Goal: Information Seeking & Learning: Learn about a topic

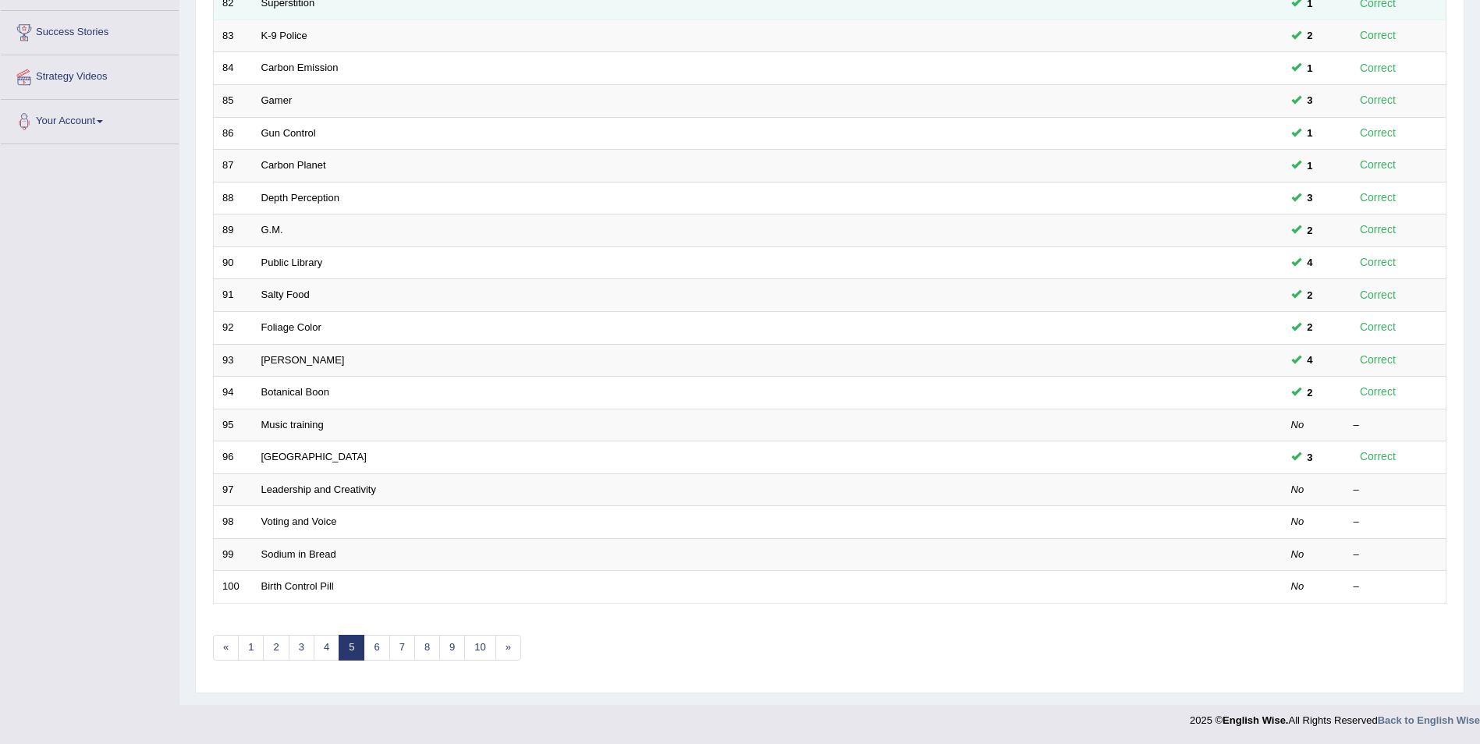
scroll to position [211, 0]
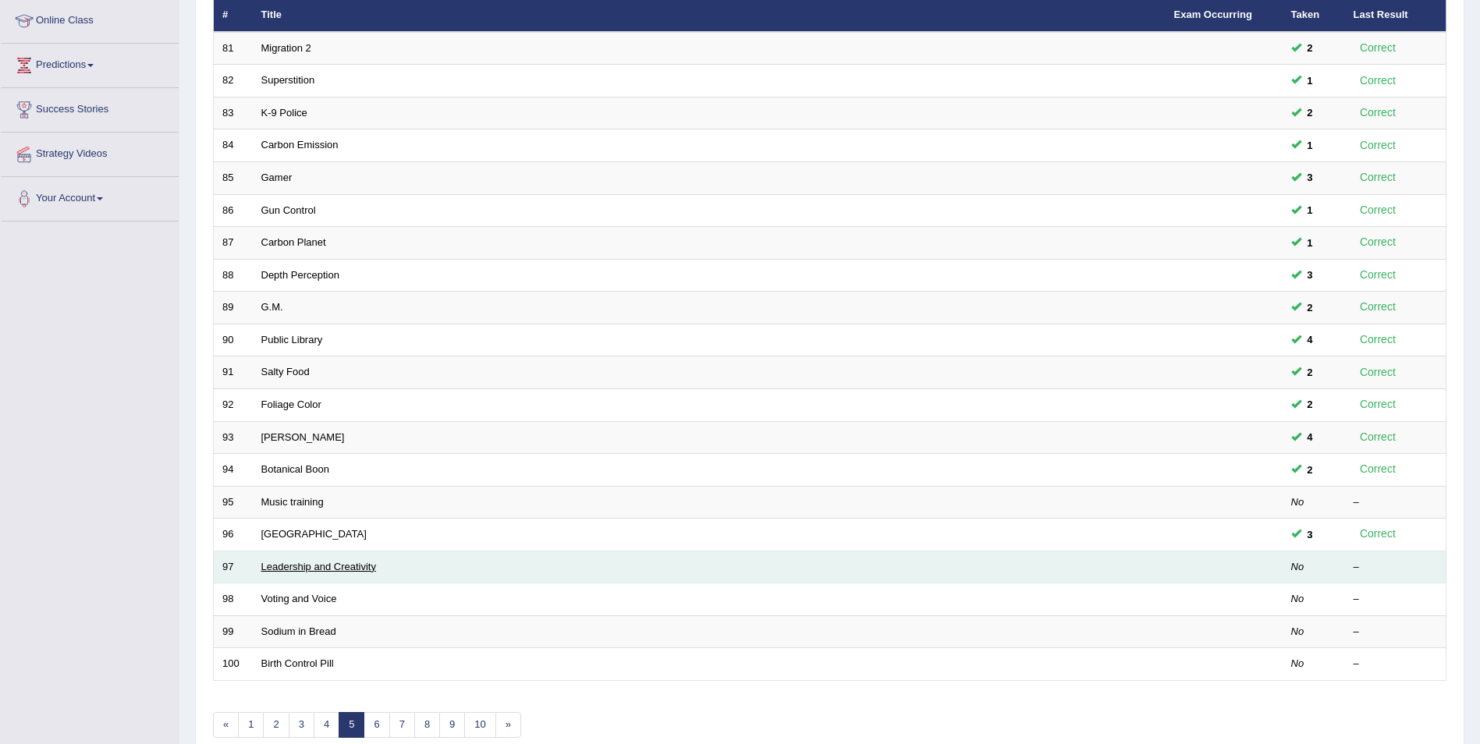
click at [350, 571] on link "Leadership and Creativity" at bounding box center [318, 567] width 115 height 12
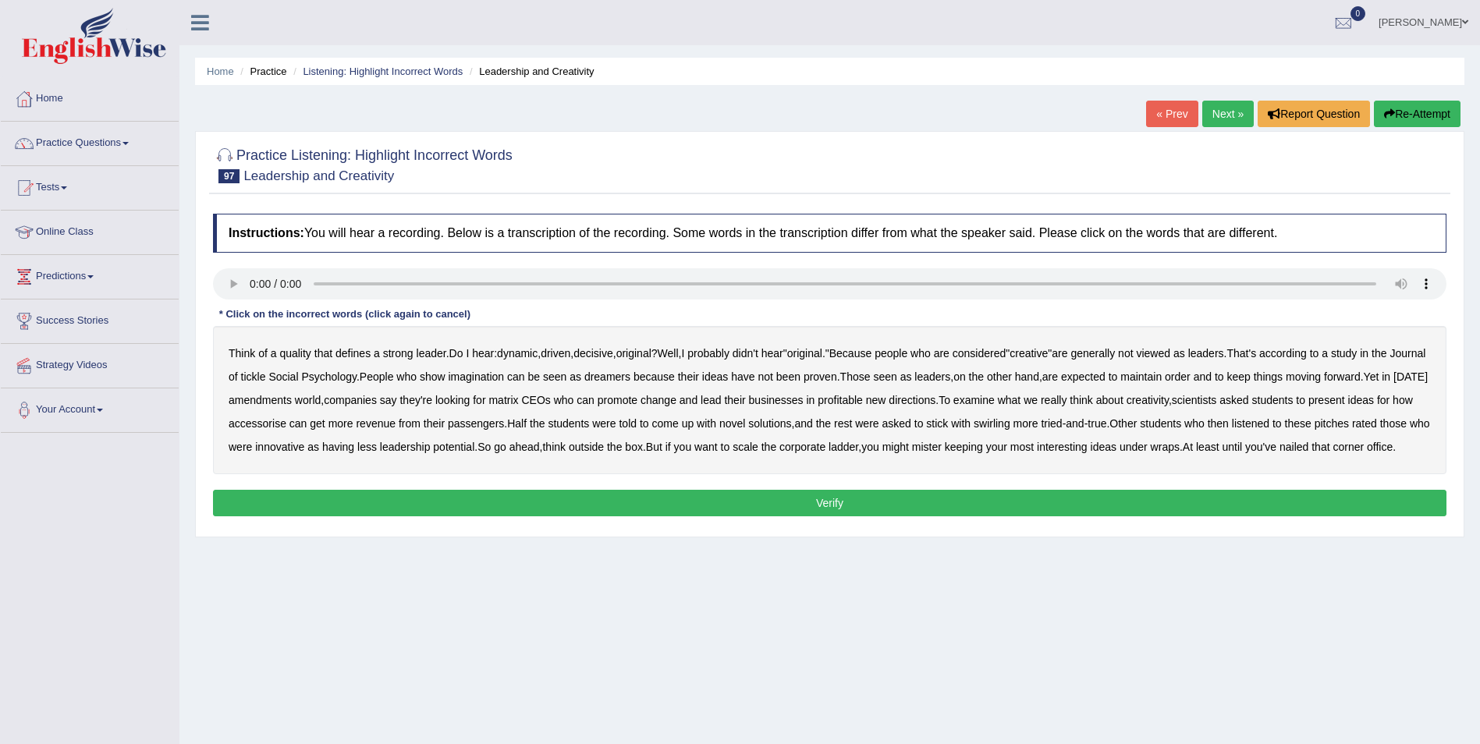
drag, startPoint x: 304, startPoint y: 402, endPoint x: 392, endPoint y: 409, distance: 88.4
click at [292, 402] on b "amendments" at bounding box center [260, 400] width 63 height 12
click at [518, 404] on b "matrix" at bounding box center [503, 400] width 30 height 12
click at [286, 424] on b "accessorise" at bounding box center [258, 423] width 58 height 12
click at [942, 448] on b "mister" at bounding box center [927, 447] width 30 height 12
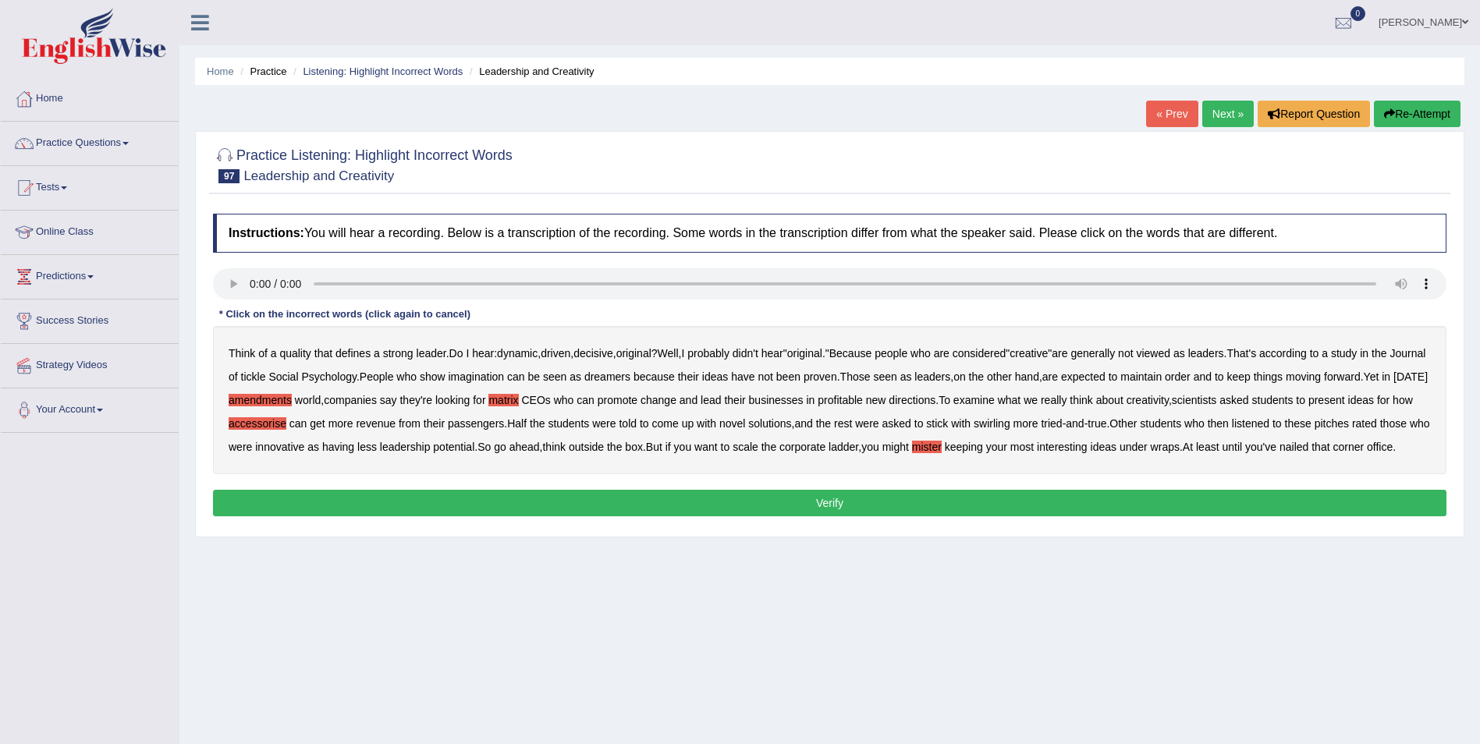
click at [1010, 424] on b "swirling" at bounding box center [991, 423] width 37 height 12
click at [481, 516] on button "Verify" at bounding box center [829, 503] width 1233 height 27
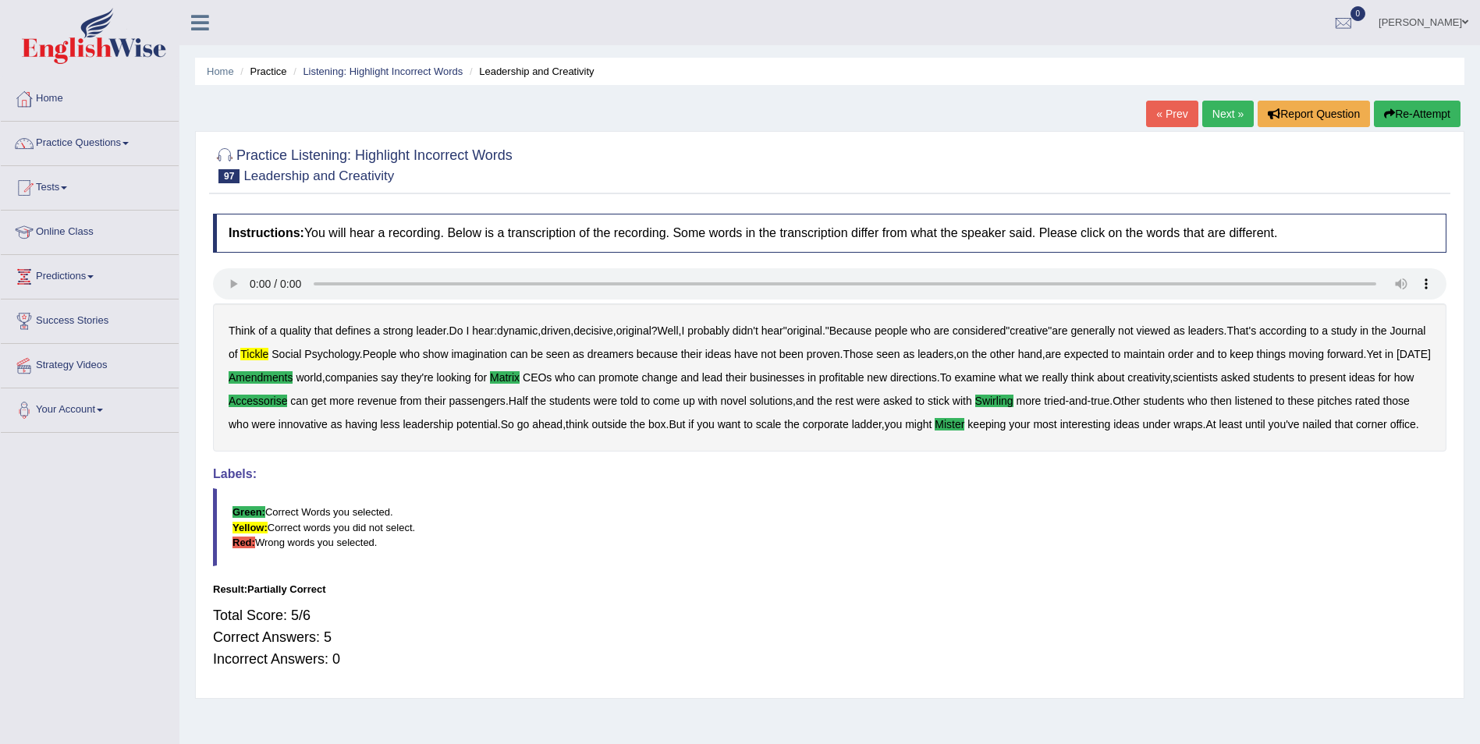
click at [1435, 107] on button "Re-Attempt" at bounding box center [1417, 114] width 87 height 27
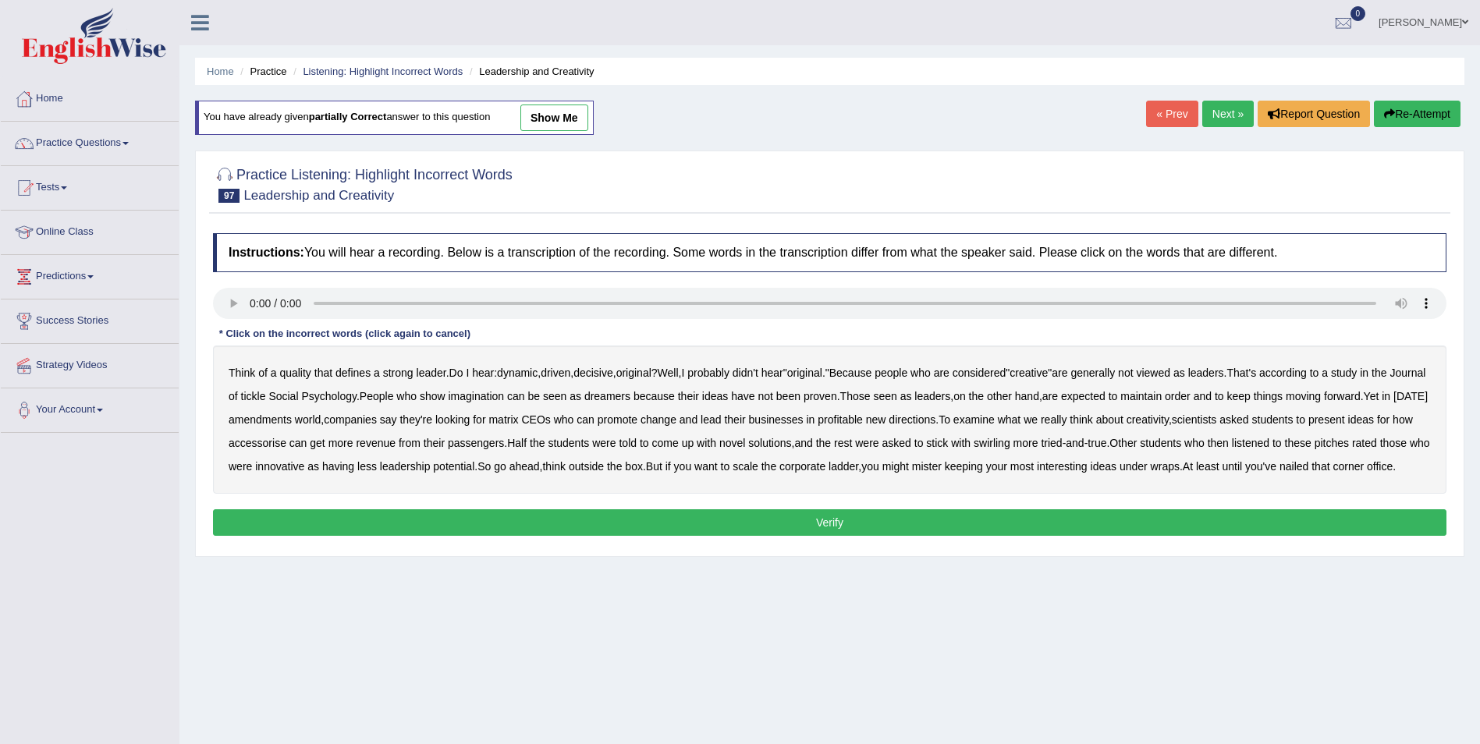
click at [266, 392] on b "tickle" at bounding box center [253, 396] width 25 height 12
click at [292, 423] on b "amendments" at bounding box center [260, 419] width 63 height 12
click at [518, 419] on b "matrix" at bounding box center [503, 419] width 30 height 12
click at [286, 442] on b "accessorise" at bounding box center [258, 443] width 58 height 12
drag, startPoint x: 1060, startPoint y: 444, endPoint x: 1099, endPoint y: 447, distance: 39.1
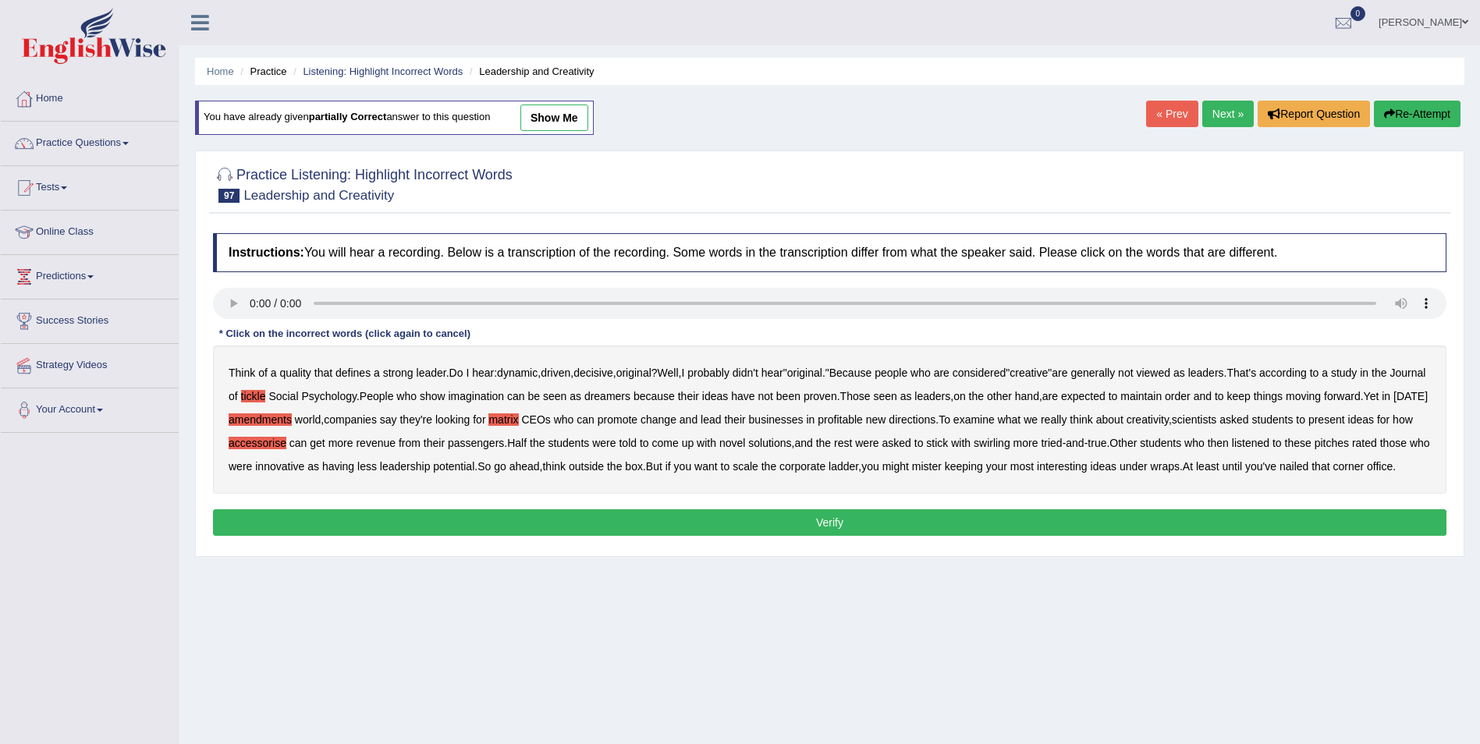
click at [1010, 445] on b "swirling" at bounding box center [991, 443] width 37 height 12
click at [796, 536] on button "Verify" at bounding box center [829, 522] width 1233 height 27
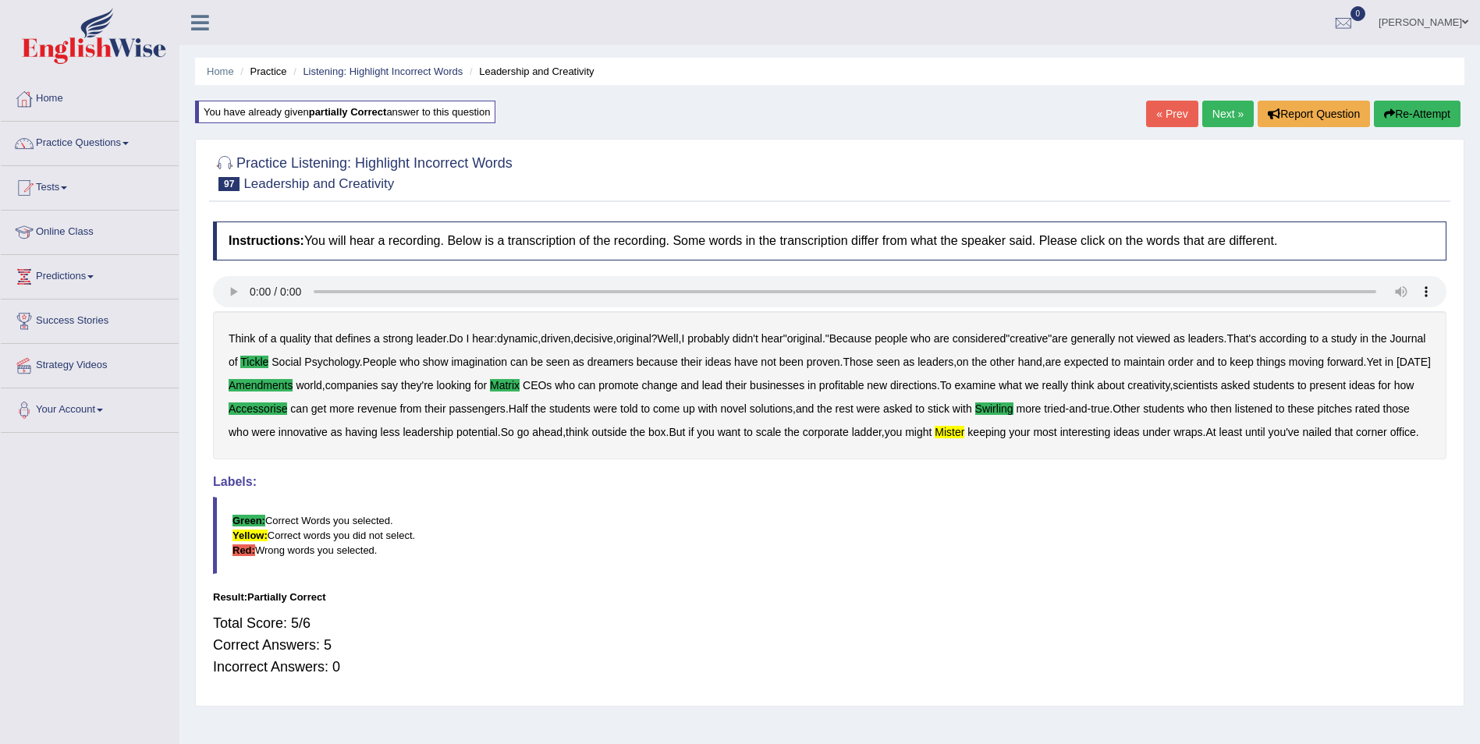
click at [1412, 117] on button "Re-Attempt" at bounding box center [1417, 114] width 87 height 27
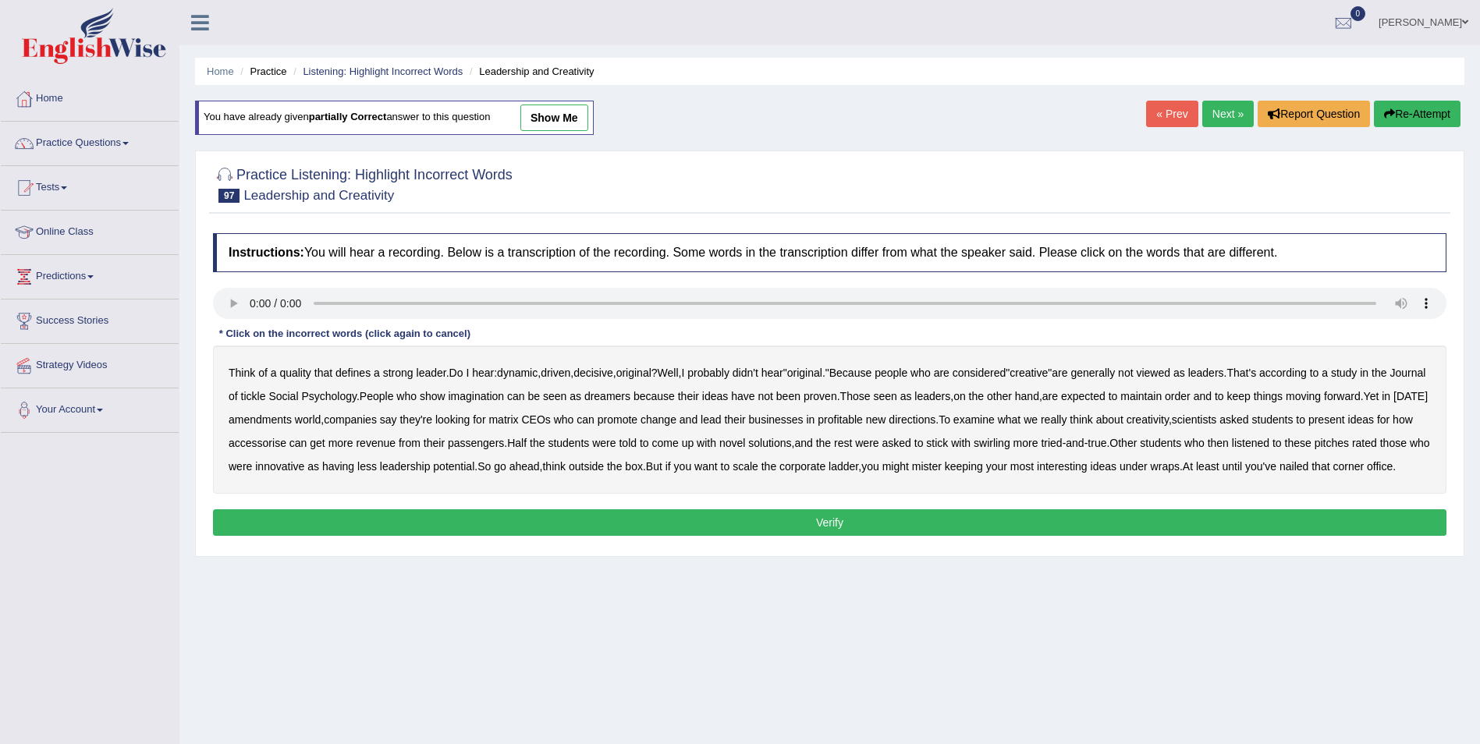
click at [266, 395] on b "tickle" at bounding box center [253, 396] width 25 height 12
click at [292, 416] on b "amendments" at bounding box center [260, 419] width 63 height 12
drag, startPoint x: 314, startPoint y: 444, endPoint x: 403, endPoint y: 456, distance: 90.6
click at [286, 444] on b "accessorise" at bounding box center [258, 443] width 58 height 12
click at [518, 420] on b "matrix" at bounding box center [503, 419] width 30 height 12
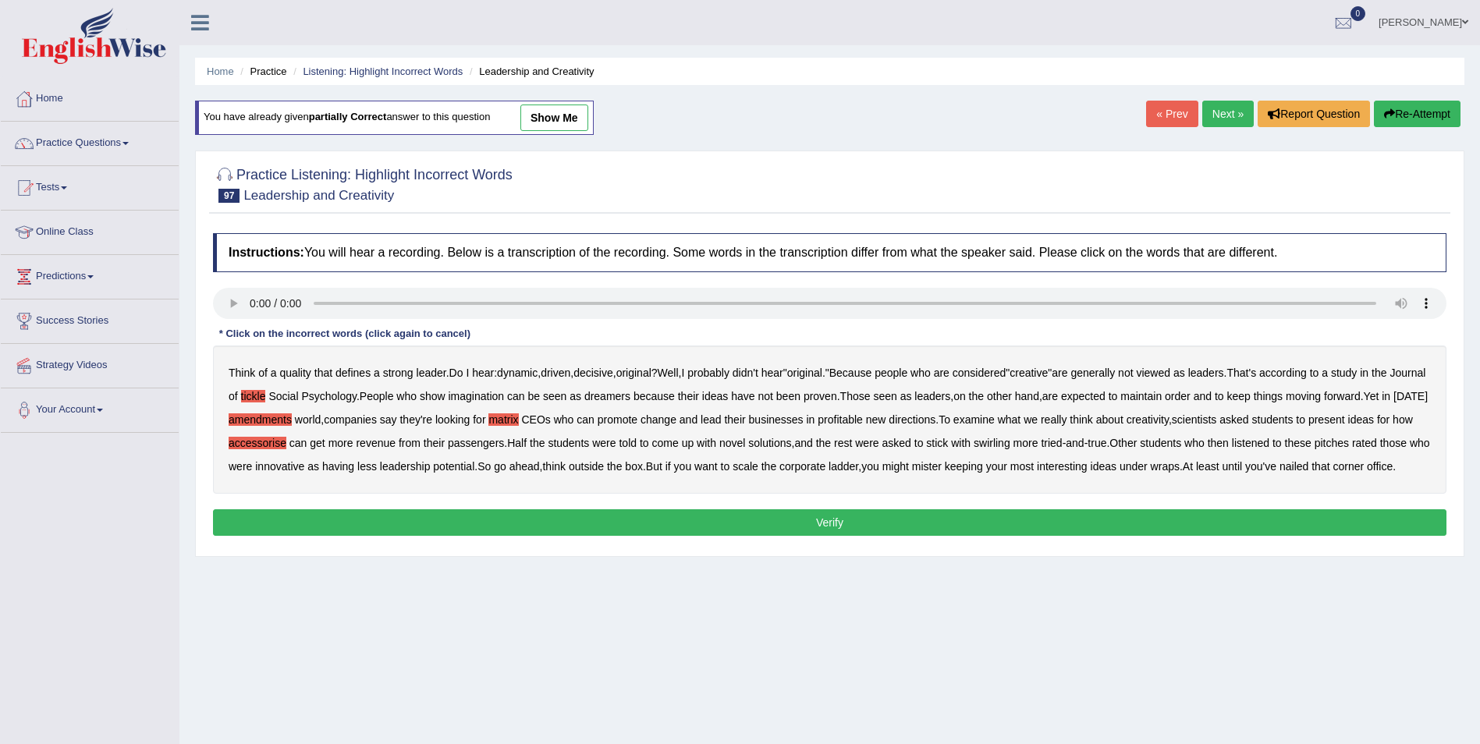
click at [1010, 445] on b "swirling" at bounding box center [991, 443] width 37 height 12
click at [942, 465] on b "mister" at bounding box center [927, 466] width 30 height 12
click at [587, 536] on button "Verify" at bounding box center [829, 522] width 1233 height 27
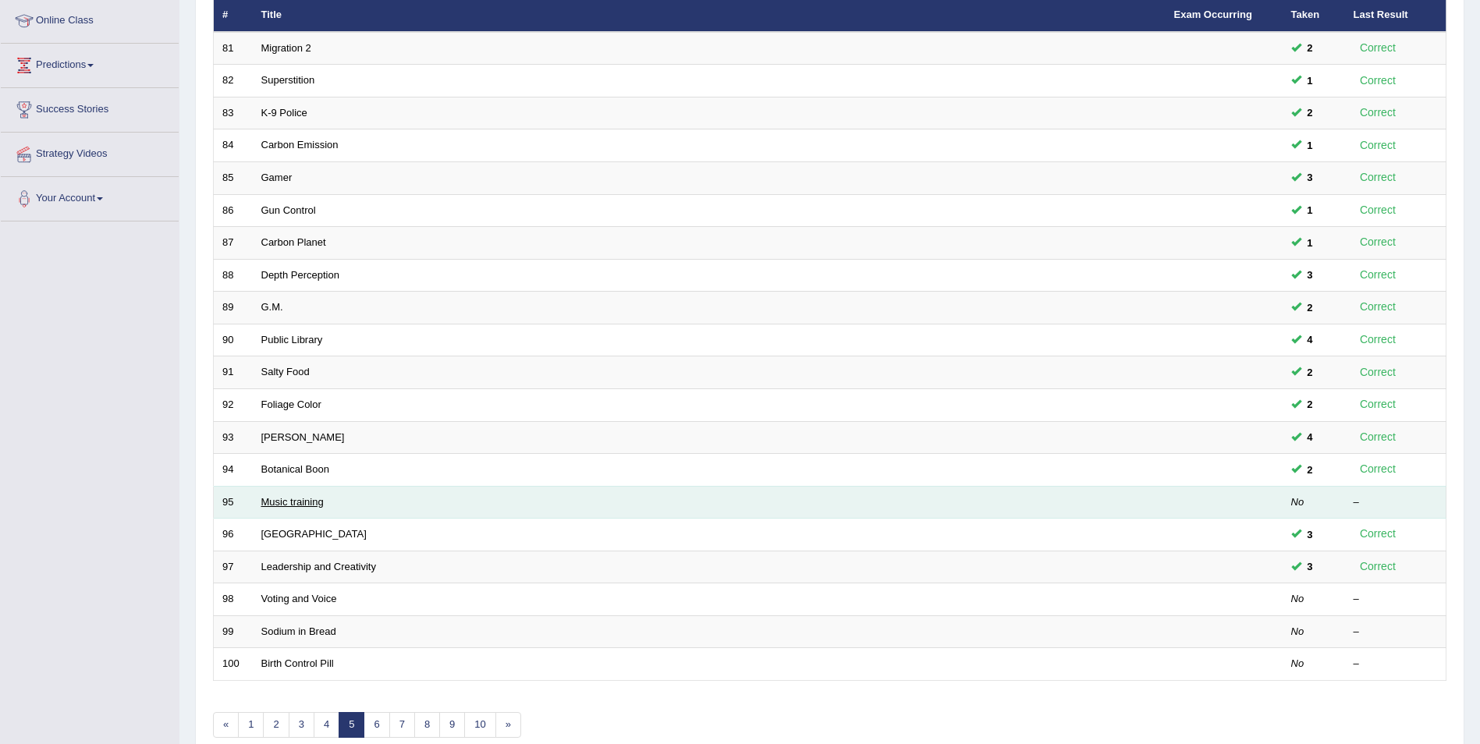
click at [295, 502] on link "Music training" at bounding box center [292, 502] width 62 height 12
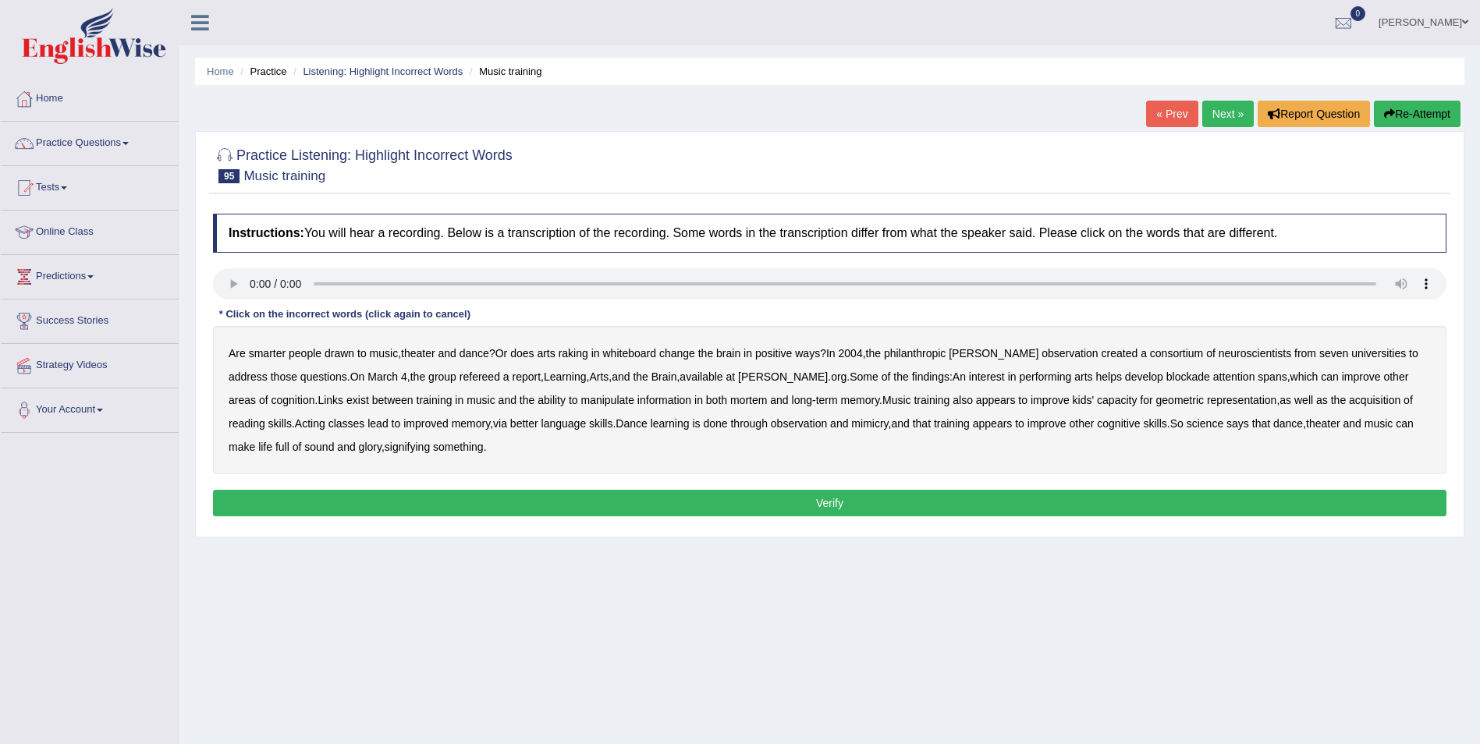
click at [580, 355] on b "raking" at bounding box center [574, 353] width 30 height 12
click at [637, 354] on b "whiteboard" at bounding box center [629, 353] width 54 height 12
drag, startPoint x: 1009, startPoint y: 356, endPoint x: 1035, endPoint y: 358, distance: 25.8
click at [1041, 356] on b "observation" at bounding box center [1069, 353] width 56 height 12
drag, startPoint x: 1122, startPoint y: 356, endPoint x: 1172, endPoint y: 356, distance: 50.7
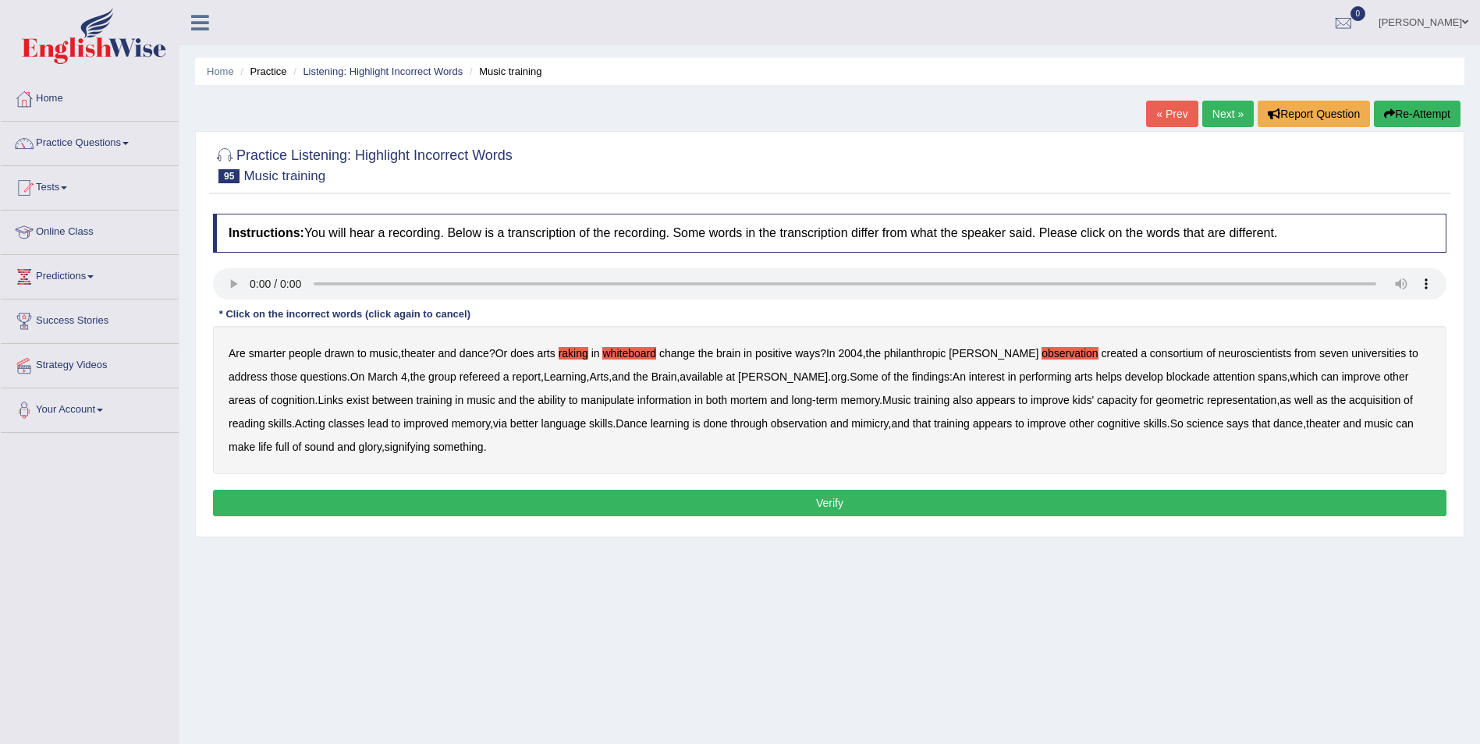
click at [1150, 356] on b "consortium" at bounding box center [1176, 353] width 53 height 12
drag, startPoint x: 1114, startPoint y: 358, endPoint x: 1181, endPoint y: 357, distance: 67.1
click at [1150, 358] on b "consortium" at bounding box center [1176, 353] width 53 height 12
click at [459, 378] on b "refereed" at bounding box center [479, 377] width 41 height 12
click at [1166, 381] on b "blockade" at bounding box center [1188, 377] width 44 height 12
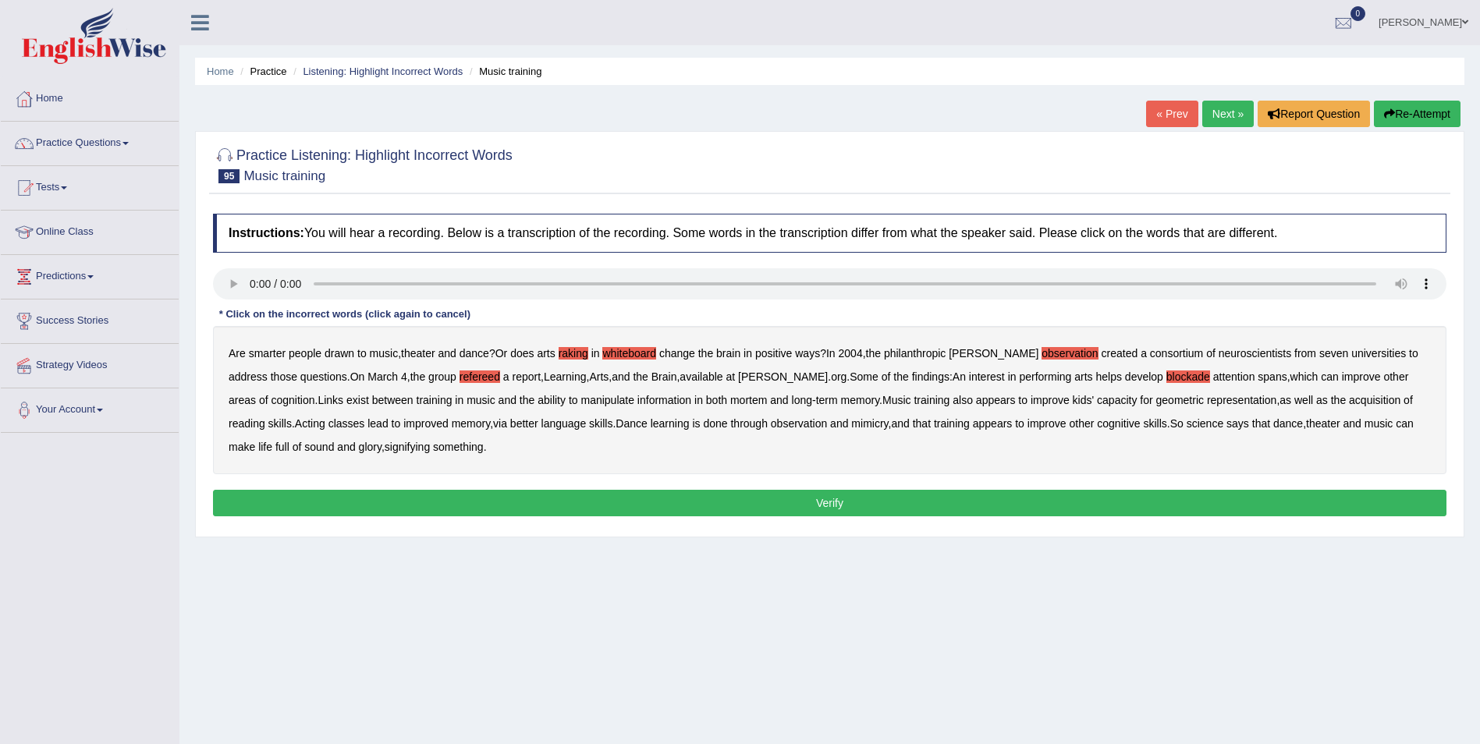
click at [730, 404] on b "mortem" at bounding box center [748, 400] width 37 height 12
click at [279, 498] on button "Verify" at bounding box center [829, 503] width 1233 height 27
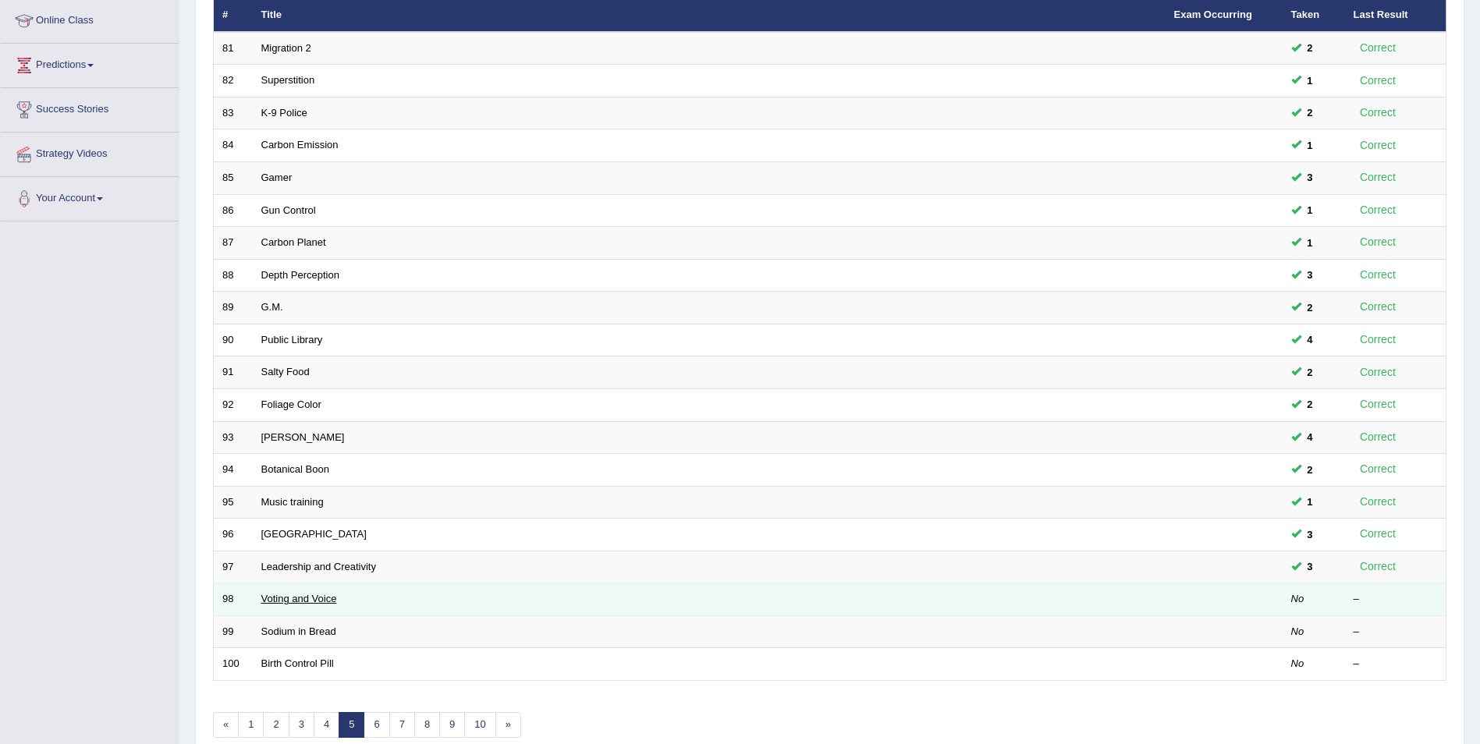
click at [281, 600] on link "Voting and Voice" at bounding box center [299, 599] width 76 height 12
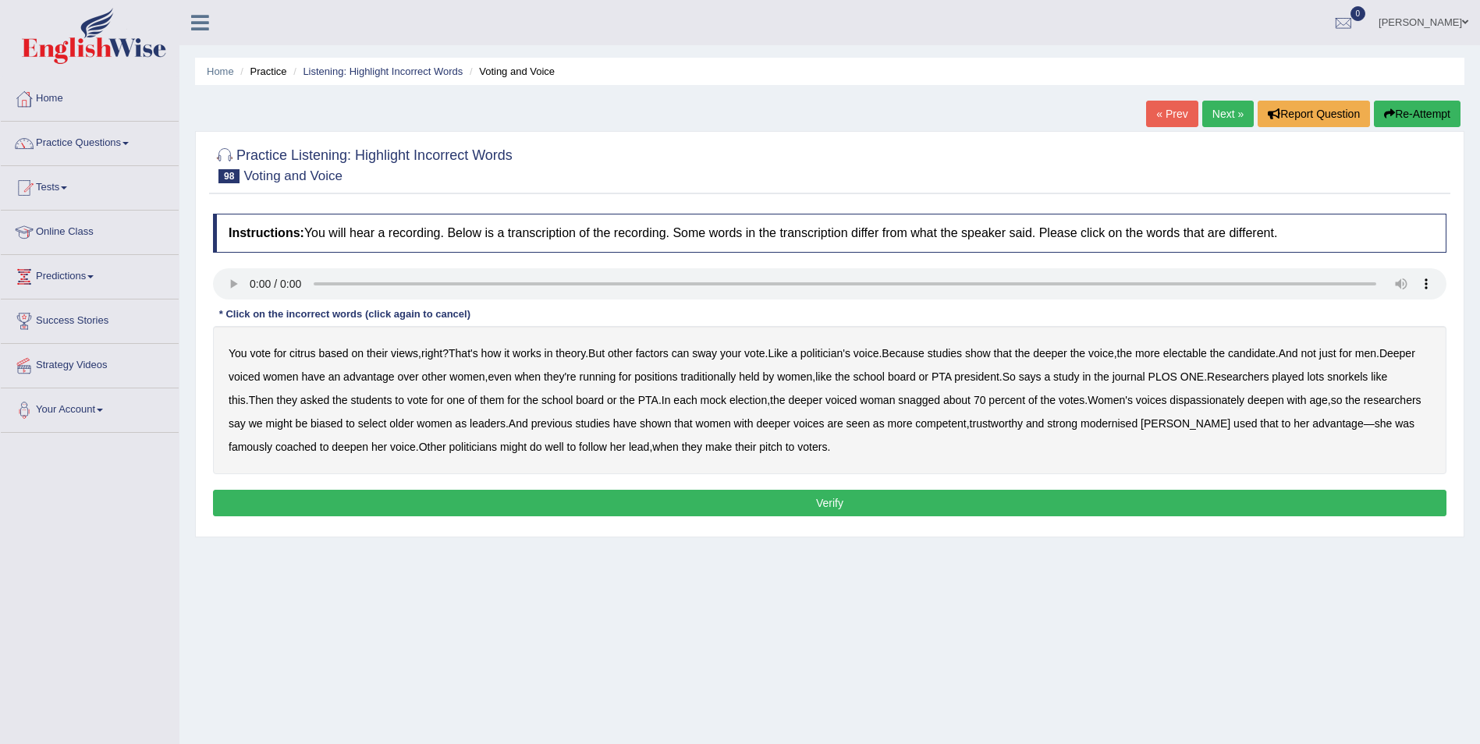
drag, startPoint x: 303, startPoint y: 356, endPoint x: 330, endPoint y: 356, distance: 26.5
click at [313, 356] on b "citrus" at bounding box center [302, 353] width 26 height 12
click at [1324, 379] on b "lots" at bounding box center [1315, 377] width 17 height 12
click at [1367, 379] on b "snorkels" at bounding box center [1347, 377] width 41 height 12
click at [1225, 400] on b "dispassionately" at bounding box center [1206, 400] width 75 height 12
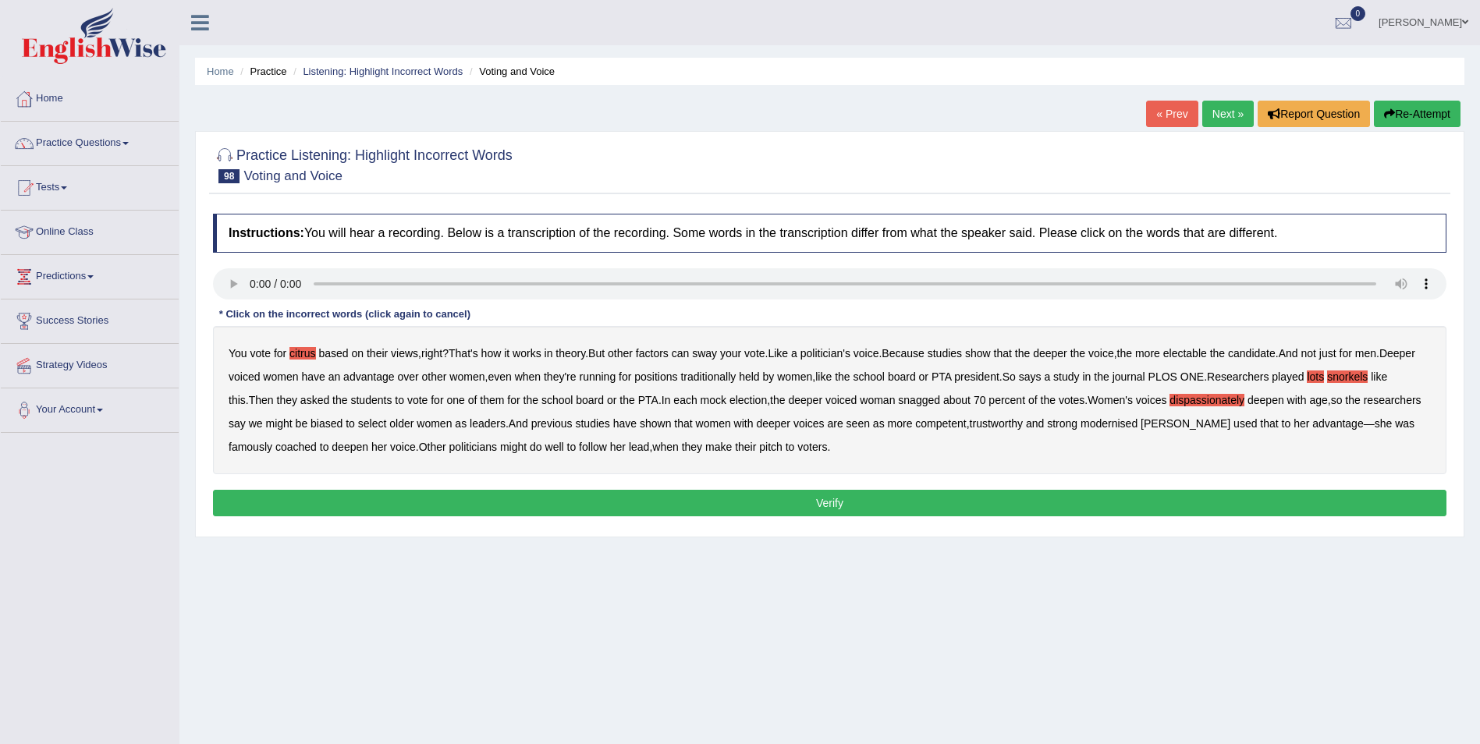
click at [1106, 424] on b "modernised" at bounding box center [1108, 423] width 57 height 12
click at [709, 496] on button "Verify" at bounding box center [829, 503] width 1233 height 27
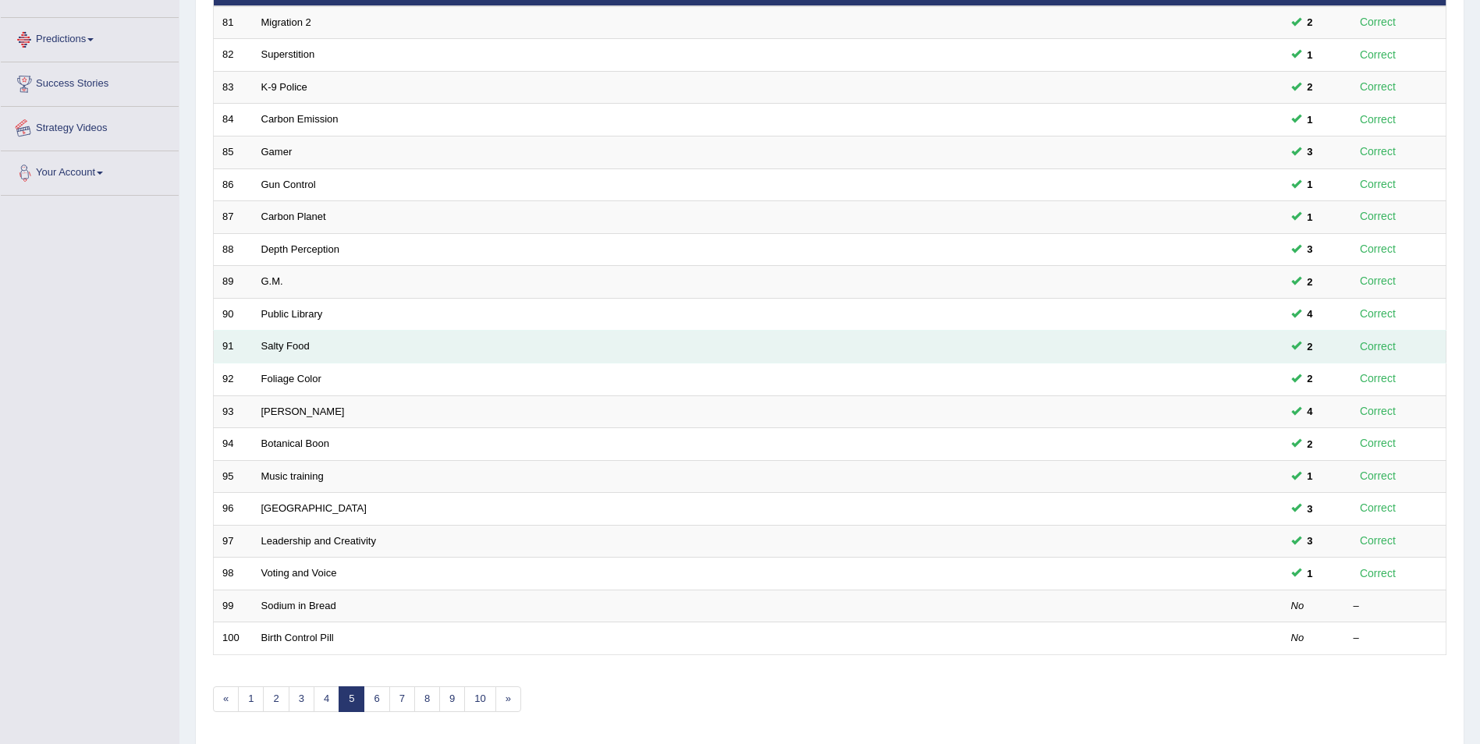
scroll to position [211, 0]
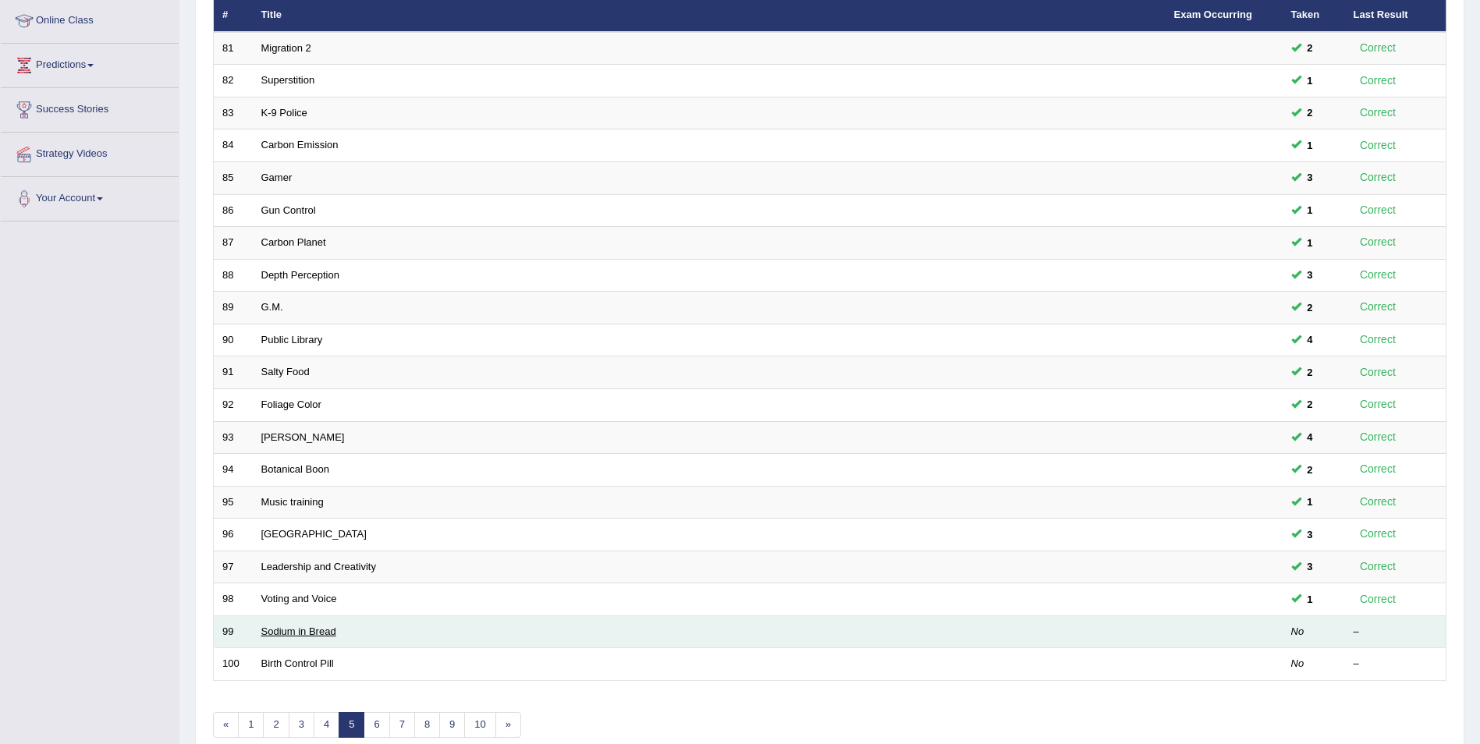
click at [300, 629] on link "Sodium in Bread" at bounding box center [298, 632] width 75 height 12
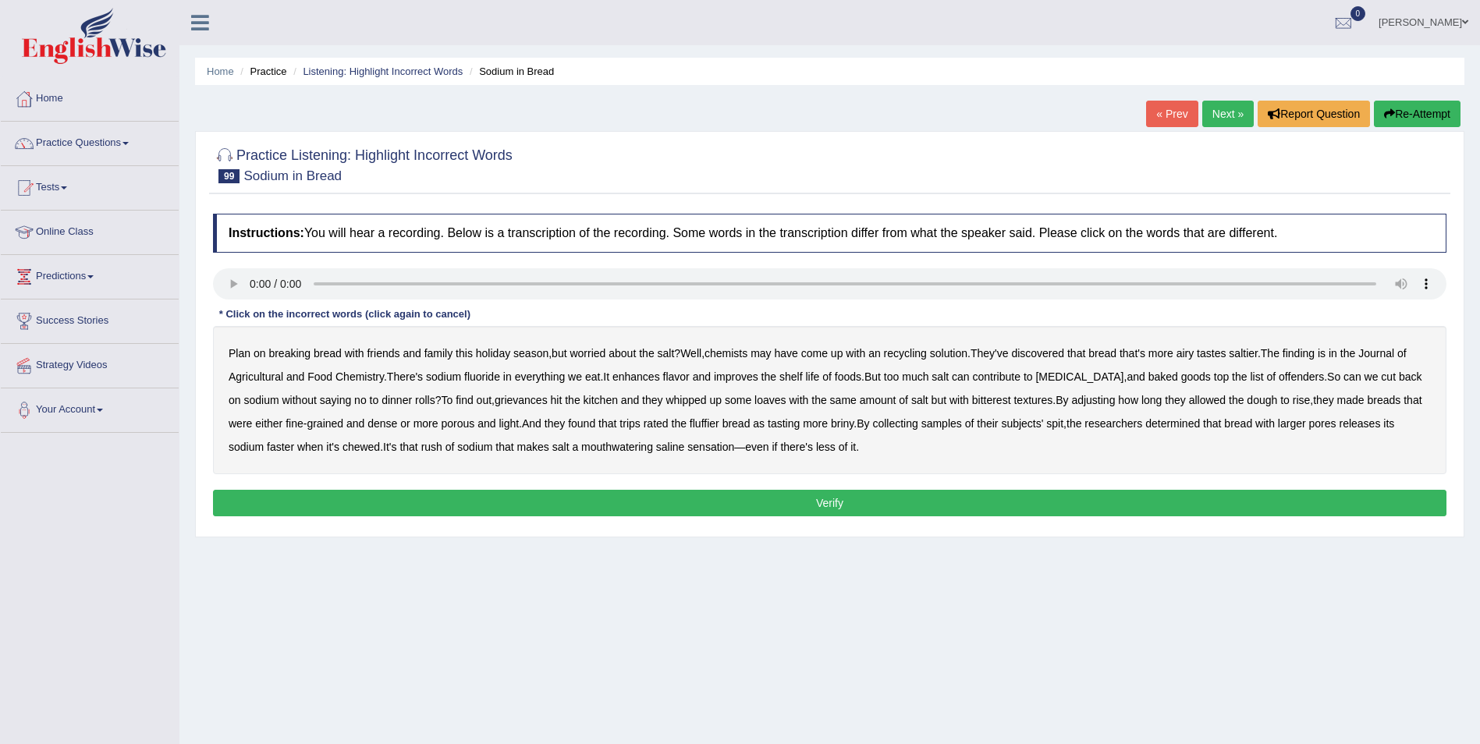
click at [917, 358] on b "recycling" at bounding box center [905, 353] width 43 height 12
click at [534, 396] on b "grievances" at bounding box center [521, 400] width 53 height 12
click at [454, 422] on b "porous" at bounding box center [458, 423] width 34 height 12
click at [451, 431] on div "Plan on breaking bread with friends and family this holiday season , but worrie…" at bounding box center [829, 400] width 1233 height 148
click at [453, 425] on b "porous" at bounding box center [458, 423] width 34 height 12
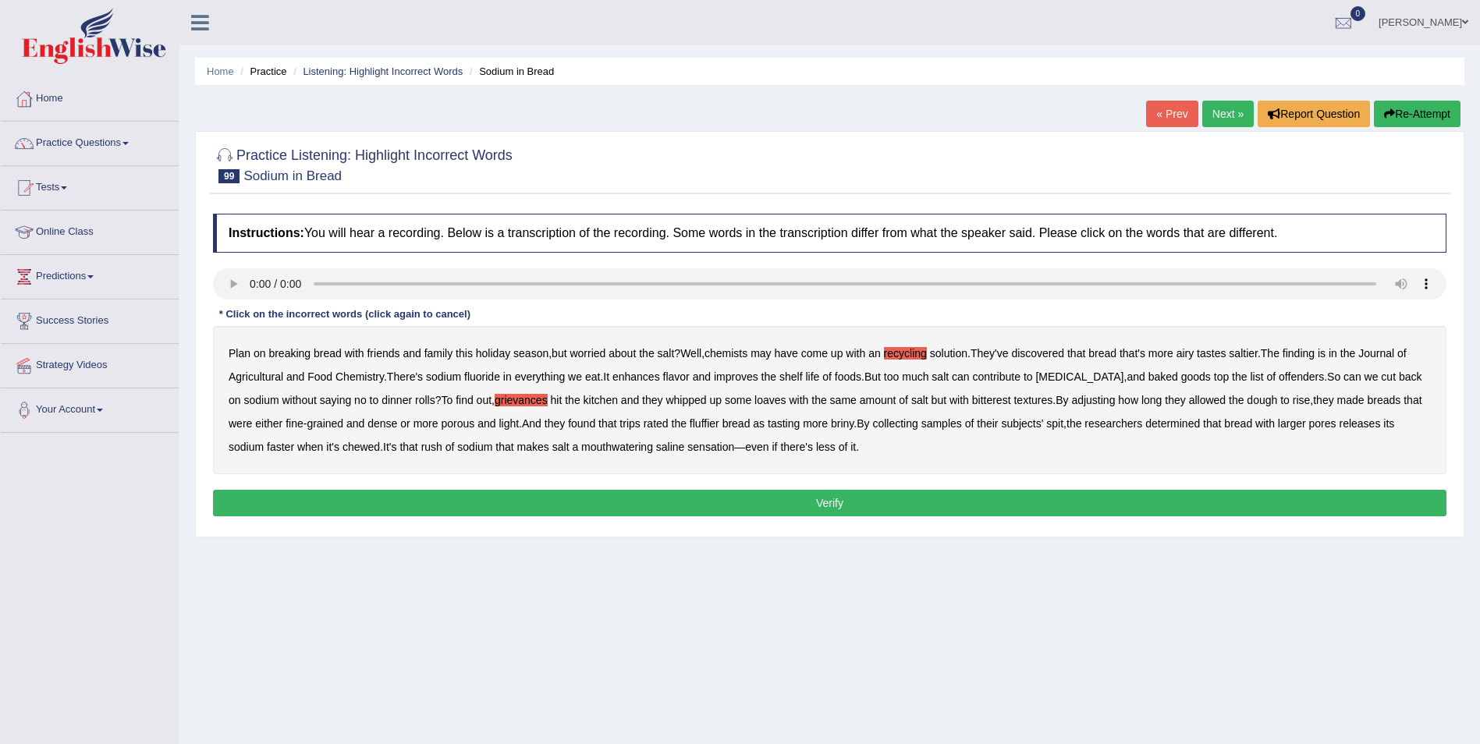
drag, startPoint x: 622, startPoint y: 424, endPoint x: 647, endPoint y: 422, distance: 24.2
click at [624, 424] on b "trips" at bounding box center [629, 423] width 20 height 12
click at [662, 500] on button "Verify" at bounding box center [829, 503] width 1233 height 27
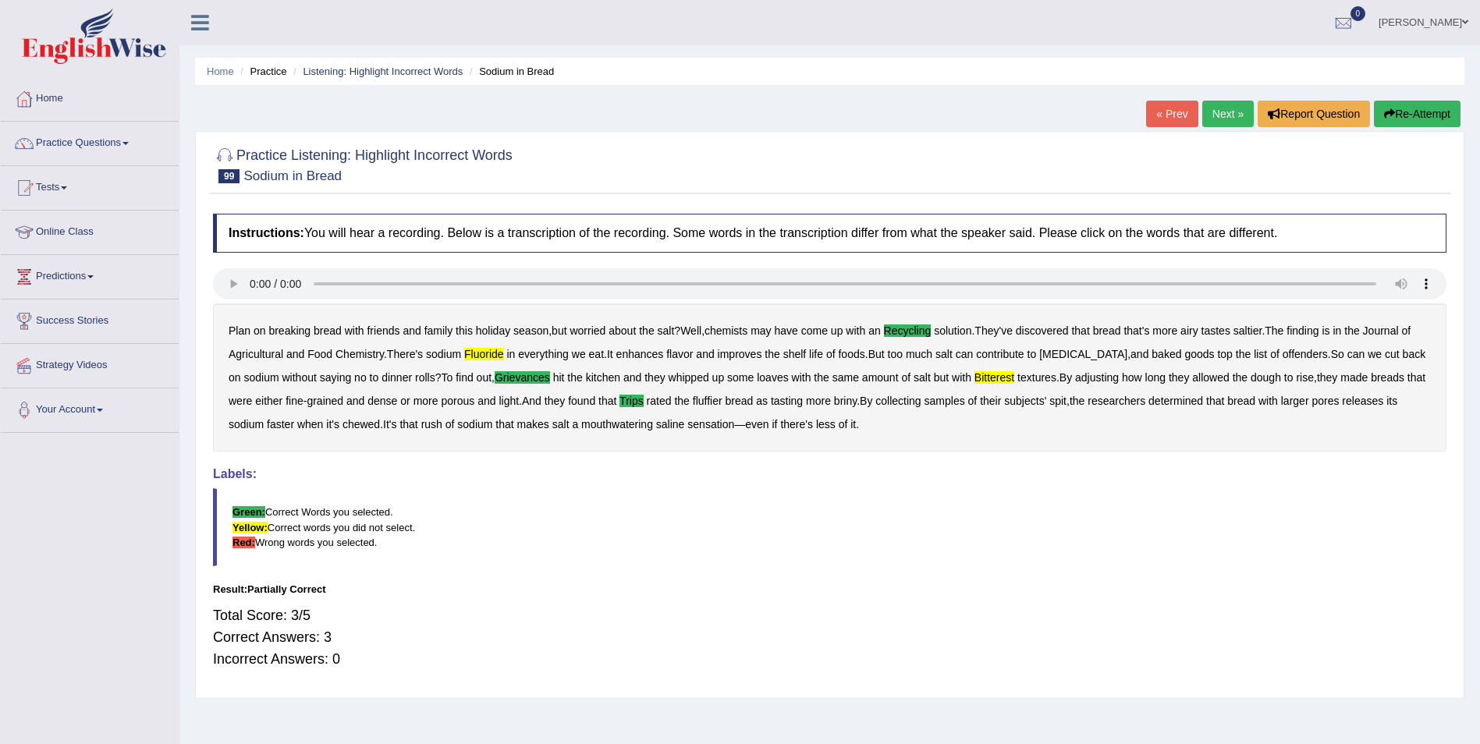
click at [1399, 116] on button "Re-Attempt" at bounding box center [1417, 114] width 87 height 27
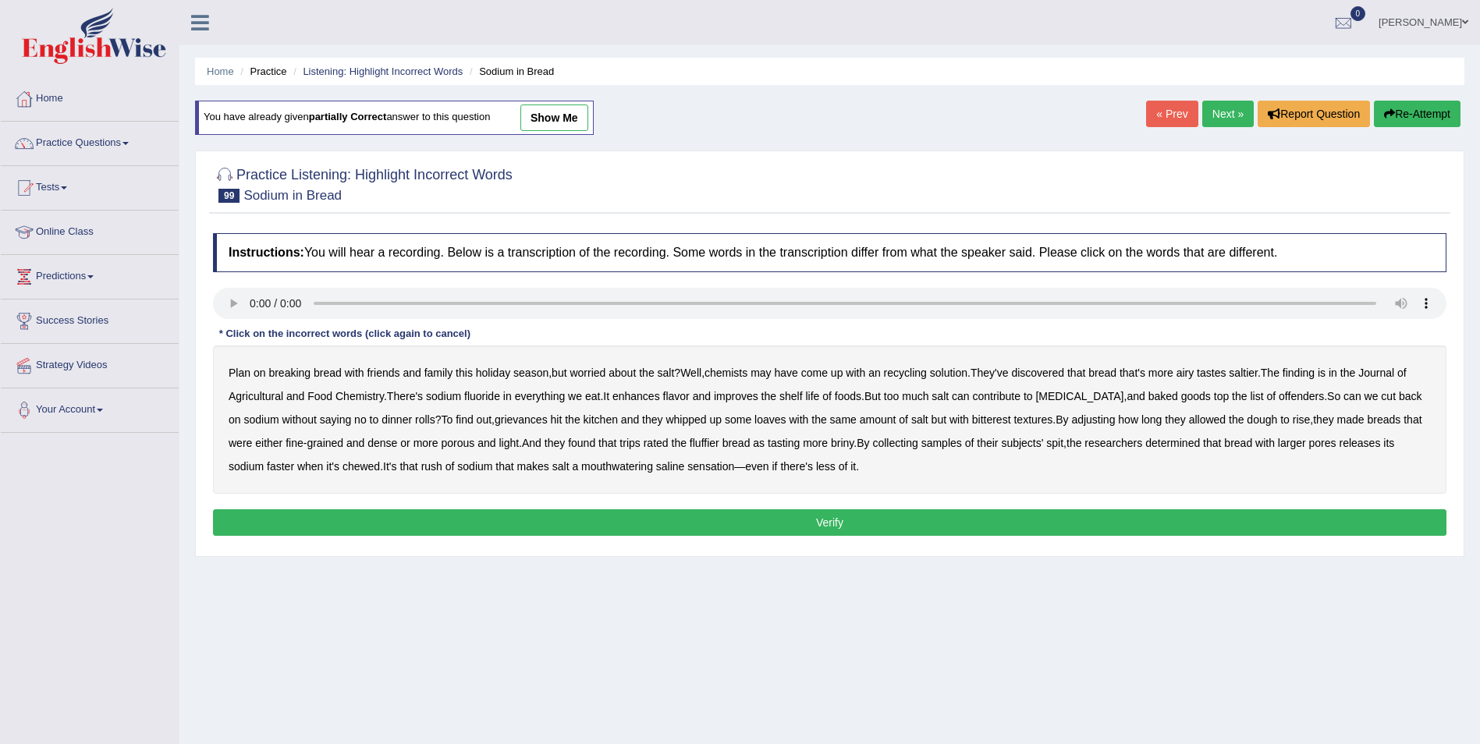
click at [901, 370] on b "recycling" at bounding box center [905, 373] width 43 height 12
click at [985, 420] on b "bitterest" at bounding box center [991, 419] width 39 height 12
click at [482, 395] on b "fluoride" at bounding box center [482, 396] width 36 height 12
click at [523, 424] on b "grievances" at bounding box center [521, 419] width 53 height 12
click at [633, 443] on b "trips" at bounding box center [629, 443] width 20 height 12
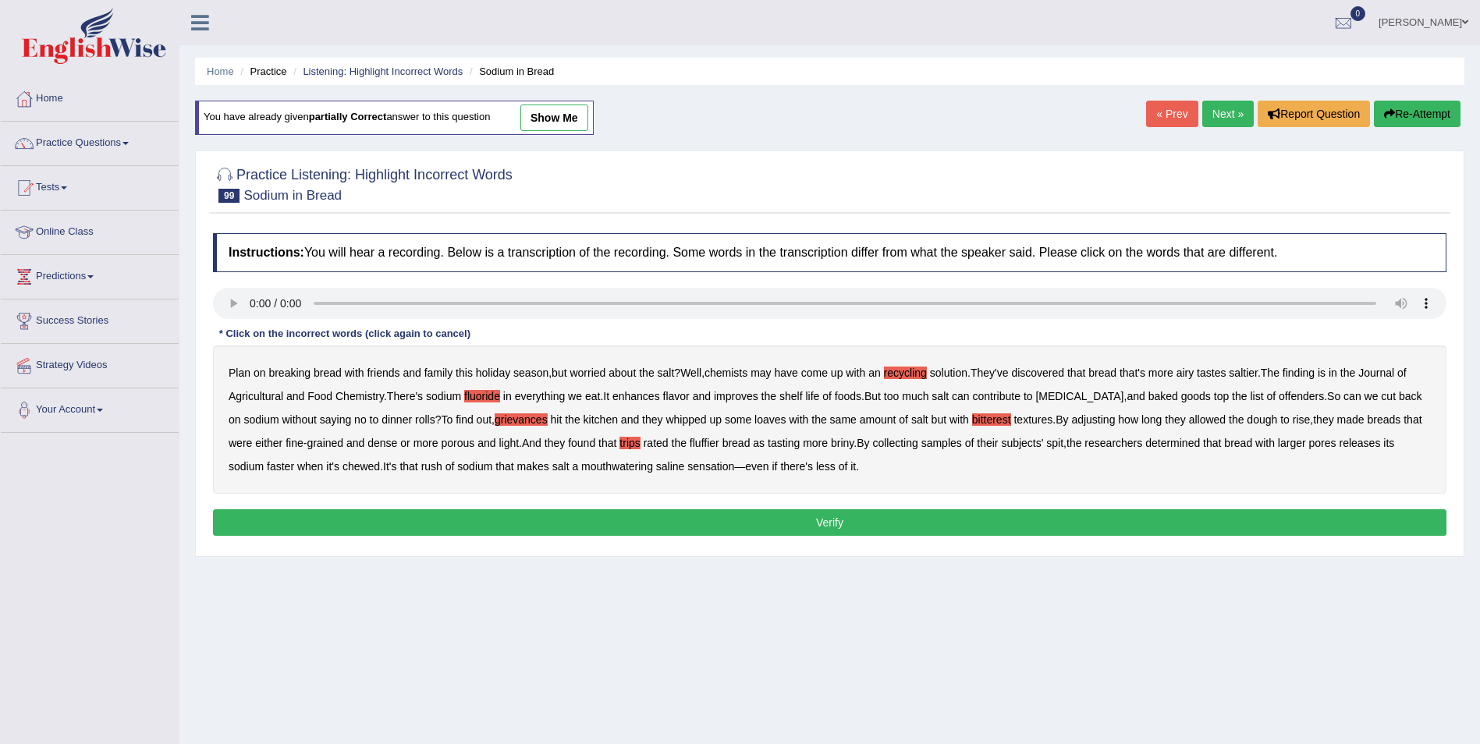
click at [745, 523] on button "Verify" at bounding box center [829, 522] width 1233 height 27
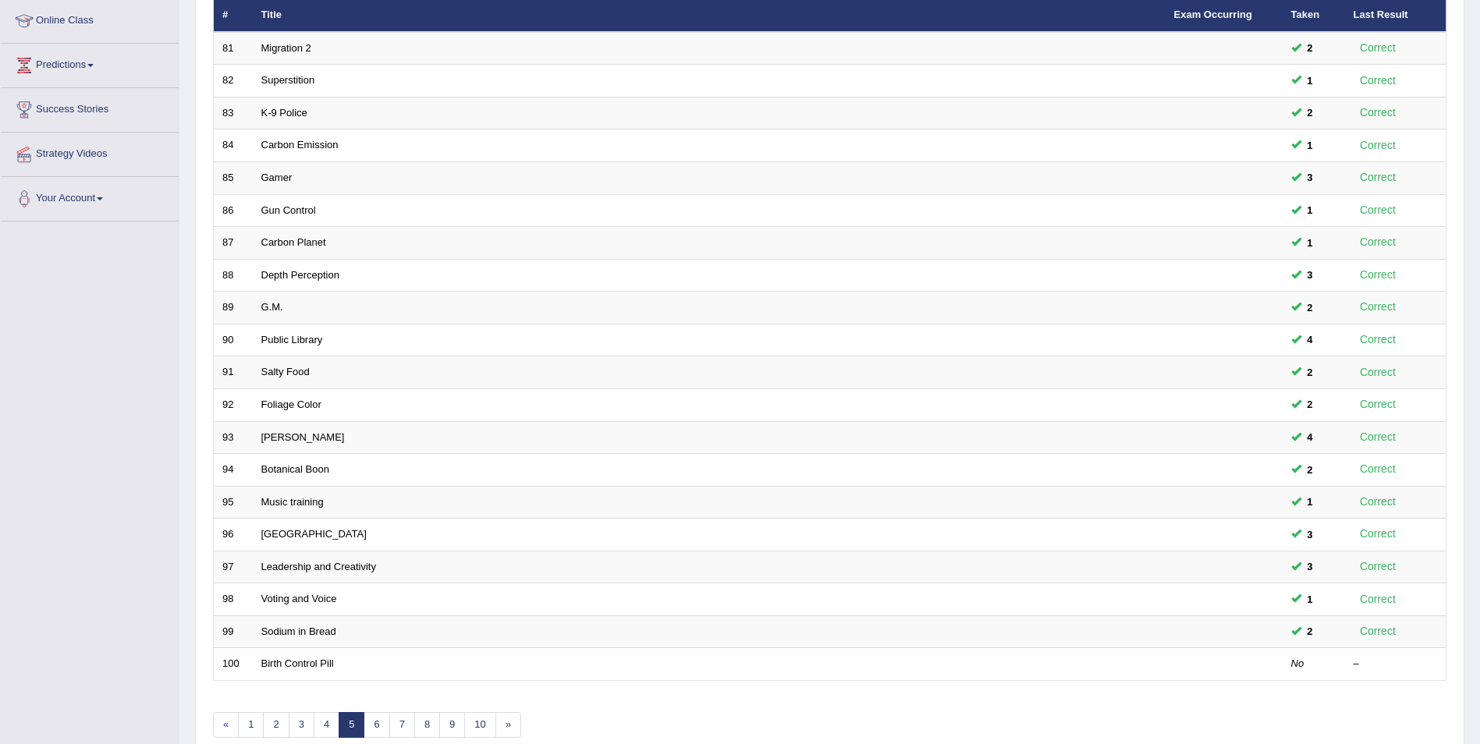
scroll to position [211, 0]
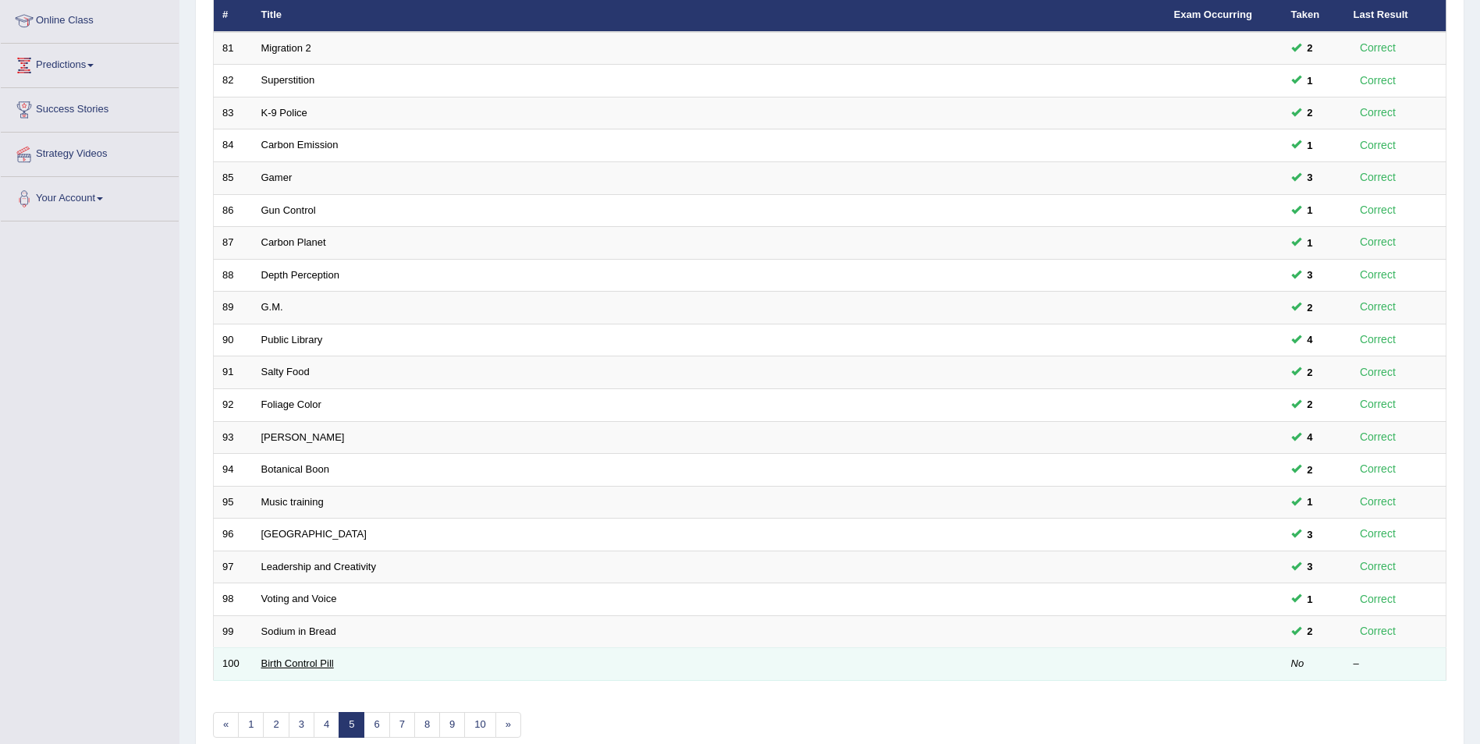
click at [286, 658] on link "Birth Control Pill" at bounding box center [297, 664] width 73 height 12
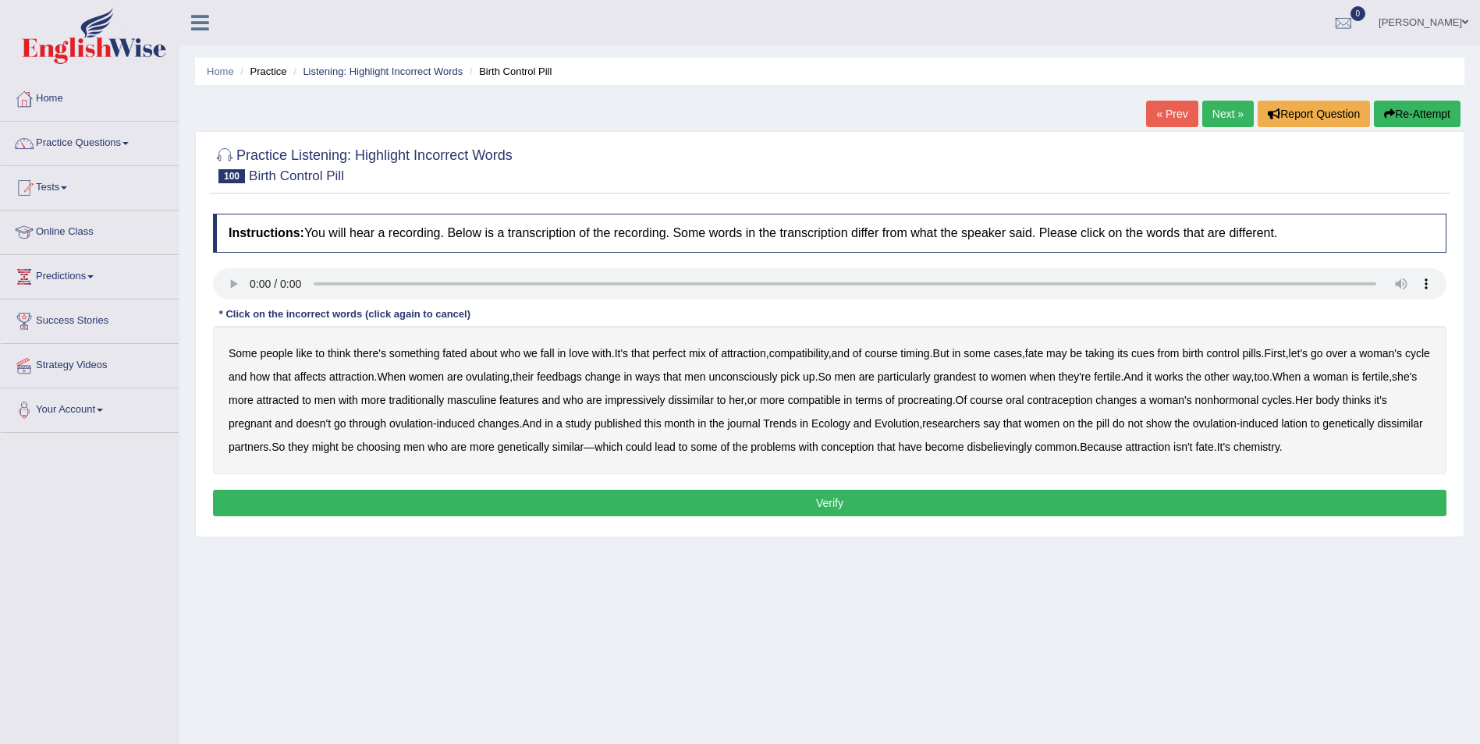
drag, startPoint x: 592, startPoint y: 378, endPoint x: 616, endPoint y: 378, distance: 24.2
click at [582, 378] on b "feedbags" at bounding box center [559, 377] width 45 height 12
click at [975, 375] on b "grandest" at bounding box center [954, 377] width 42 height 12
drag, startPoint x: 710, startPoint y: 401, endPoint x: 723, endPoint y: 400, distance: 13.3
click at [665, 400] on b "impressively" at bounding box center [635, 400] width 60 height 12
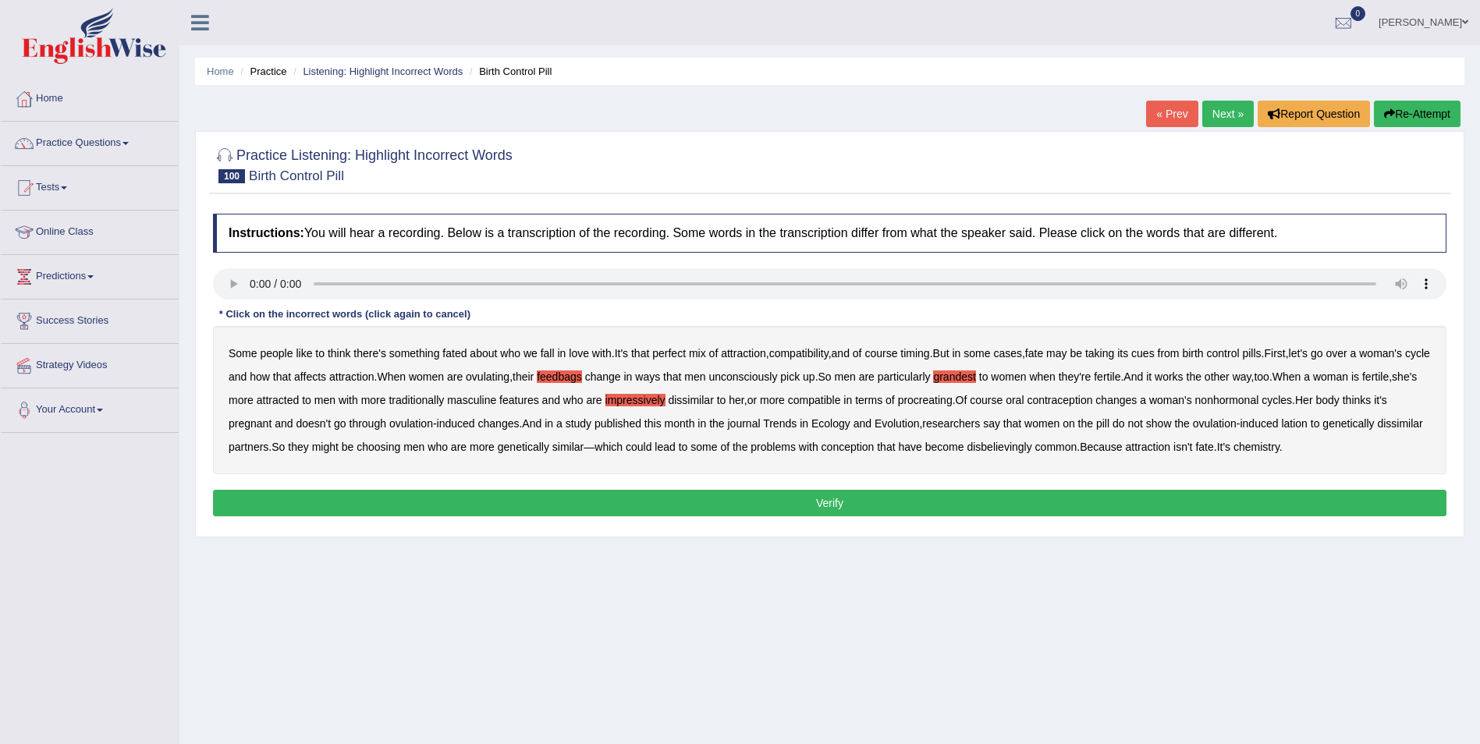
click at [693, 516] on button "Verify" at bounding box center [829, 503] width 1233 height 27
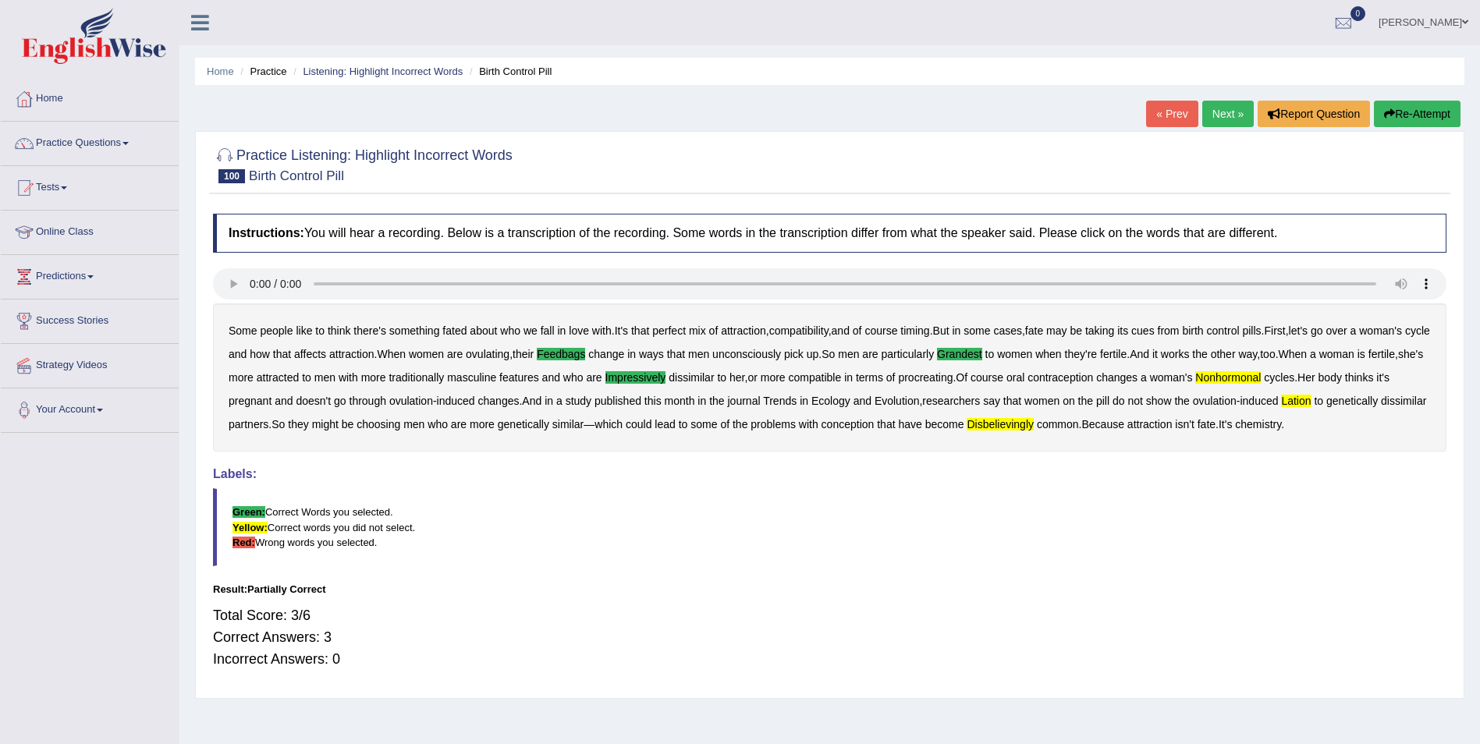
click at [1434, 120] on button "Re-Attempt" at bounding box center [1417, 114] width 87 height 27
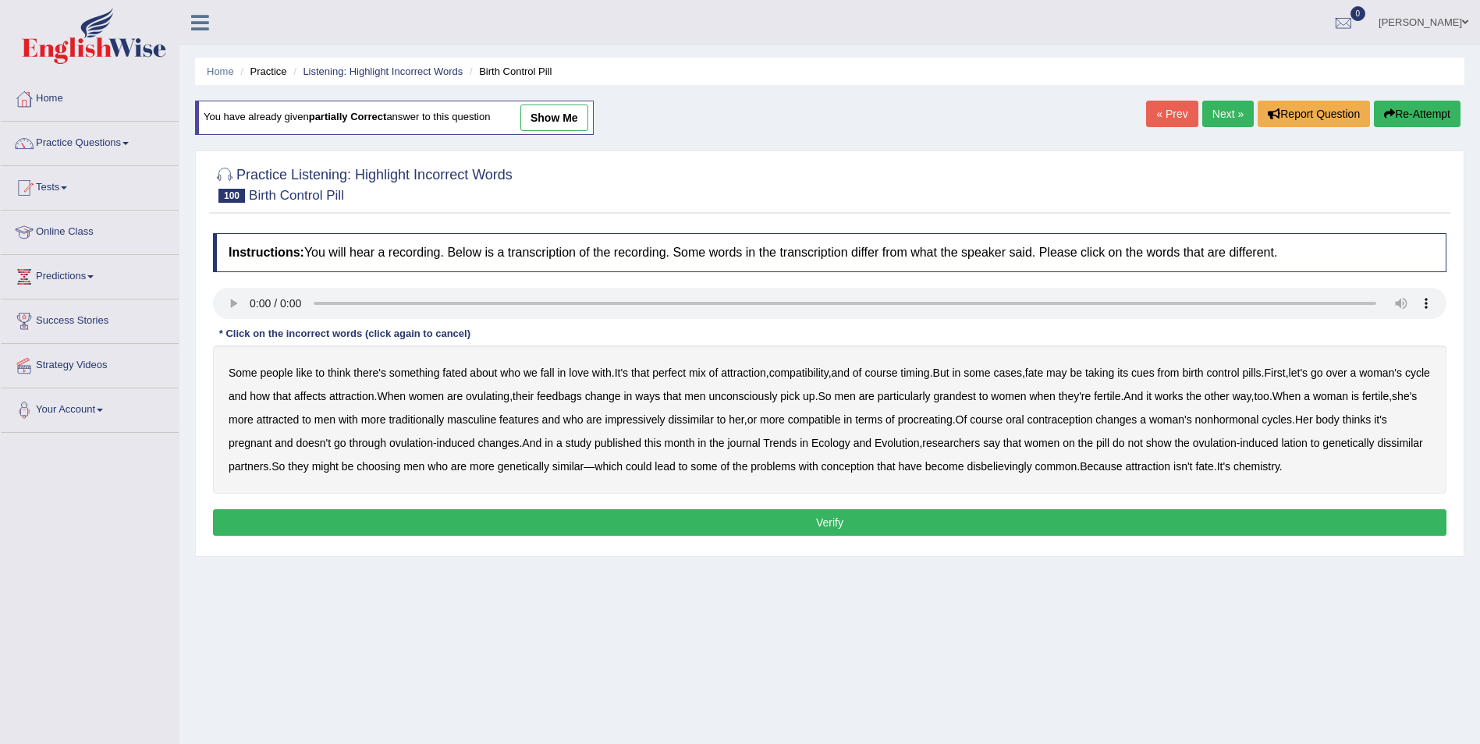
click at [1259, 418] on b "nonhormonal" at bounding box center [1227, 419] width 64 height 12
click at [1307, 443] on b "lation" at bounding box center [1294, 443] width 26 height 12
drag, startPoint x: 608, startPoint y: 399, endPoint x: 635, endPoint y: 401, distance: 26.6
click at [582, 399] on b "feedbags" at bounding box center [559, 396] width 45 height 12
click at [975, 399] on b "grandest" at bounding box center [954, 396] width 42 height 12
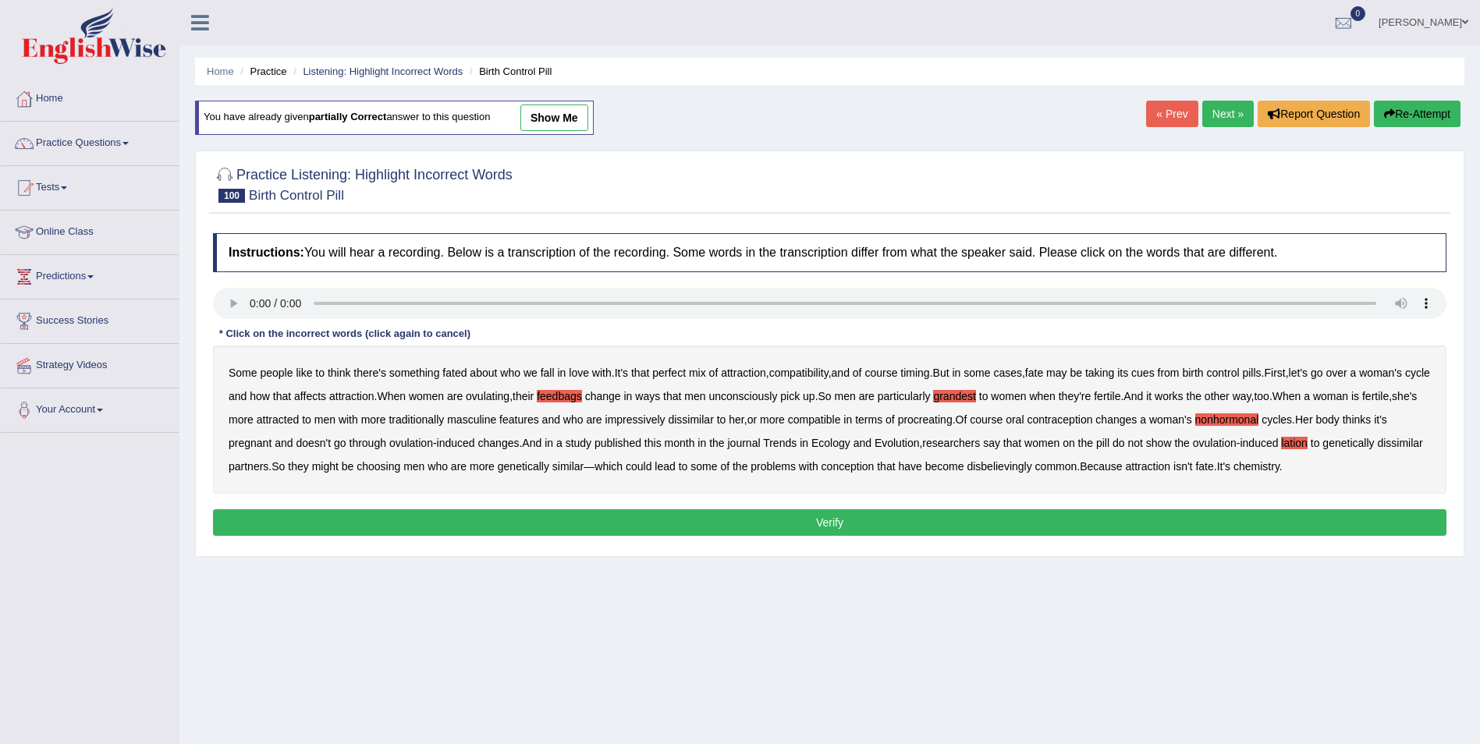
click at [825, 520] on button "Verify" at bounding box center [829, 522] width 1233 height 27
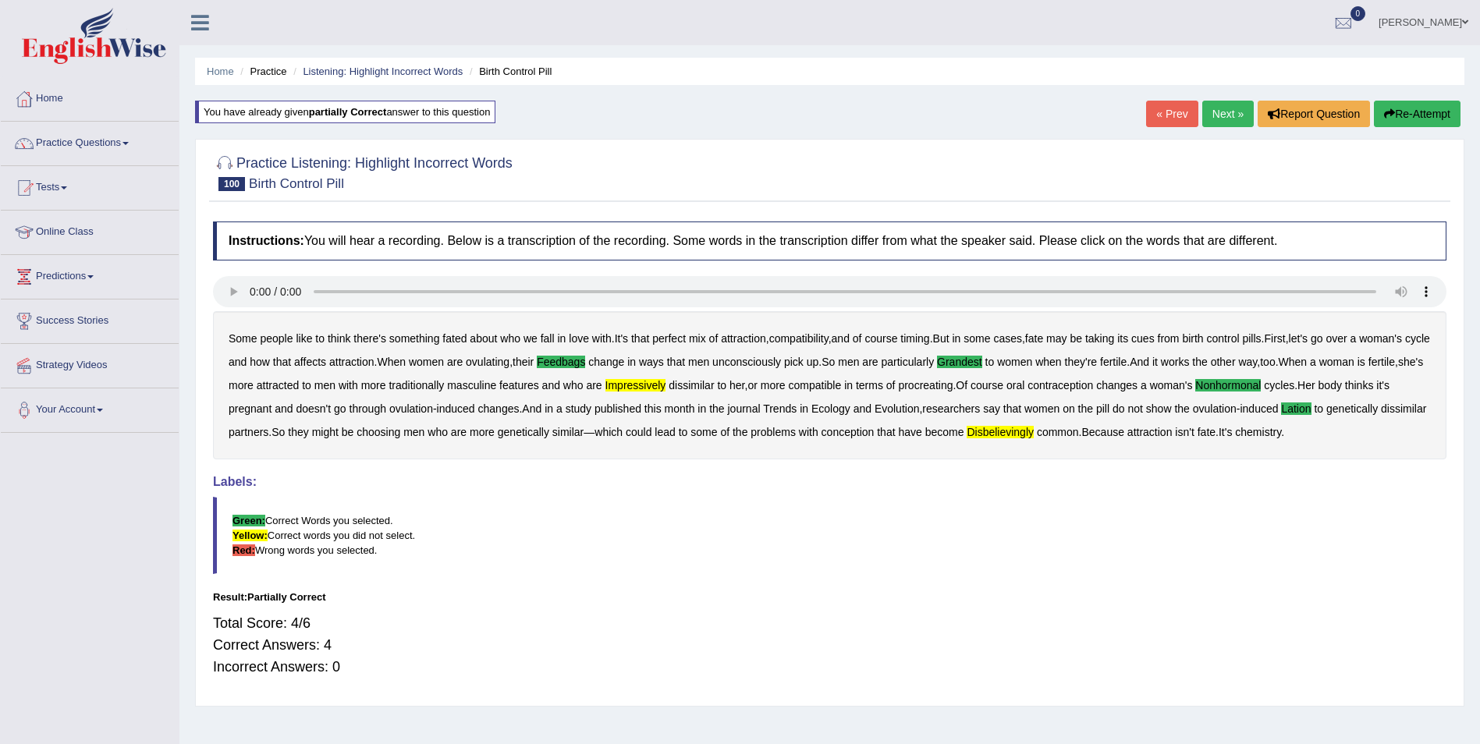
click at [1412, 108] on button "Re-Attempt" at bounding box center [1417, 114] width 87 height 27
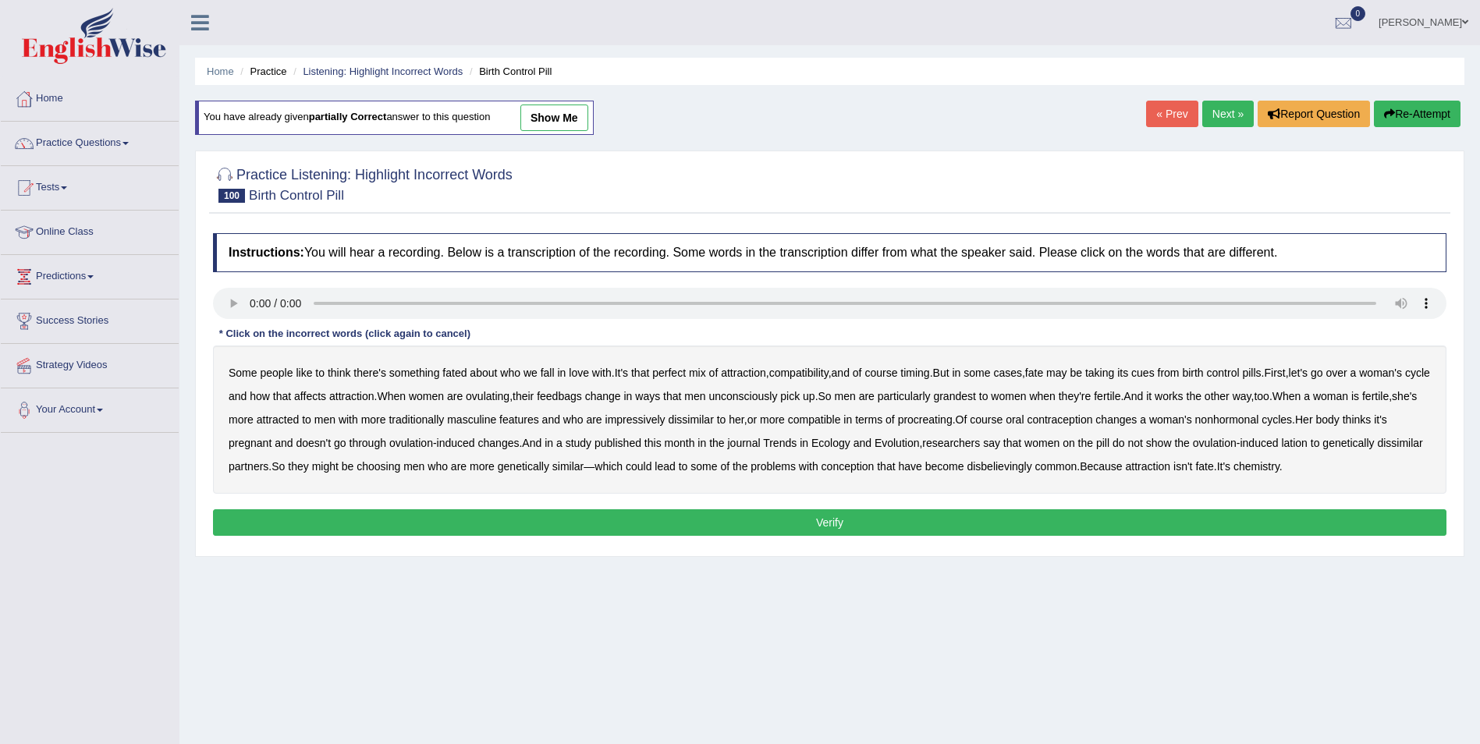
click at [1259, 418] on b "nonhormonal" at bounding box center [1227, 419] width 64 height 12
click at [1307, 440] on b "lation" at bounding box center [1294, 443] width 26 height 12
click at [1031, 469] on b "disbelievingly" at bounding box center [998, 466] width 65 height 12
click at [582, 399] on b "feedbags" at bounding box center [559, 396] width 45 height 12
click at [975, 395] on b "grandest" at bounding box center [954, 396] width 42 height 12
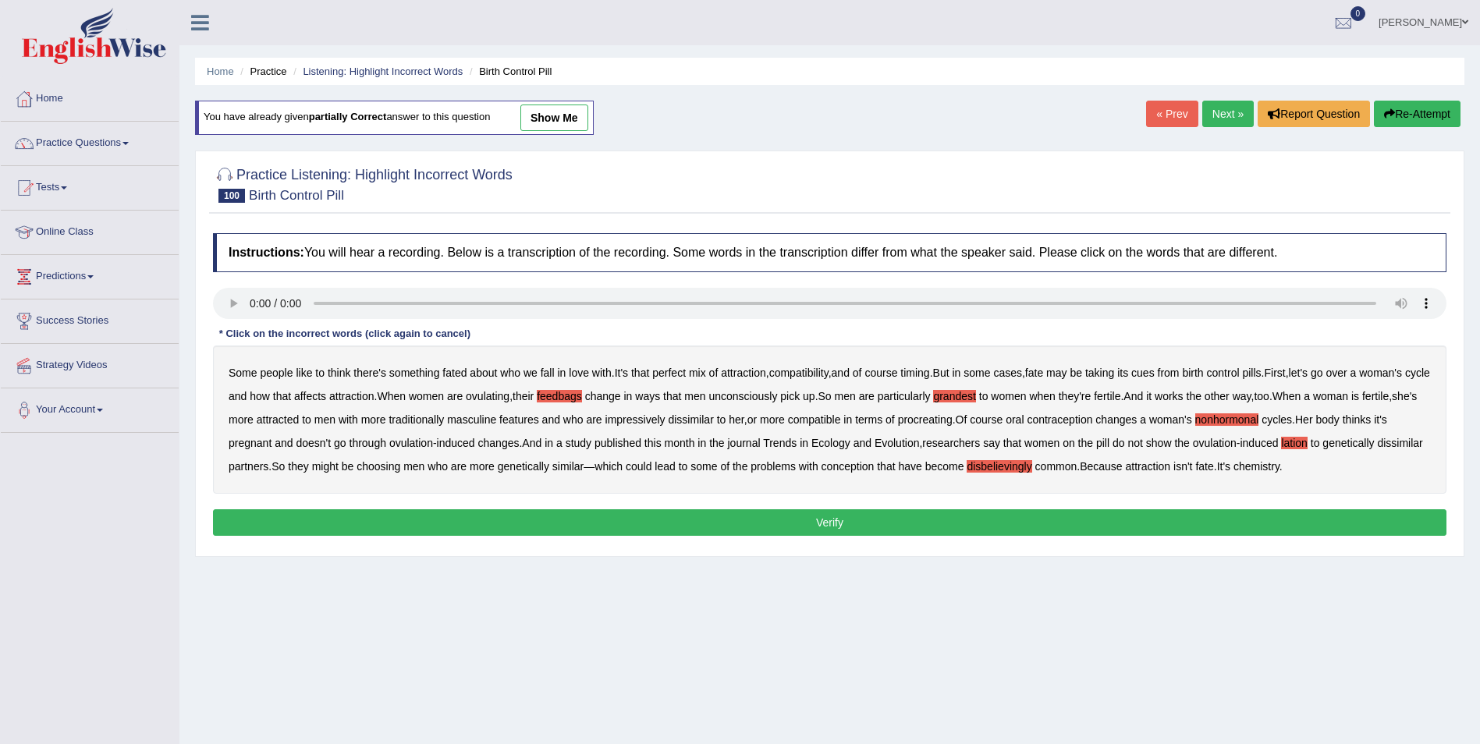
click at [539, 419] on b "features" at bounding box center [519, 419] width 40 height 12
click at [539, 421] on b "features" at bounding box center [519, 419] width 40 height 12
click at [817, 524] on button "Verify" at bounding box center [829, 522] width 1233 height 27
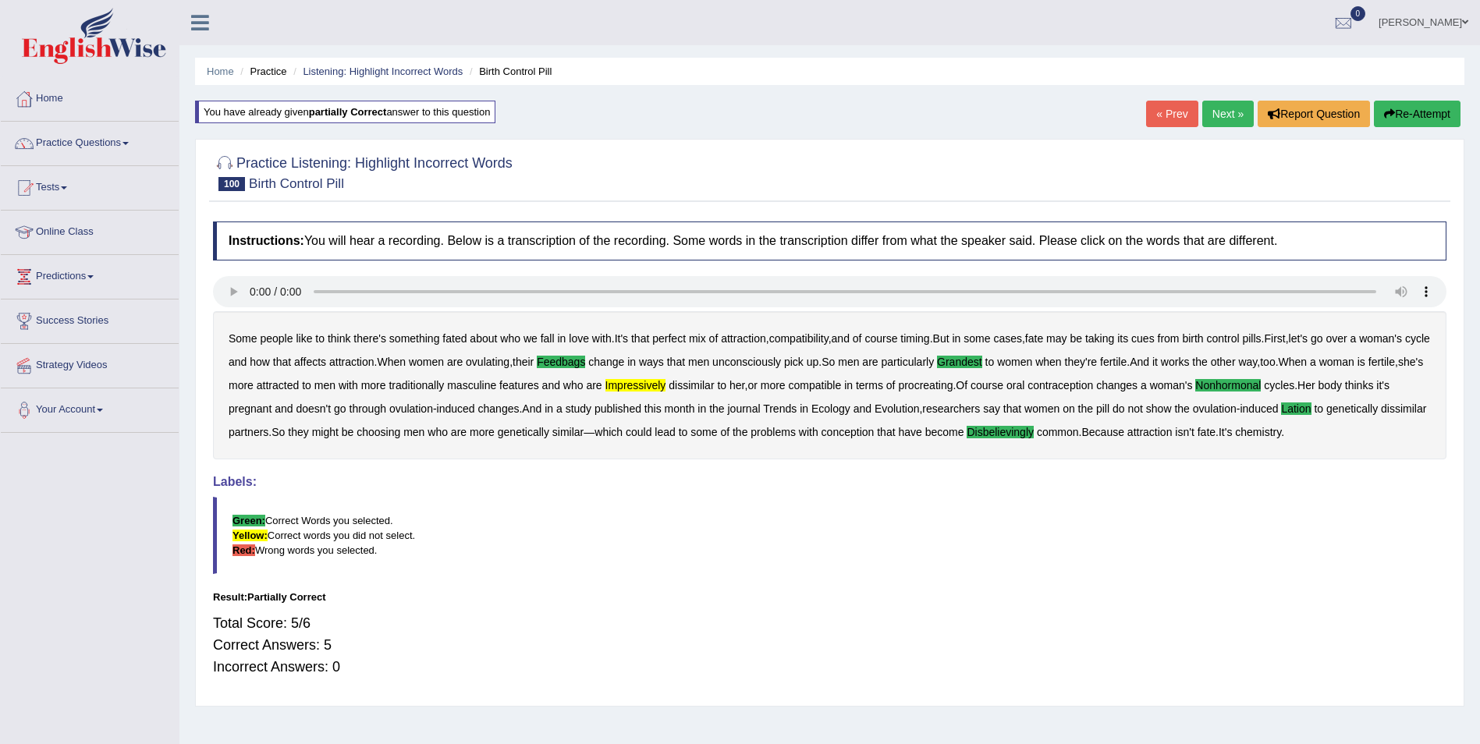
click at [1395, 108] on button "Re-Attempt" at bounding box center [1417, 114] width 87 height 27
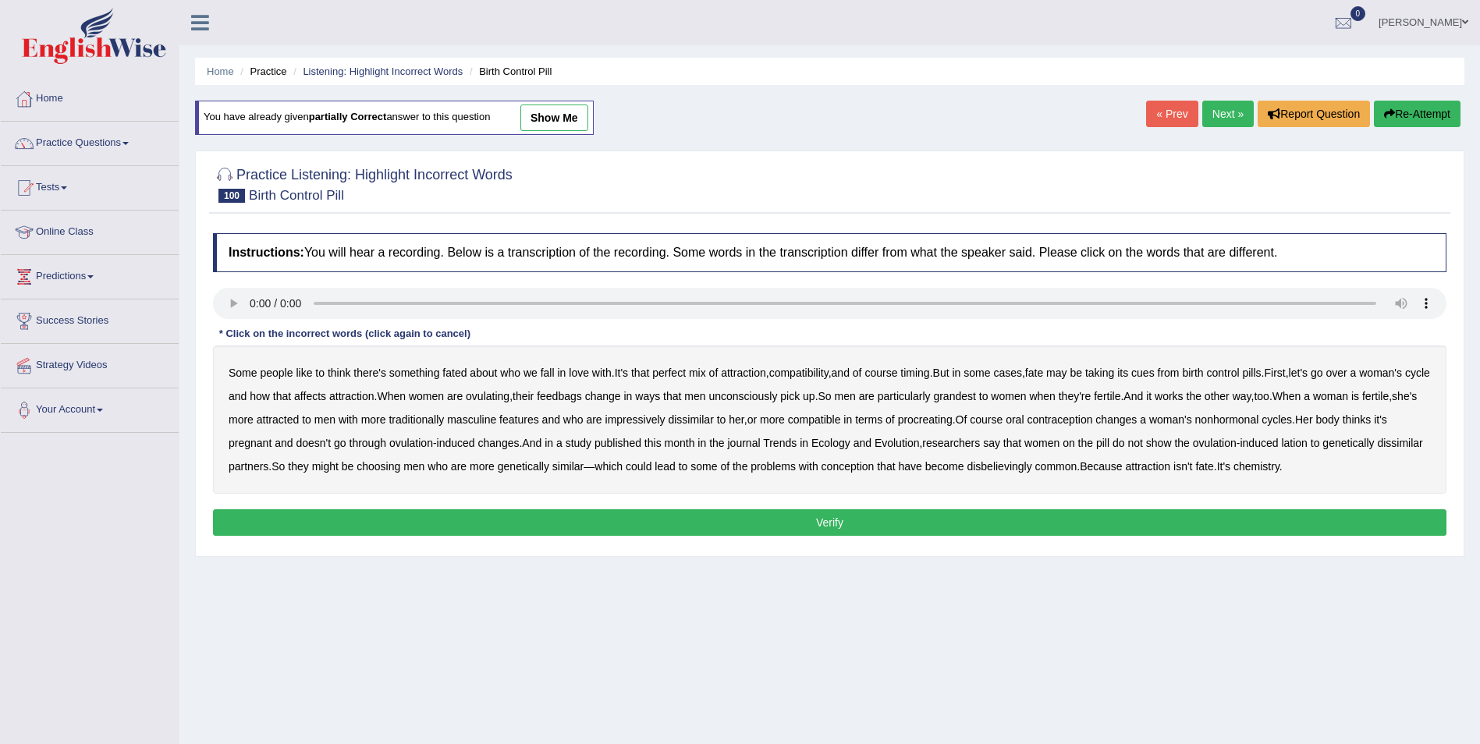
click at [582, 399] on b "feedbags" at bounding box center [559, 396] width 45 height 12
click at [665, 417] on b "impressively" at bounding box center [635, 419] width 60 height 12
click at [975, 402] on b "grandest" at bounding box center [954, 396] width 42 height 12
click at [1259, 422] on b "nonhormonal" at bounding box center [1227, 419] width 64 height 12
click at [1031, 469] on b "disbelievingly" at bounding box center [998, 466] width 65 height 12
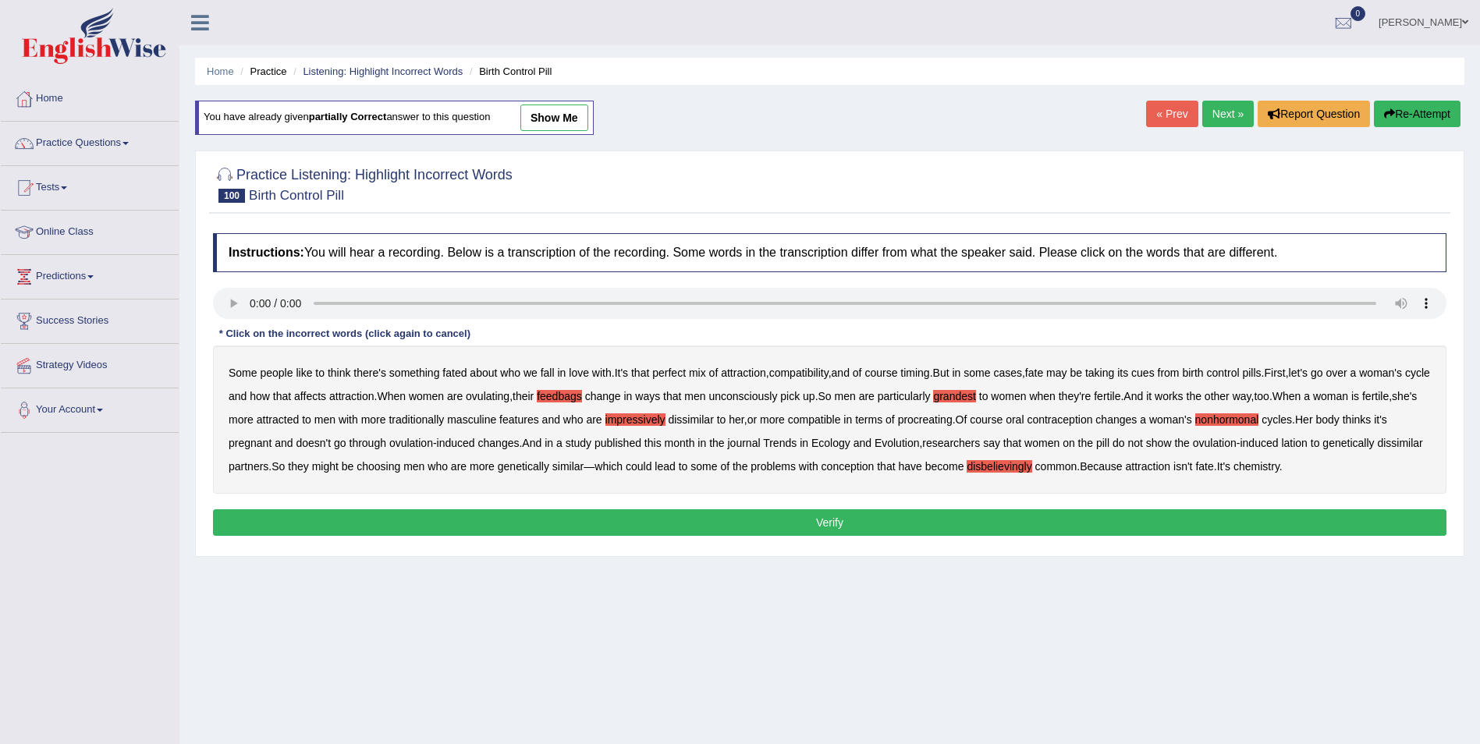
click at [979, 523] on button "Verify" at bounding box center [829, 522] width 1233 height 27
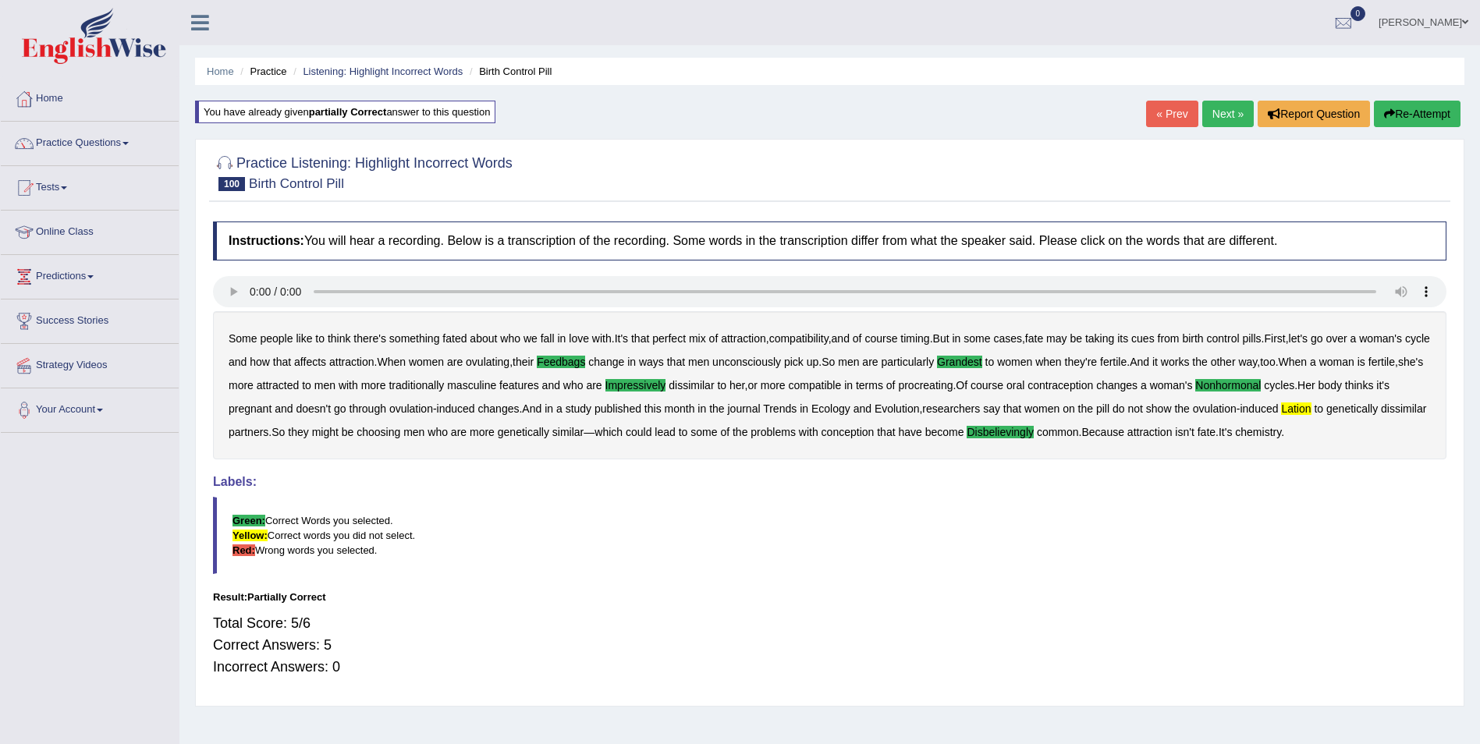
click at [1429, 108] on button "Re-Attempt" at bounding box center [1417, 114] width 87 height 27
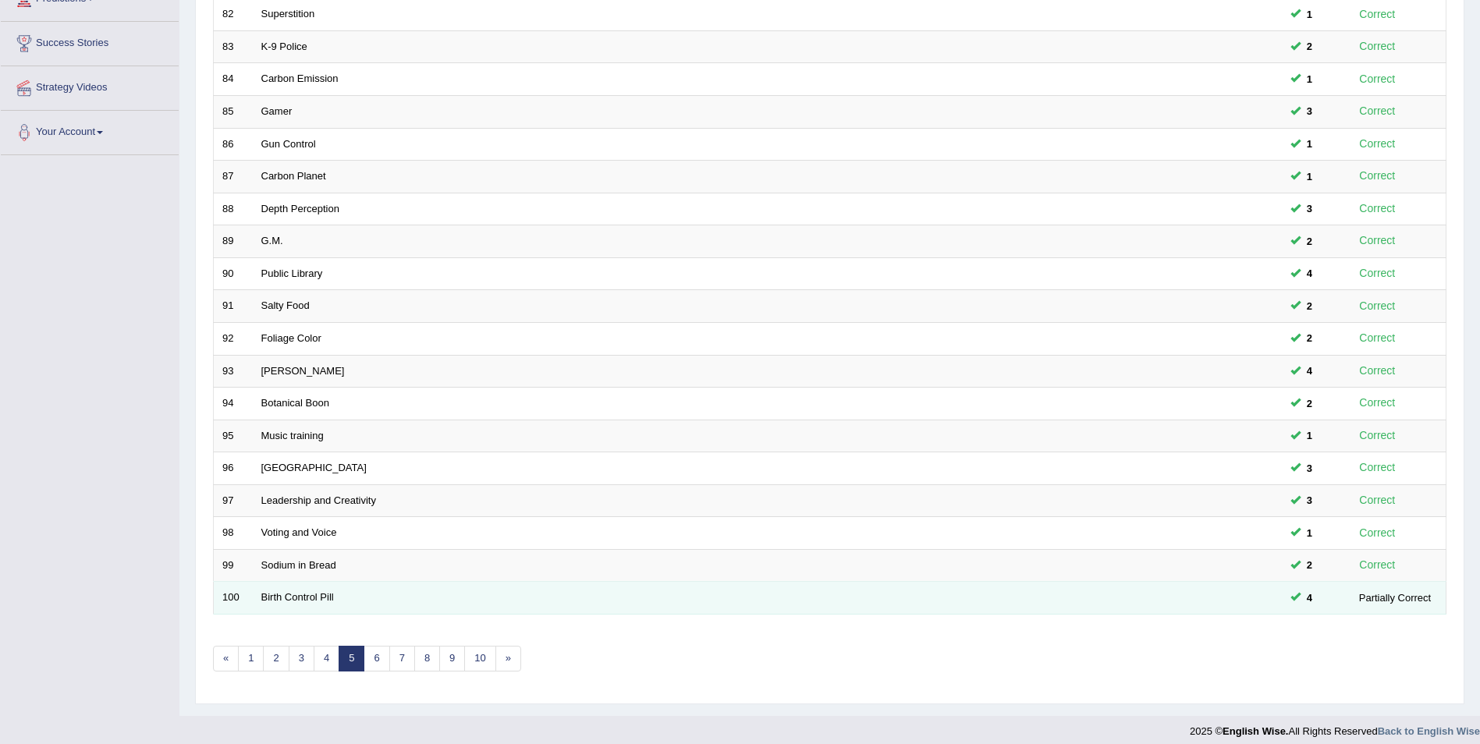
scroll to position [289, 0]
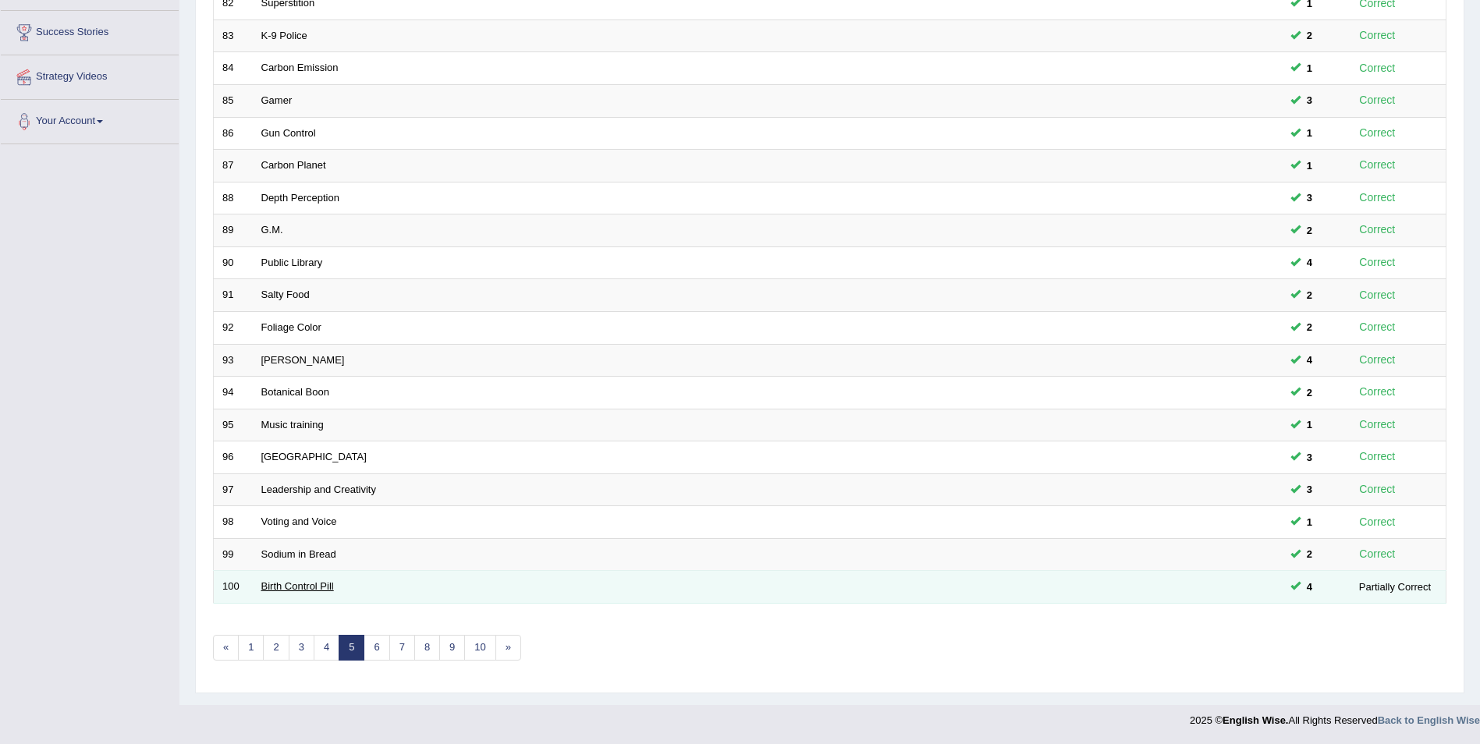
click at [308, 589] on link "Birth Control Pill" at bounding box center [297, 586] width 73 height 12
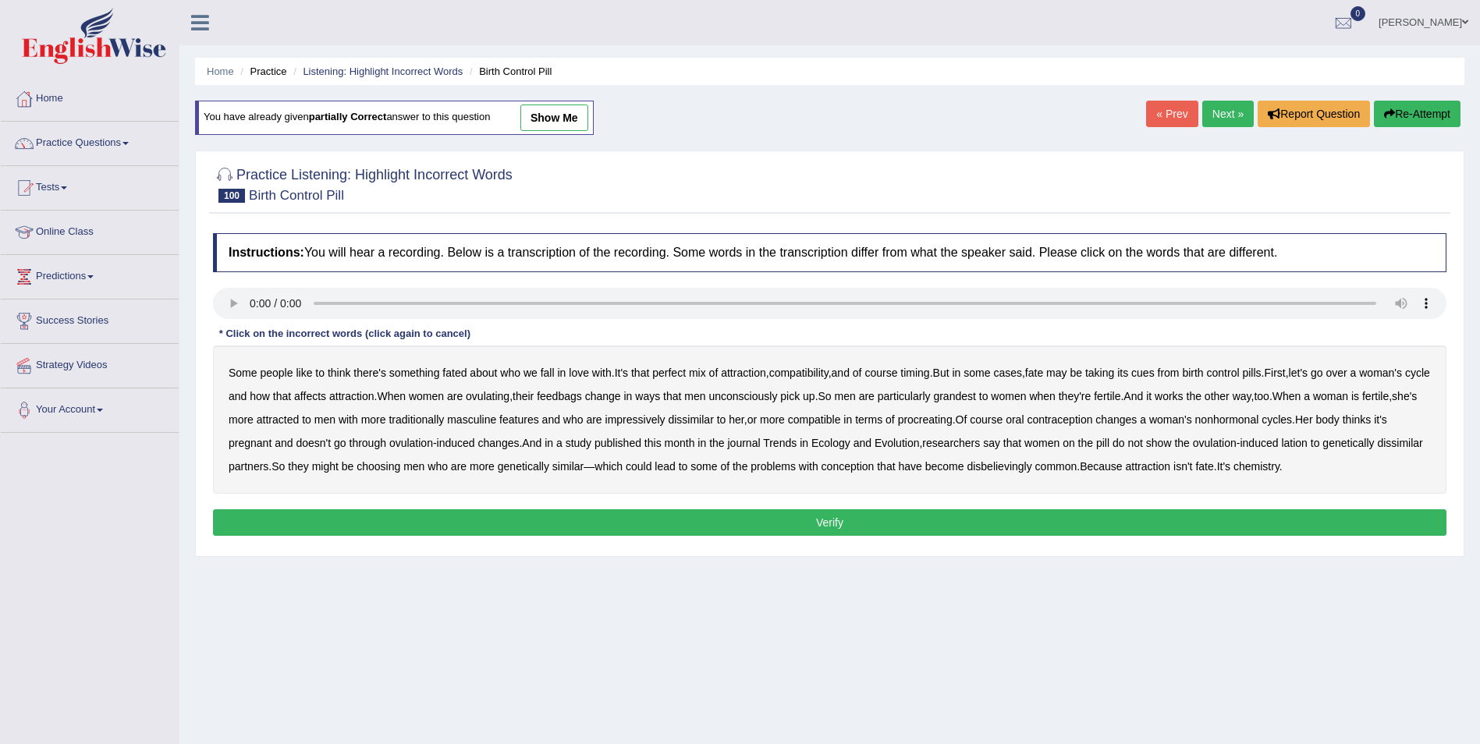
click at [582, 393] on b "feedbags" at bounding box center [559, 396] width 45 height 12
click at [975, 396] on b "grandest" at bounding box center [954, 396] width 42 height 12
drag, startPoint x: 683, startPoint y: 421, endPoint x: 697, endPoint y: 421, distance: 14.8
click at [665, 421] on b "impressively" at bounding box center [635, 419] width 60 height 12
click at [952, 421] on b "procreating" at bounding box center [925, 419] width 55 height 12
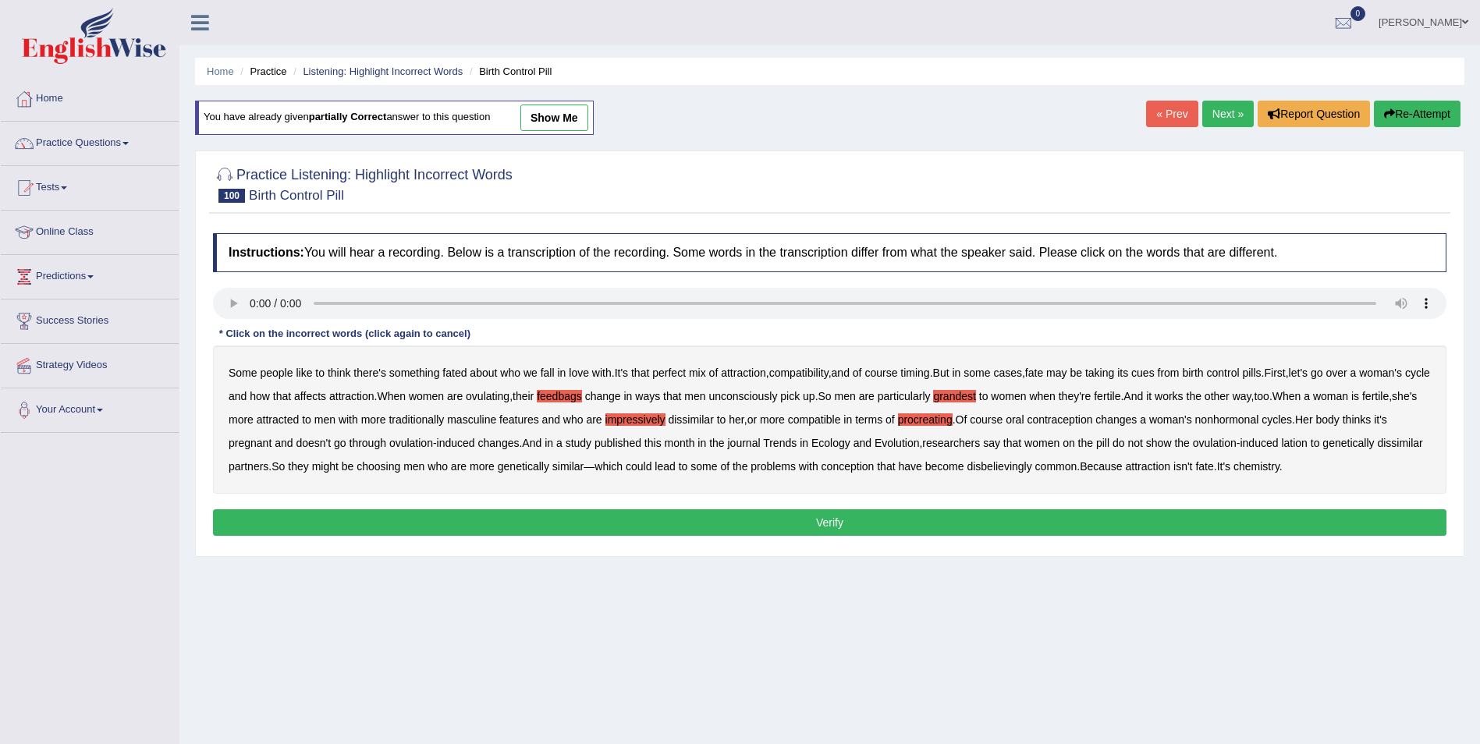
drag, startPoint x: 976, startPoint y: 418, endPoint x: 994, endPoint y: 428, distance: 20.6
click at [952, 418] on b "procreating" at bounding box center [925, 419] width 55 height 12
drag, startPoint x: 1292, startPoint y: 419, endPoint x: 1416, endPoint y: 422, distance: 124.1
click at [1259, 421] on b "nonhormonal" at bounding box center [1227, 419] width 64 height 12
click at [1307, 443] on b "lation" at bounding box center [1294, 443] width 26 height 12
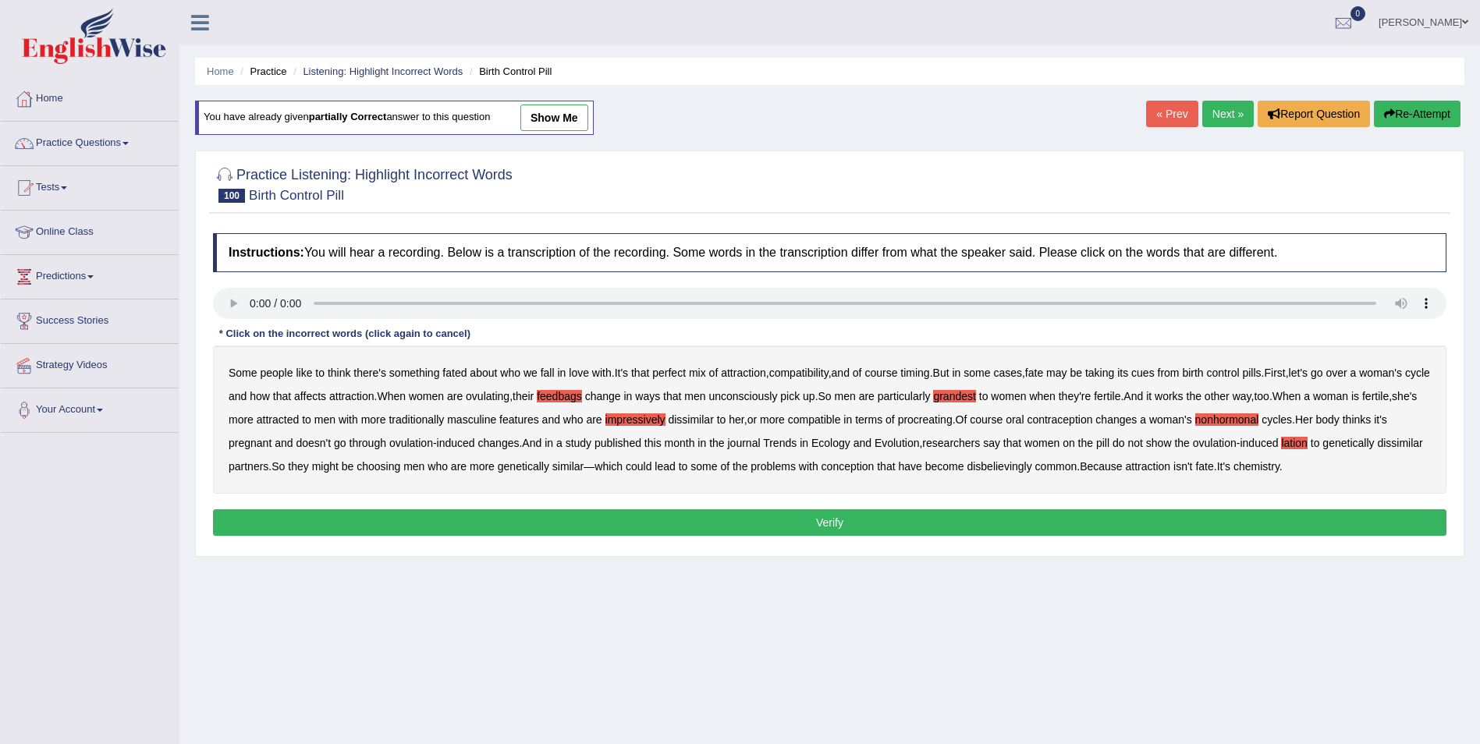
click at [1031, 469] on b "disbelievingly" at bounding box center [998, 466] width 65 height 12
click at [1133, 512] on button "Verify" at bounding box center [829, 522] width 1233 height 27
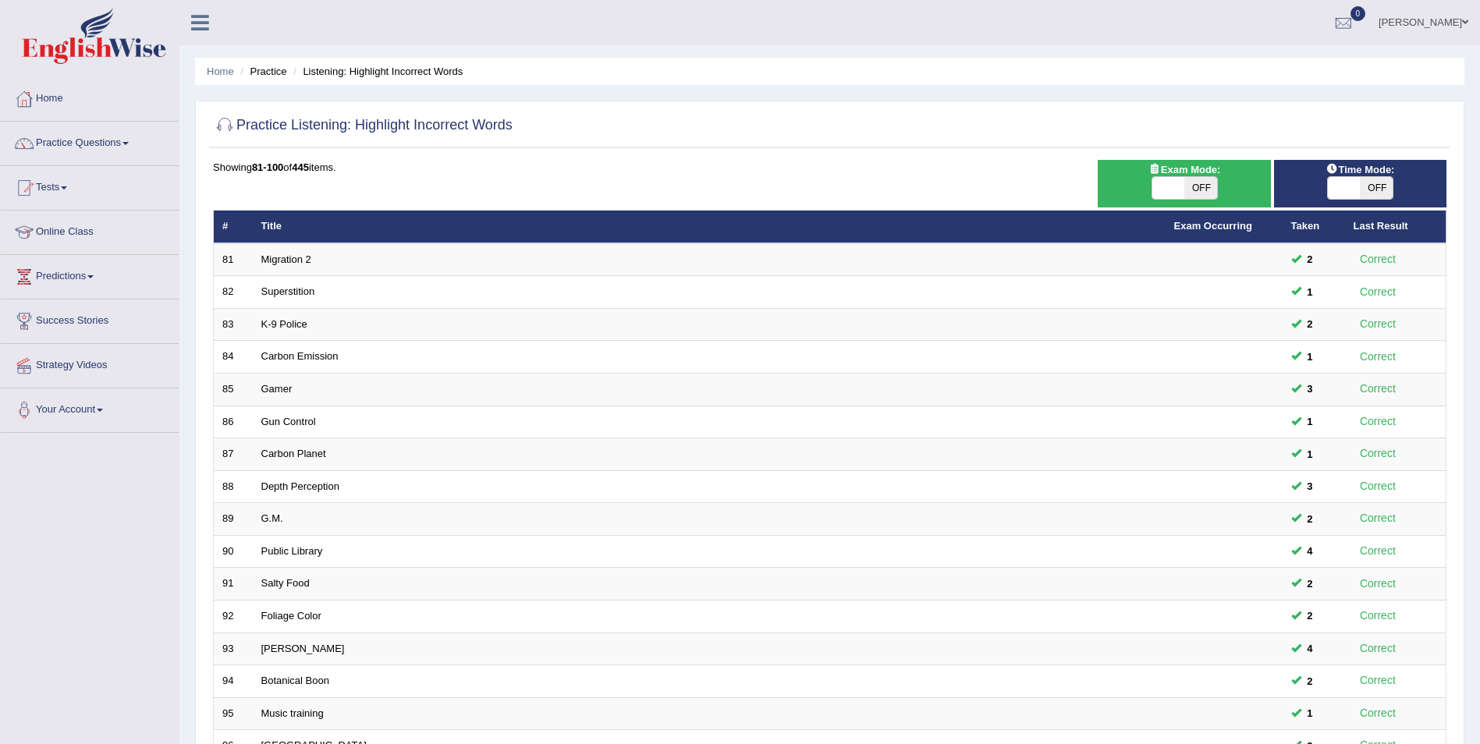
click at [1204, 183] on span "OFF" at bounding box center [1200, 188] width 33 height 22
checkbox input "true"
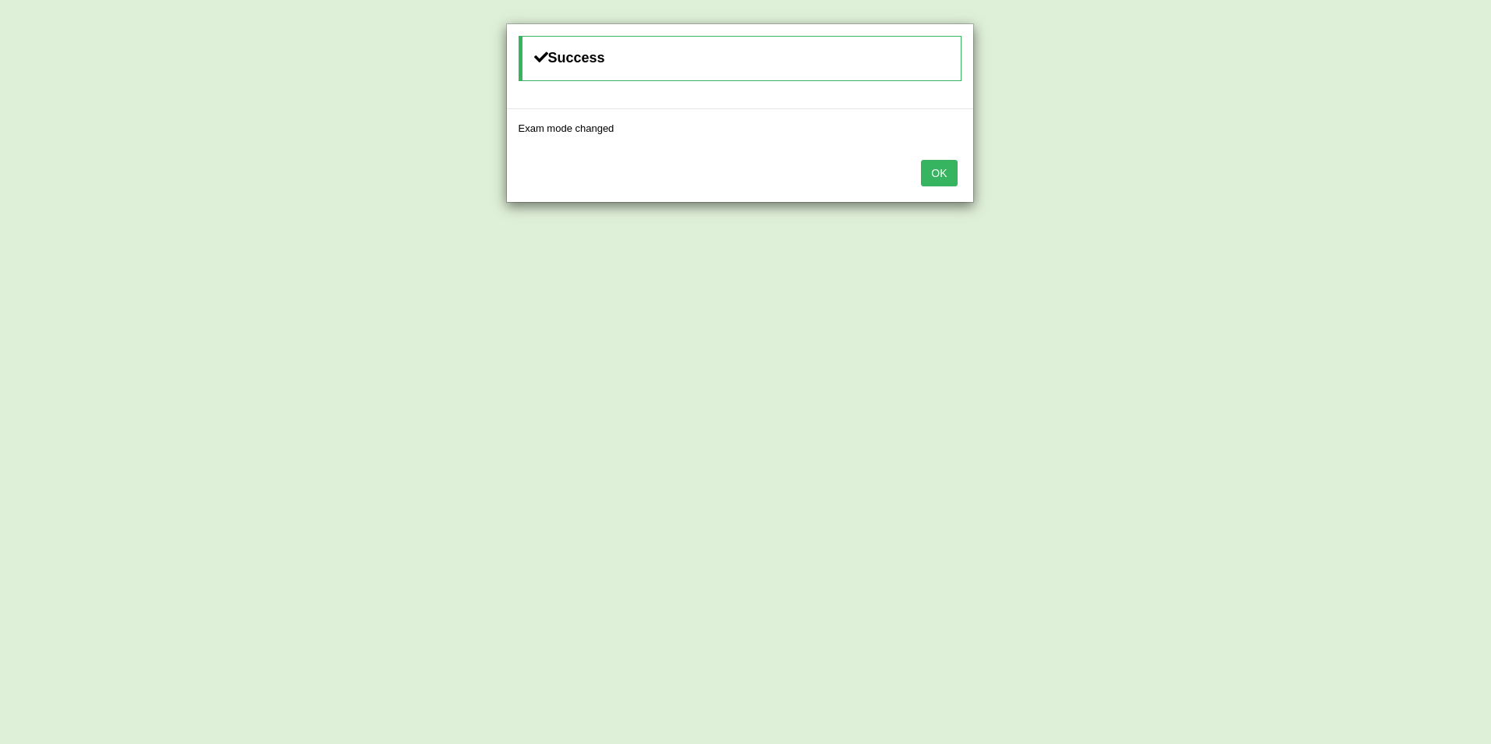
click at [946, 177] on button "OK" at bounding box center [939, 173] width 36 height 27
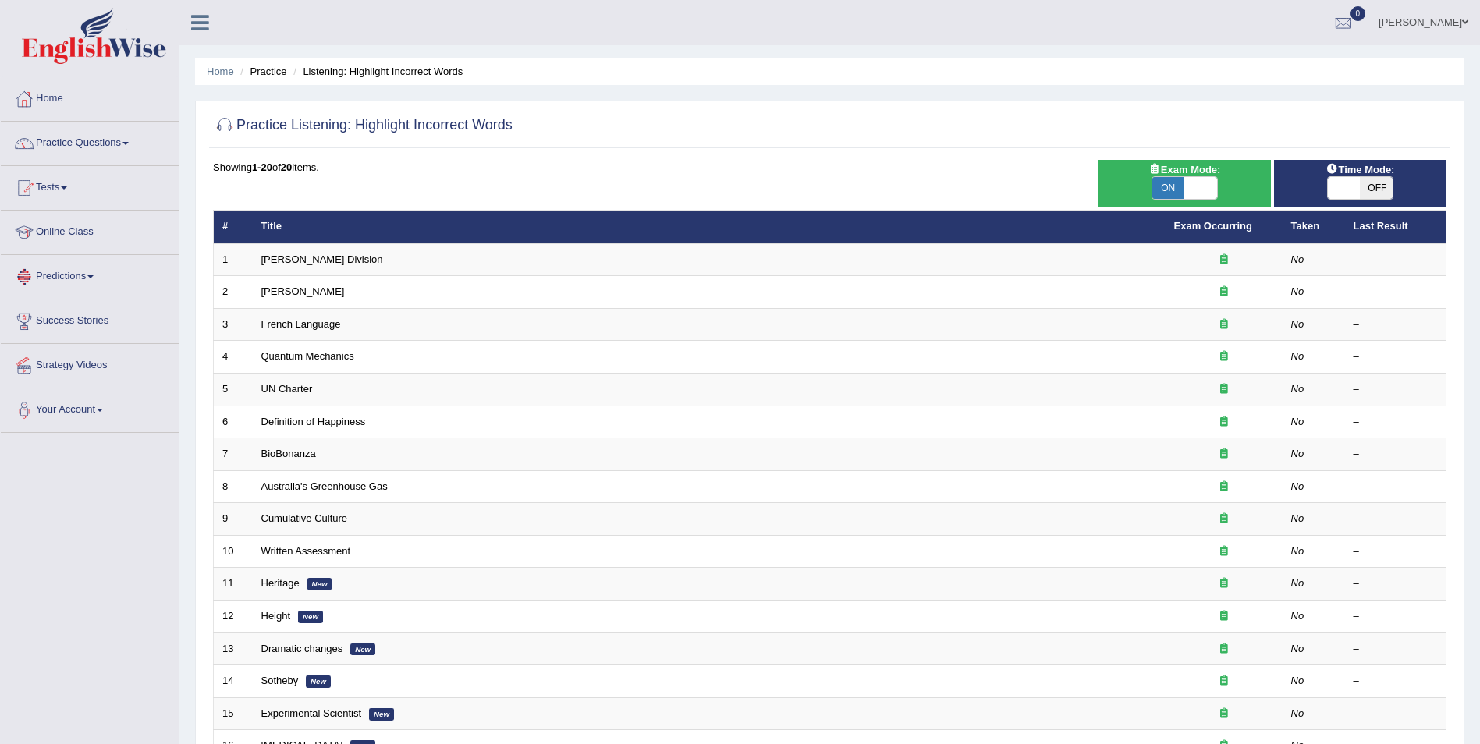
click at [1183, 191] on span "ON" at bounding box center [1168, 188] width 33 height 22
checkbox input "false"
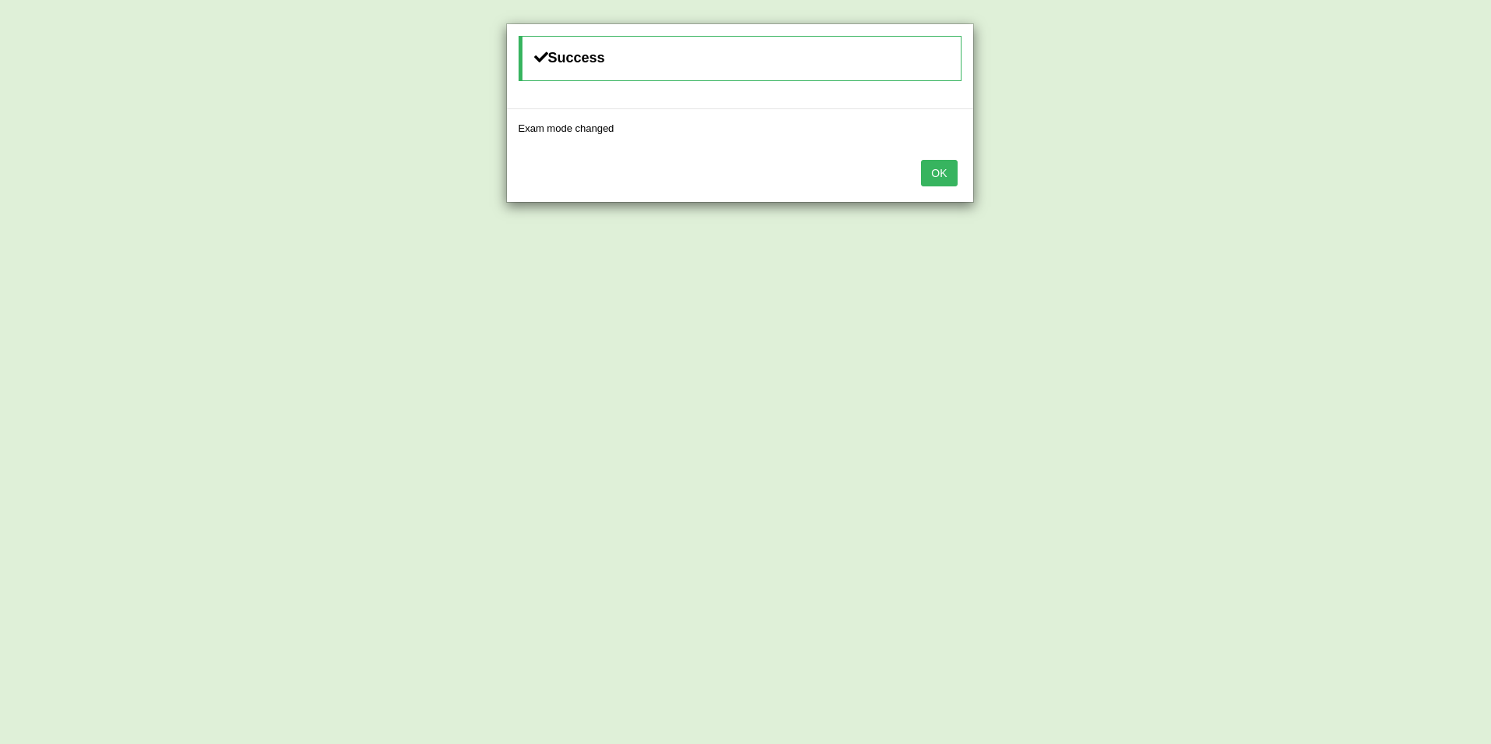
click at [933, 172] on button "OK" at bounding box center [939, 173] width 36 height 27
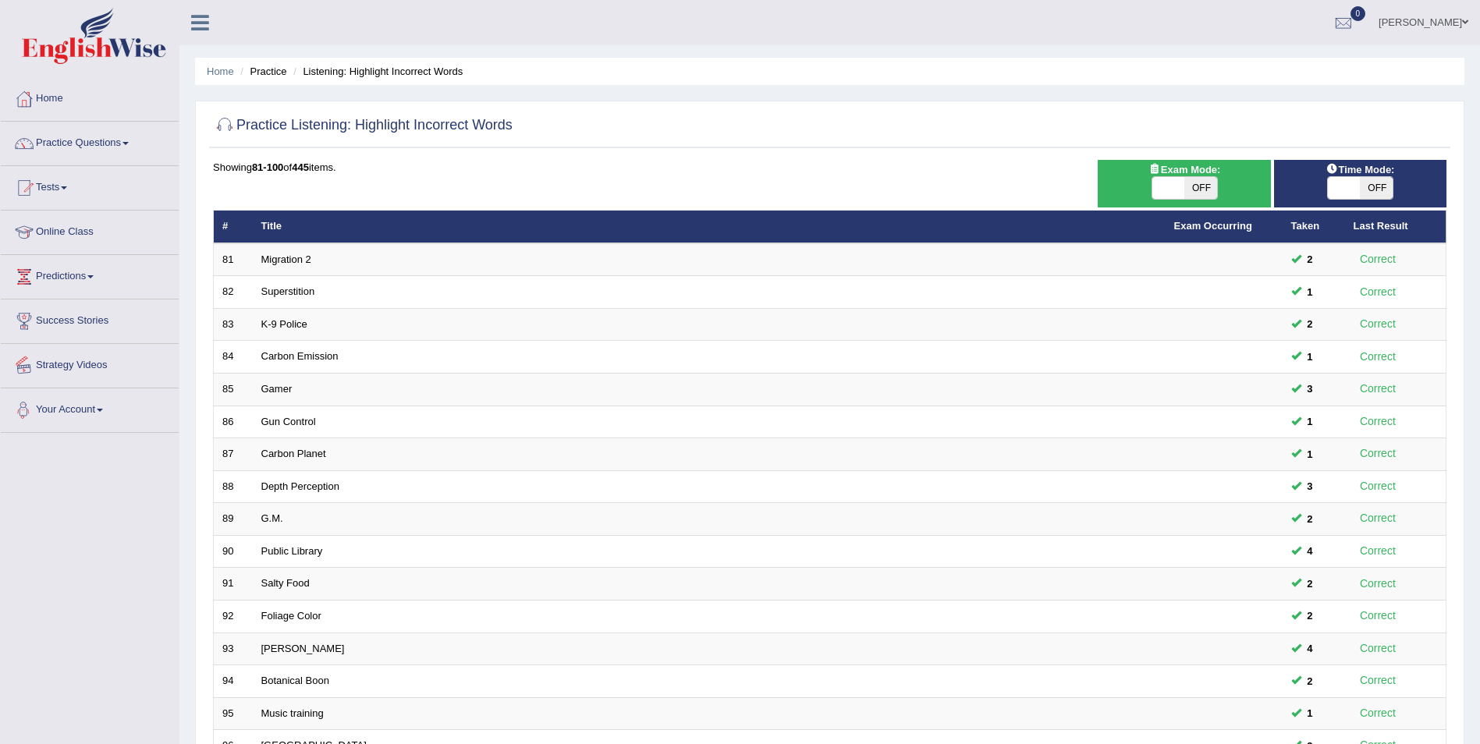
scroll to position [289, 0]
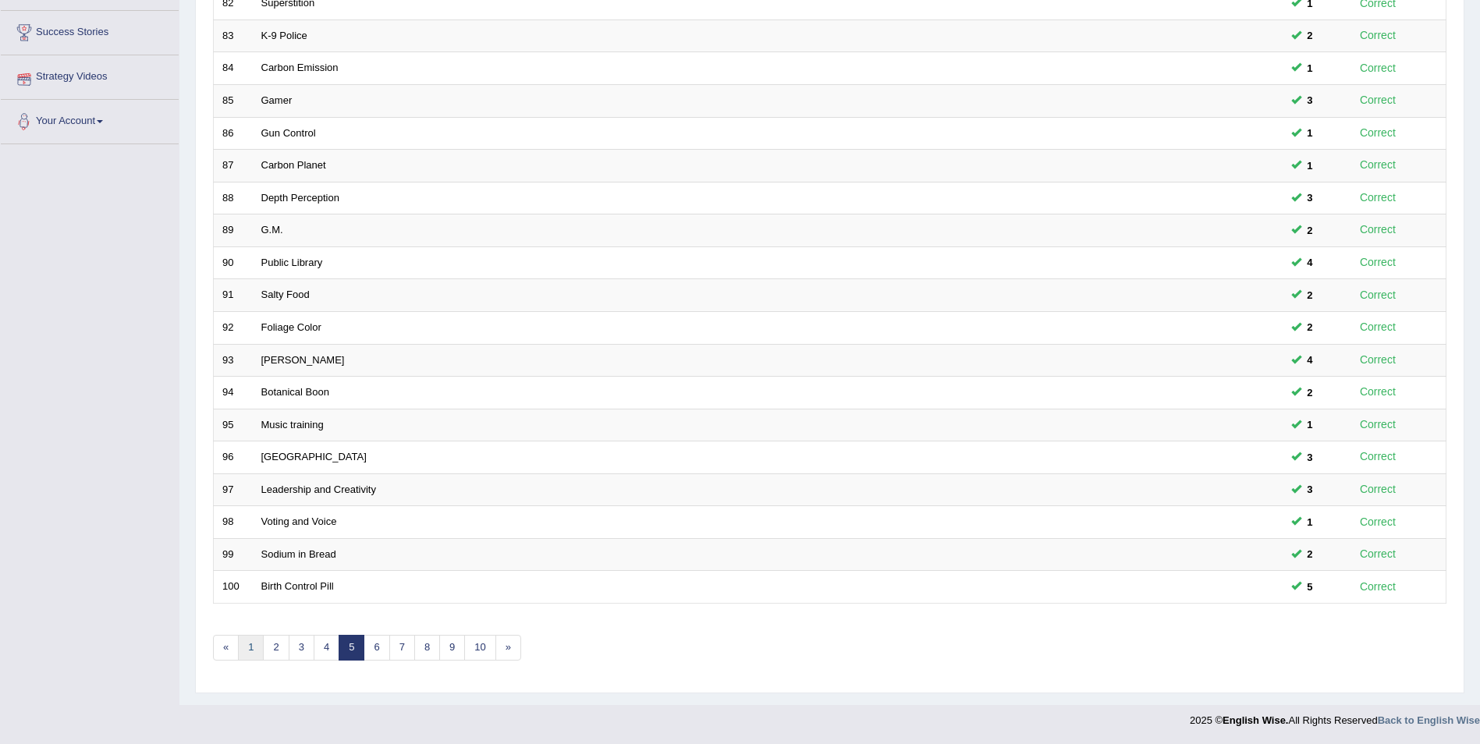
click at [255, 644] on link "1" at bounding box center [251, 648] width 26 height 26
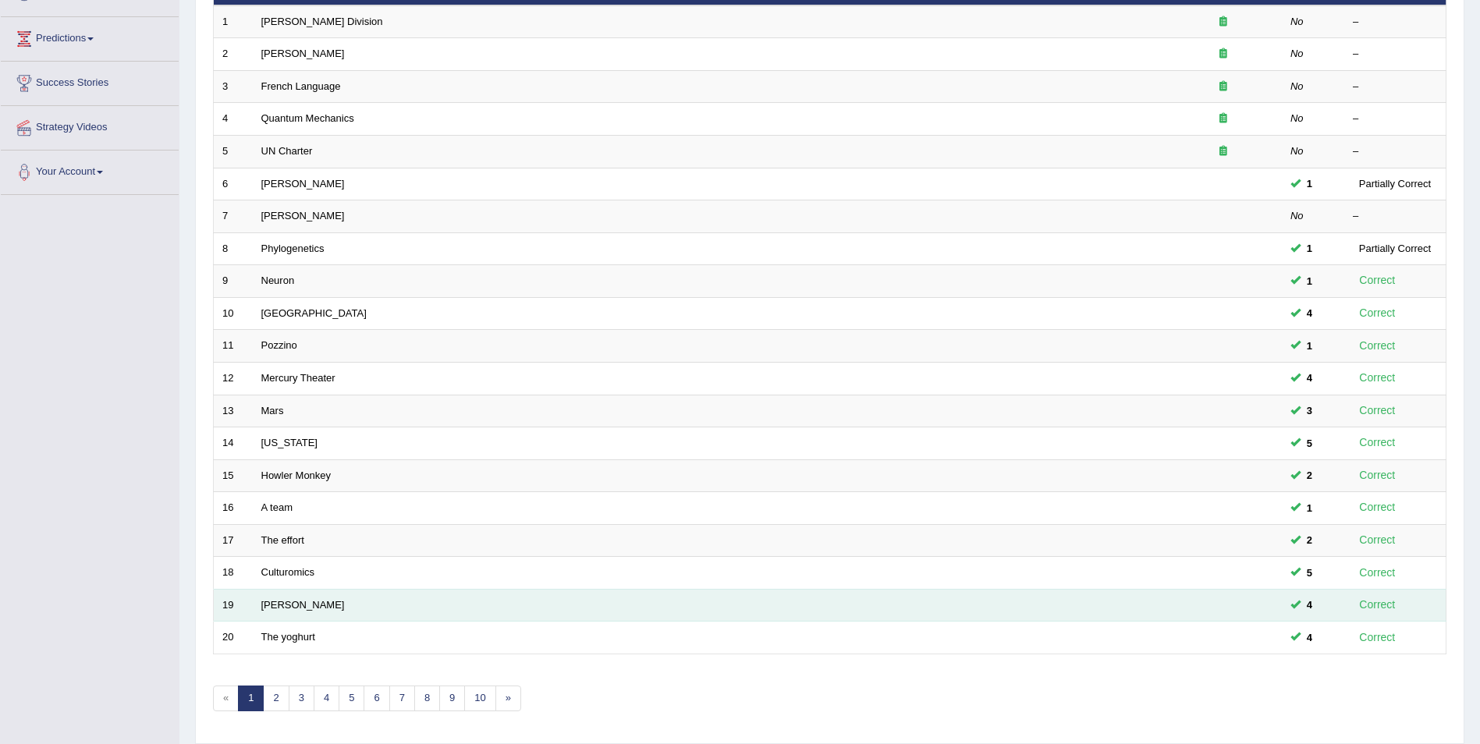
scroll to position [211, 0]
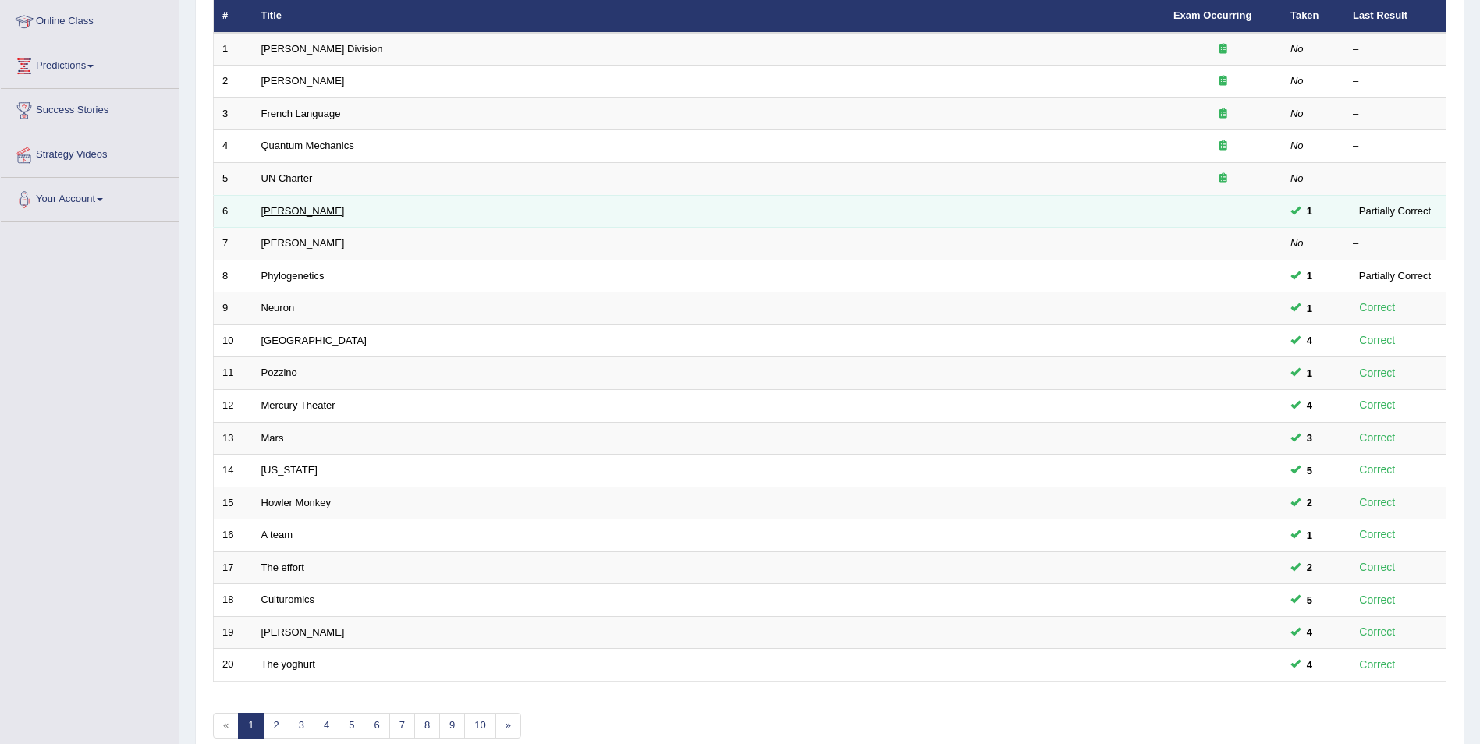
click at [266, 208] on link "[PERSON_NAME]" at bounding box center [302, 211] width 83 height 12
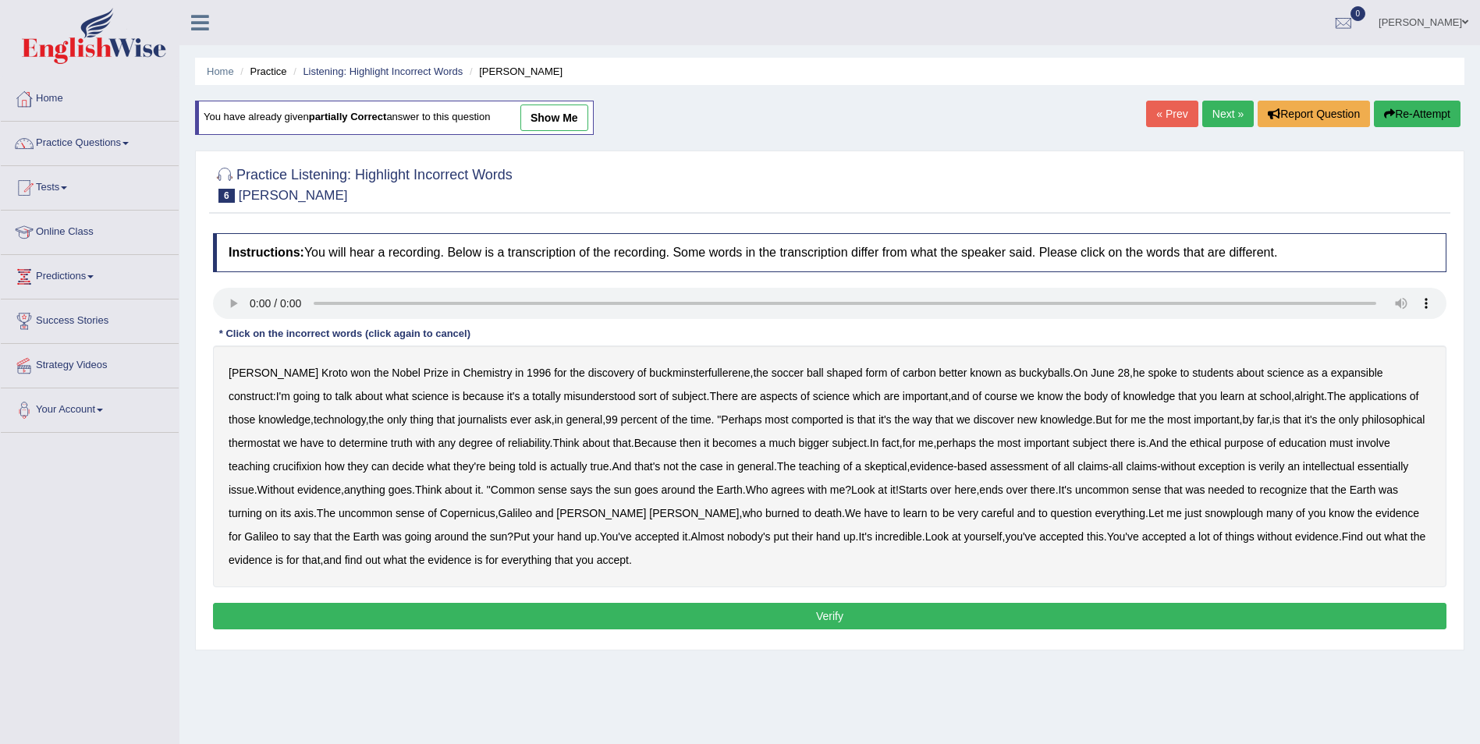
drag, startPoint x: 1310, startPoint y: 376, endPoint x: 1342, endPoint y: 376, distance: 32.8
click at [1331, 376] on b "expansible" at bounding box center [1357, 373] width 52 height 12
click at [792, 420] on b "comported" at bounding box center [817, 419] width 51 height 12
click at [280, 437] on b "thermostat" at bounding box center [254, 443] width 51 height 12
drag, startPoint x: 276, startPoint y: 468, endPoint x: 333, endPoint y: 470, distance: 57.0
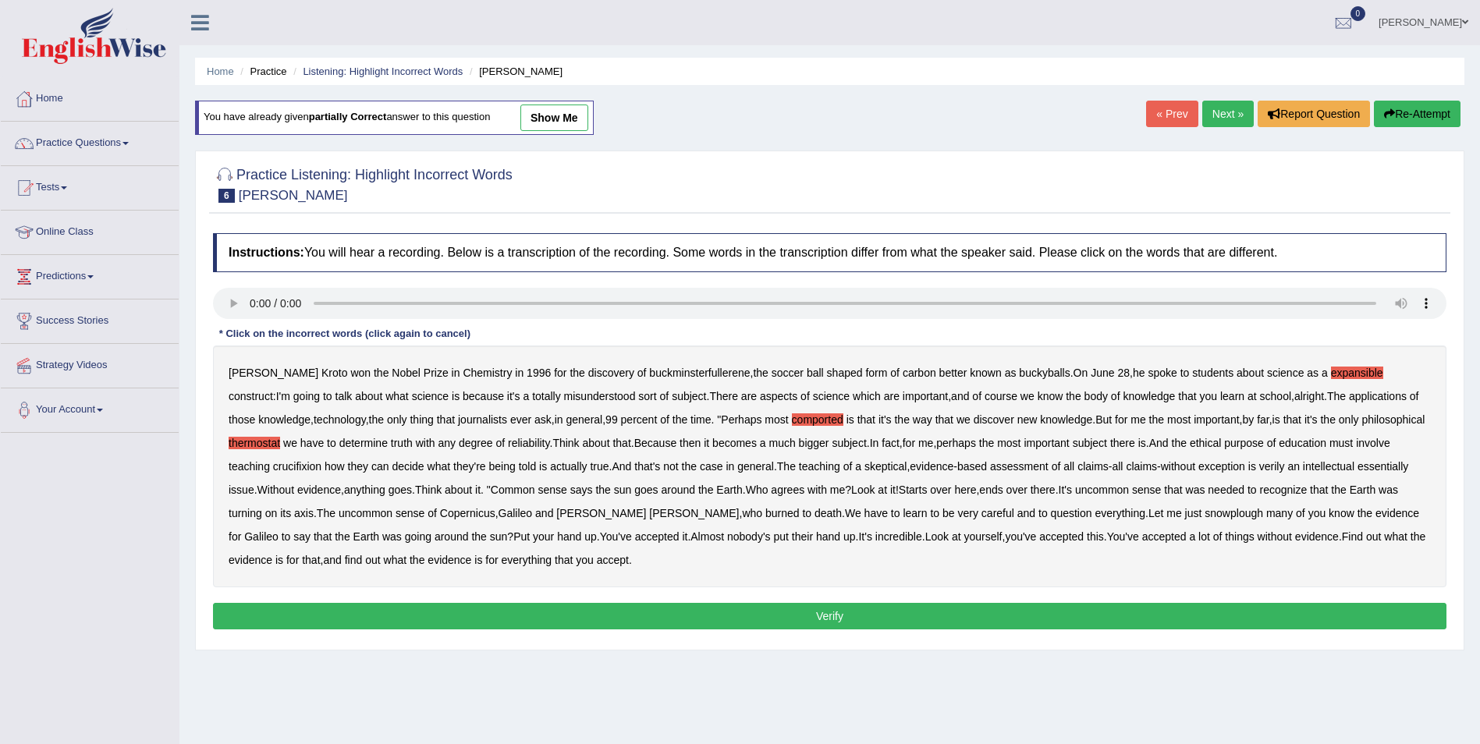
click at [281, 468] on div "Harold Kroto won the Nobel Prize in Chemistry in 1996 for the discovery of buck…" at bounding box center [829, 467] width 1233 height 242
click at [273, 470] on b "crucifixion" at bounding box center [297, 466] width 48 height 12
click at [1259, 467] on b "verily" at bounding box center [1272, 466] width 26 height 12
click at [1357, 468] on b "essentially" at bounding box center [1382, 466] width 51 height 12
click at [440, 516] on b "Copernicus" at bounding box center [467, 513] width 55 height 12
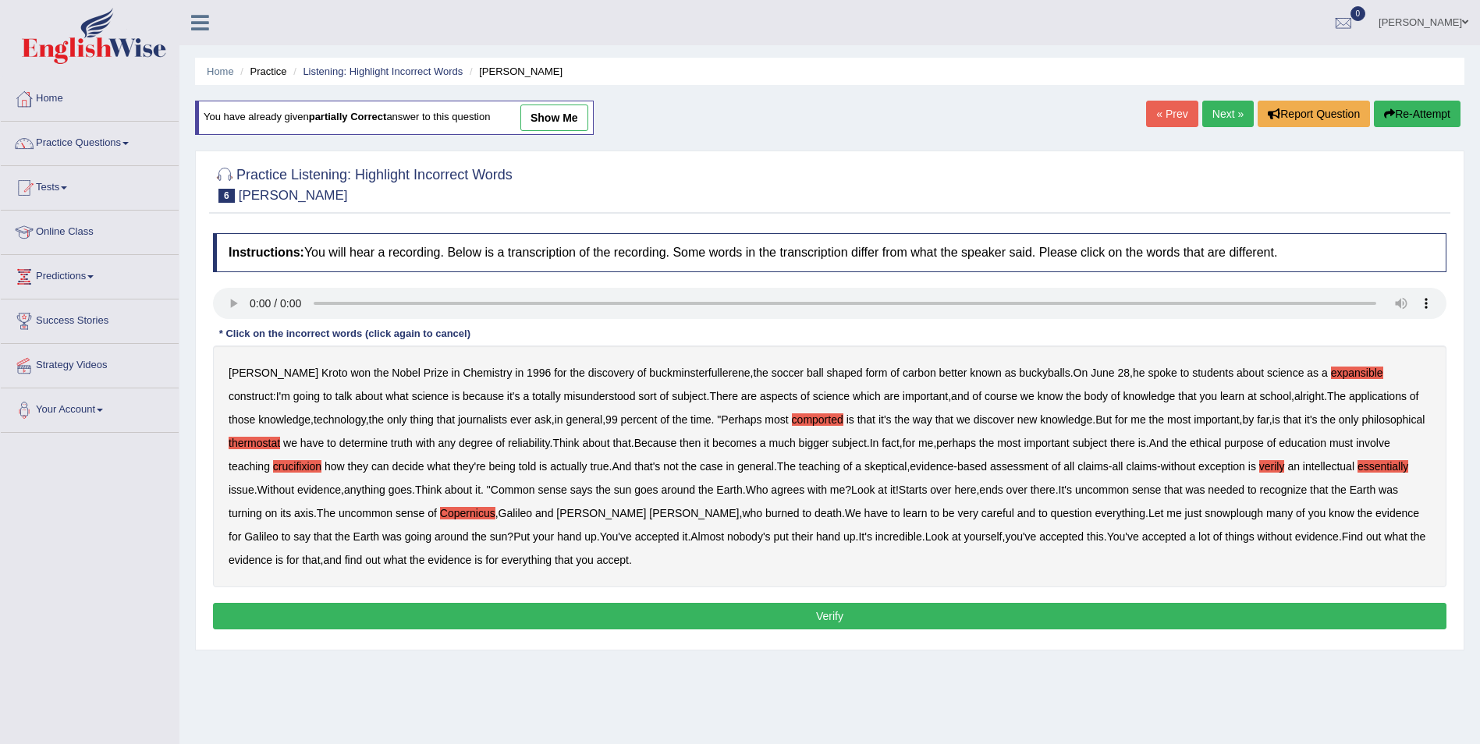
click at [440, 513] on b "Copernicus" at bounding box center [467, 513] width 55 height 12
click at [1204, 514] on b "snowplough" at bounding box center [1233, 513] width 59 height 12
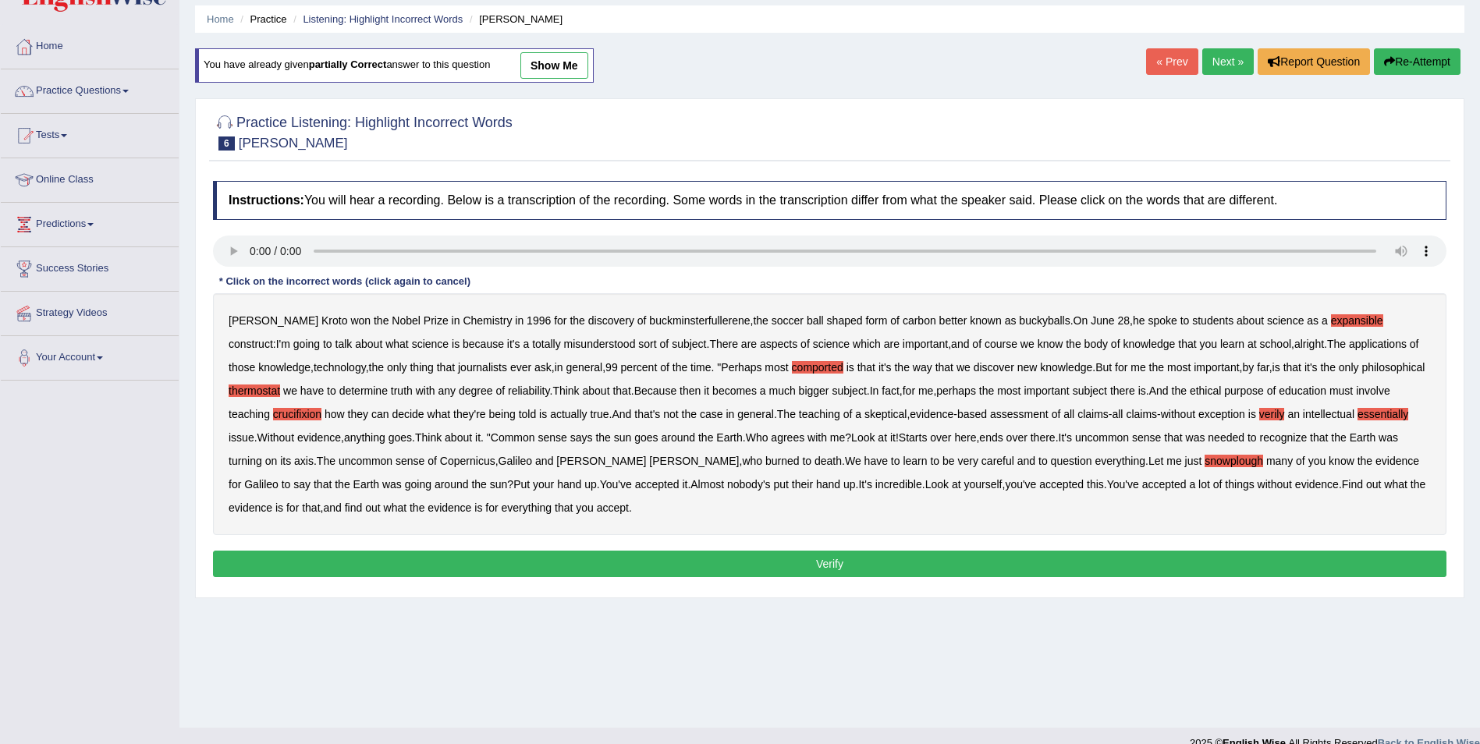
scroll to position [75, 0]
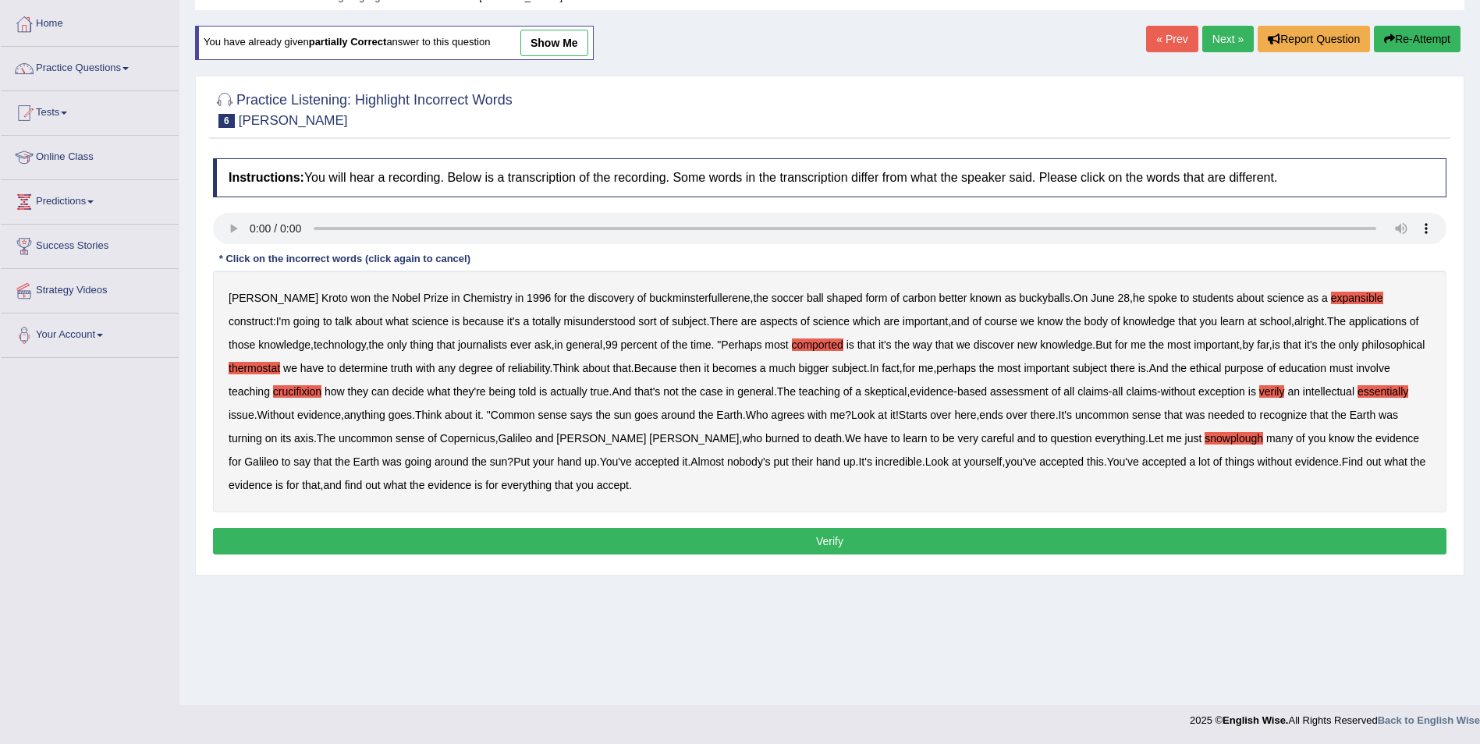
click at [789, 543] on button "Verify" at bounding box center [829, 541] width 1233 height 27
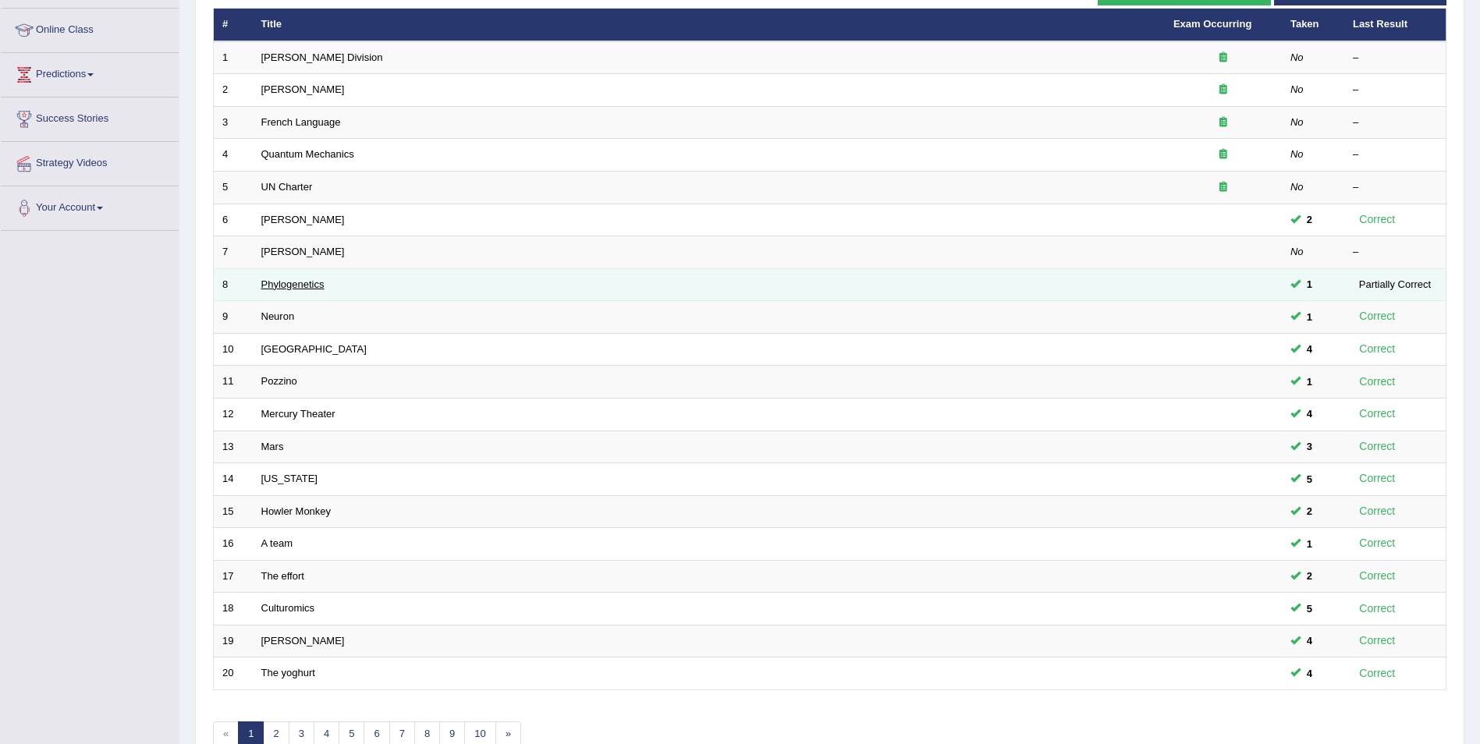
click at [315, 285] on link "Phylogenetics" at bounding box center [292, 284] width 63 height 12
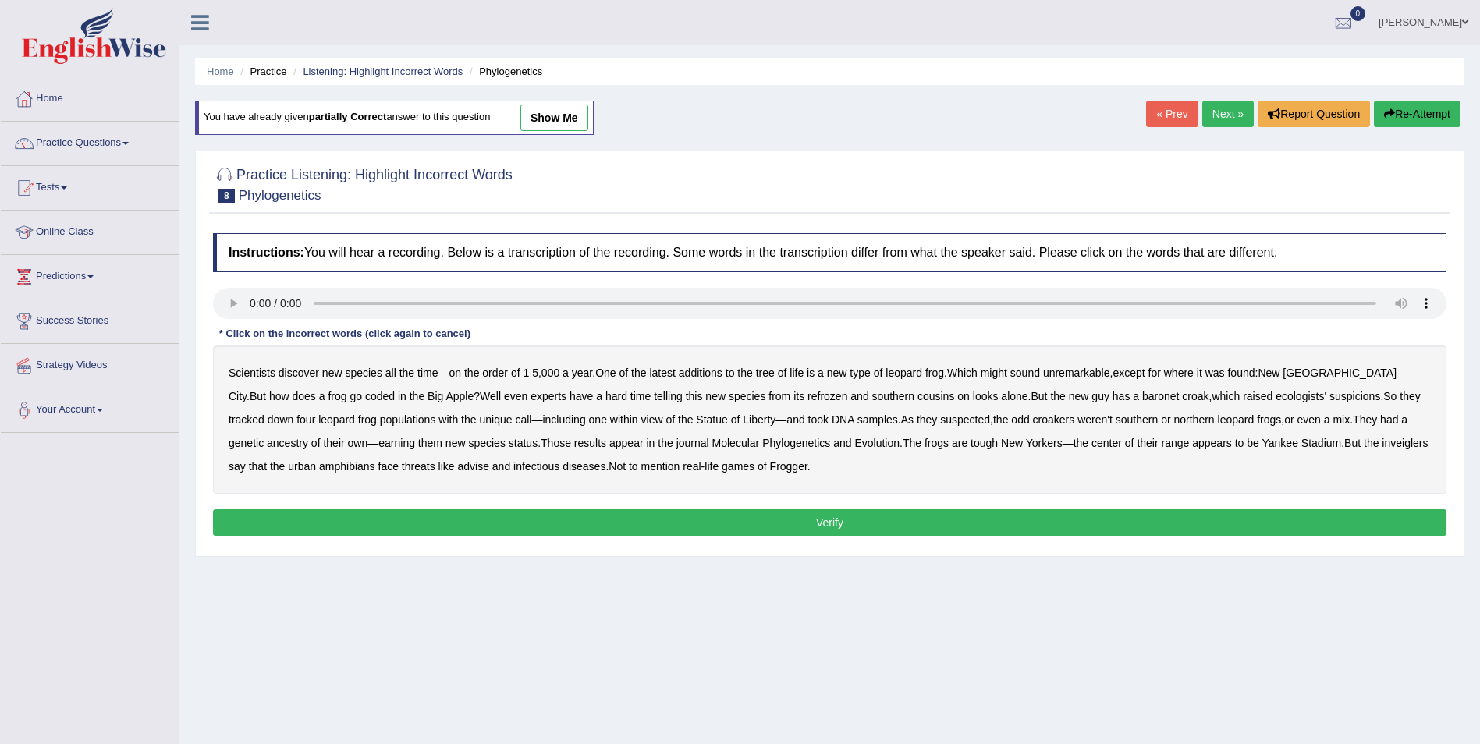
drag, startPoint x: 278, startPoint y: 395, endPoint x: 297, endPoint y: 395, distance: 19.5
click at [365, 395] on b "coded" at bounding box center [380, 396] width 30 height 12
click at [807, 394] on b "refrozen" at bounding box center [827, 396] width 40 height 12
click at [1142, 396] on b "baronet" at bounding box center [1160, 396] width 37 height 12
click at [1381, 444] on b "inveiglers" at bounding box center [1404, 443] width 46 height 12
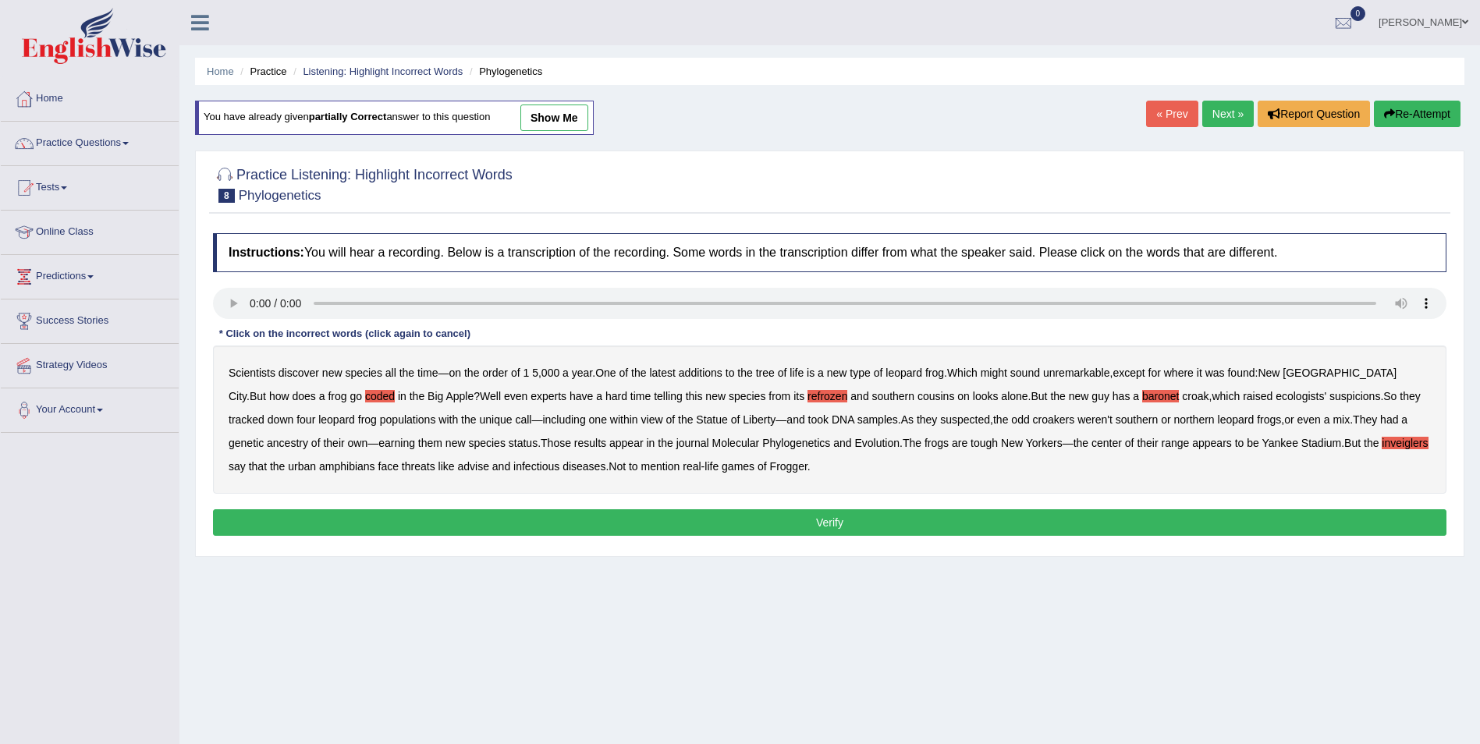
click at [785, 523] on button "Verify" at bounding box center [829, 522] width 1233 height 27
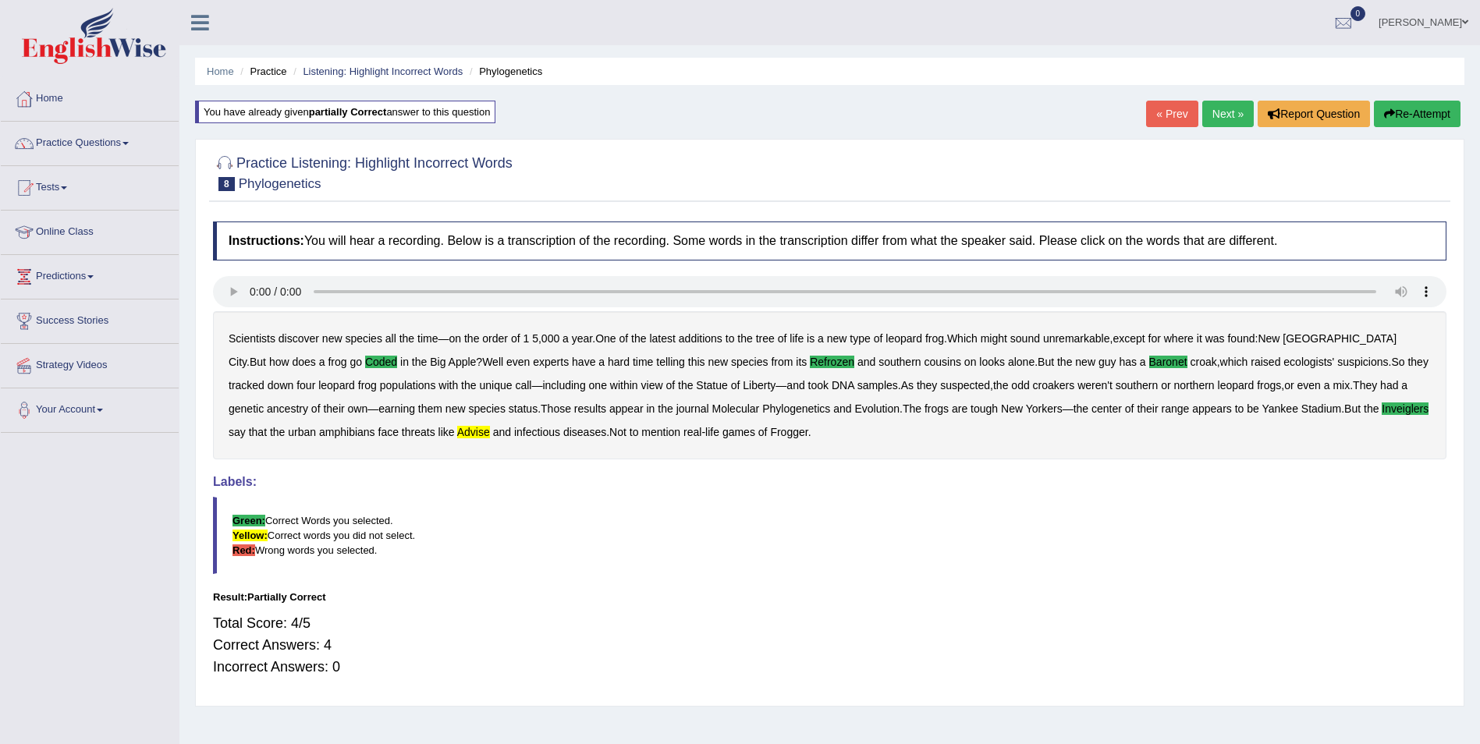
click at [1408, 119] on button "Re-Attempt" at bounding box center [1417, 114] width 87 height 27
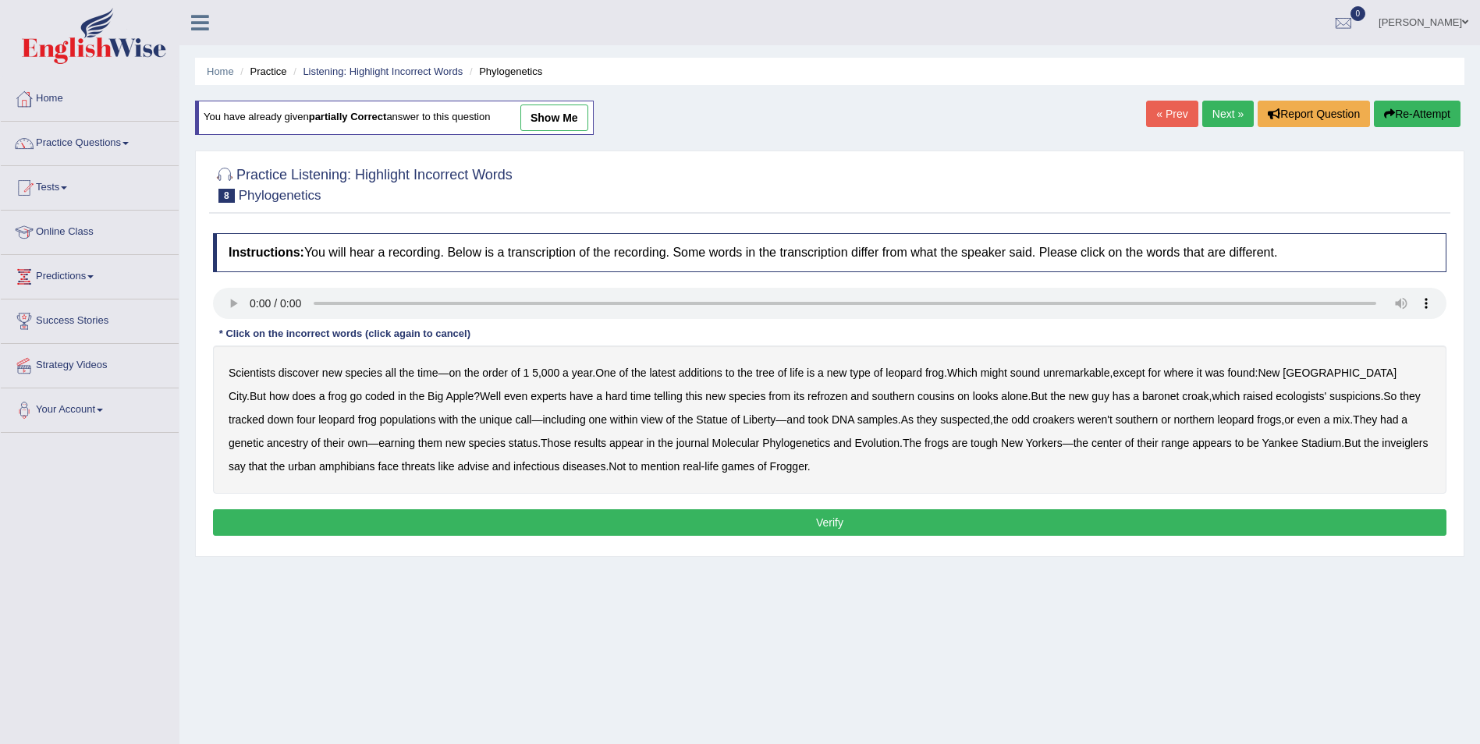
click at [457, 466] on b "advise" at bounding box center [472, 466] width 31 height 12
click at [1381, 441] on b "inveiglers" at bounding box center [1404, 443] width 46 height 12
click at [807, 395] on b "refrozen" at bounding box center [827, 396] width 40 height 12
click at [365, 392] on b "coded" at bounding box center [380, 396] width 30 height 12
click at [1142, 397] on b "baronet" at bounding box center [1160, 396] width 37 height 12
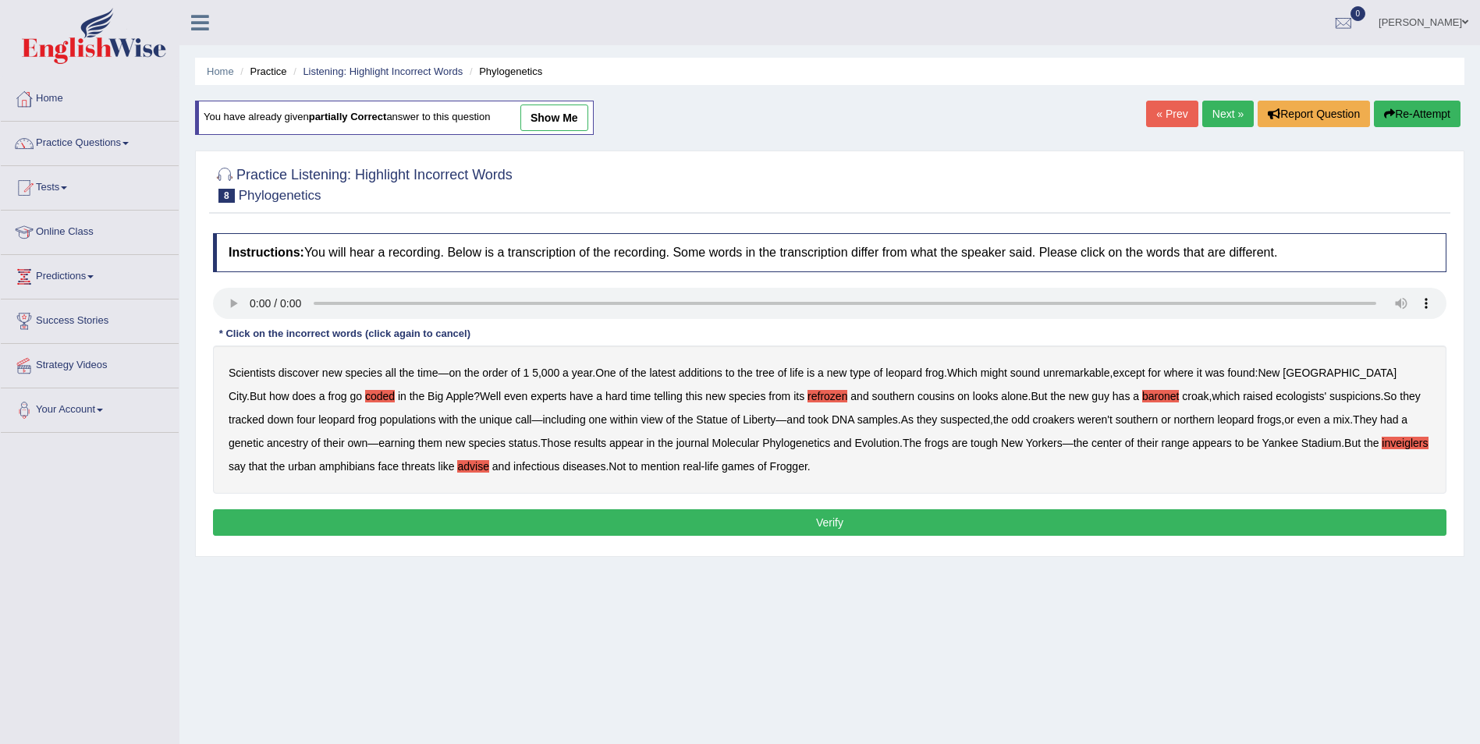
click at [444, 521] on button "Verify" at bounding box center [829, 522] width 1233 height 27
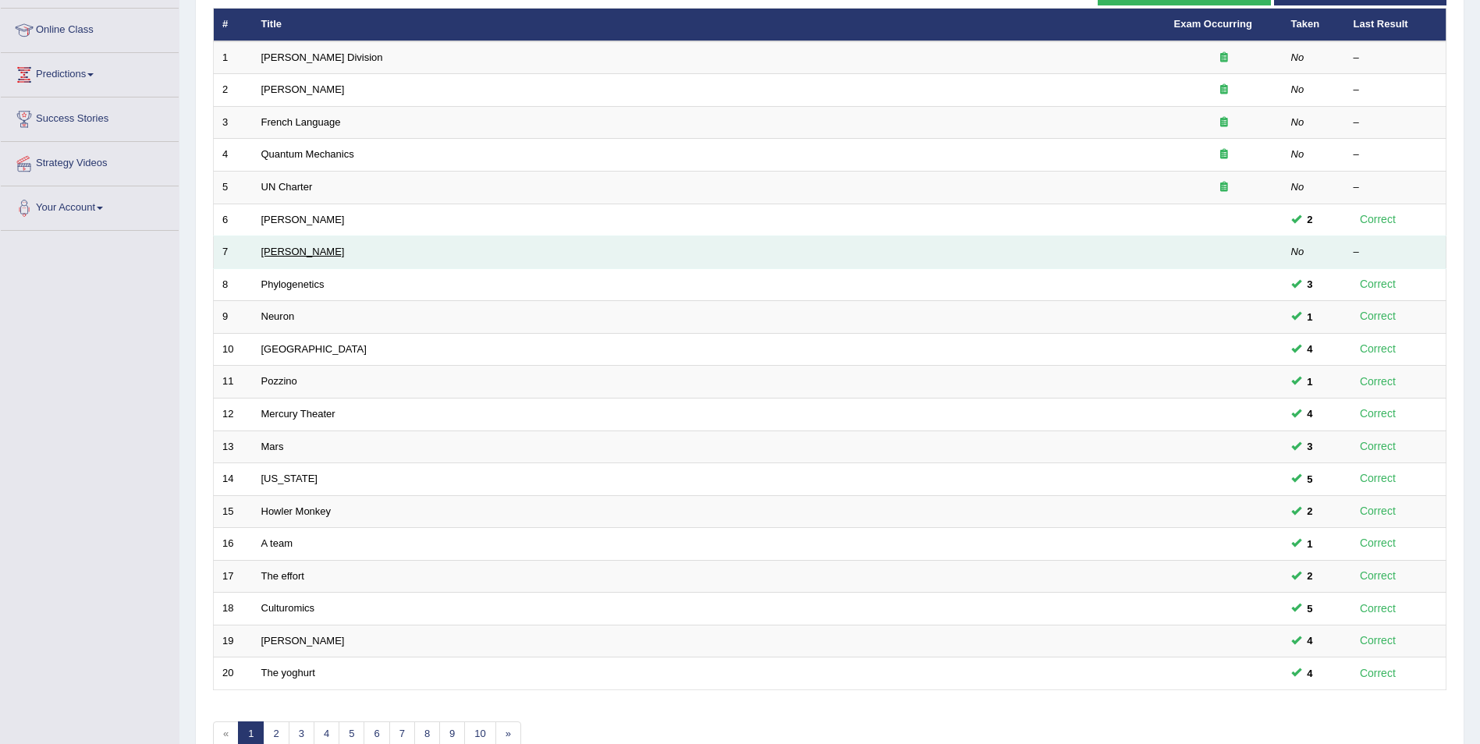
click at [262, 250] on link "[PERSON_NAME]" at bounding box center [302, 252] width 83 height 12
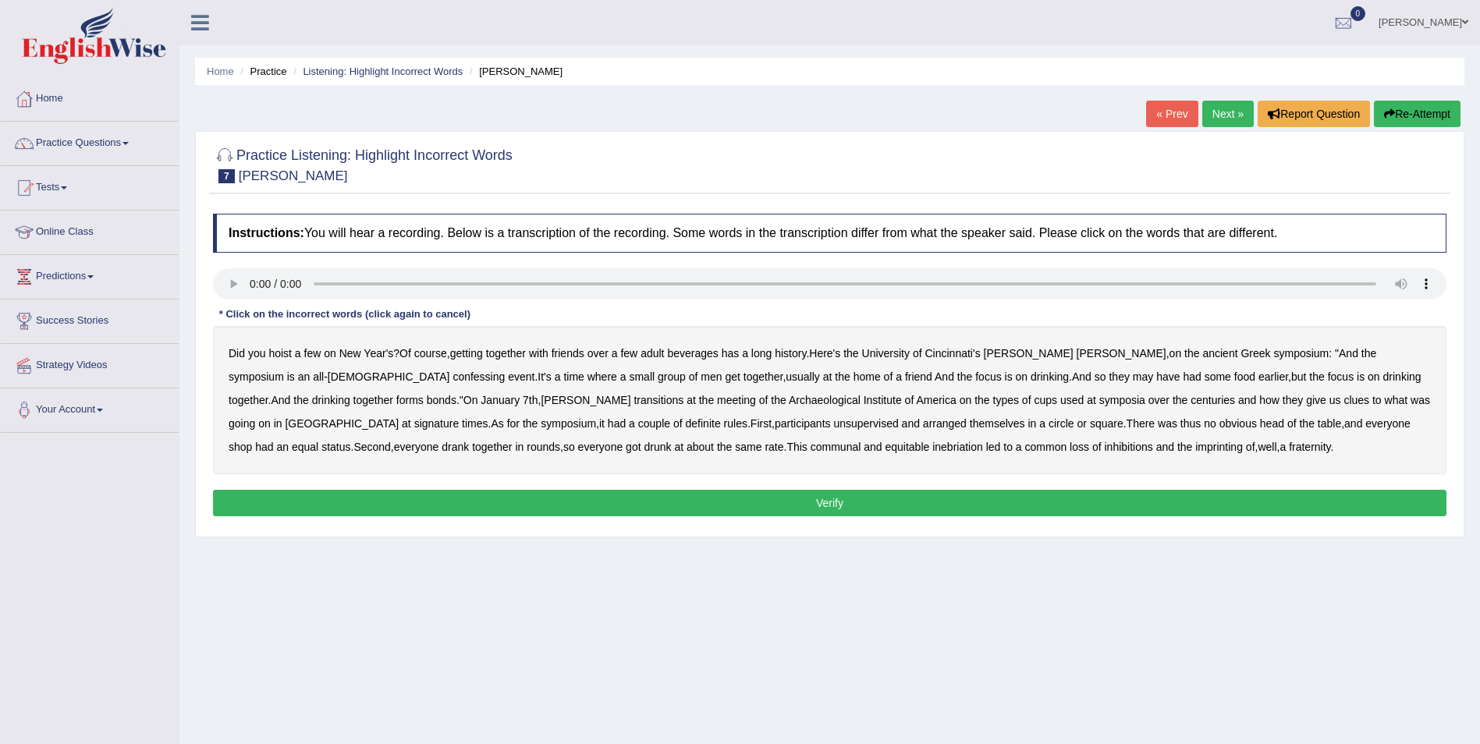
click at [452, 374] on b "confessing" at bounding box center [478, 377] width 52 height 12
drag, startPoint x: 402, startPoint y: 399, endPoint x: 429, endPoint y: 399, distance: 27.3
click at [633, 399] on b "transitions" at bounding box center [658, 400] width 50 height 12
click at [833, 422] on b "unsupervised" at bounding box center [865, 423] width 65 height 12
click at [1195, 451] on b "imprinting" at bounding box center [1219, 447] width 48 height 12
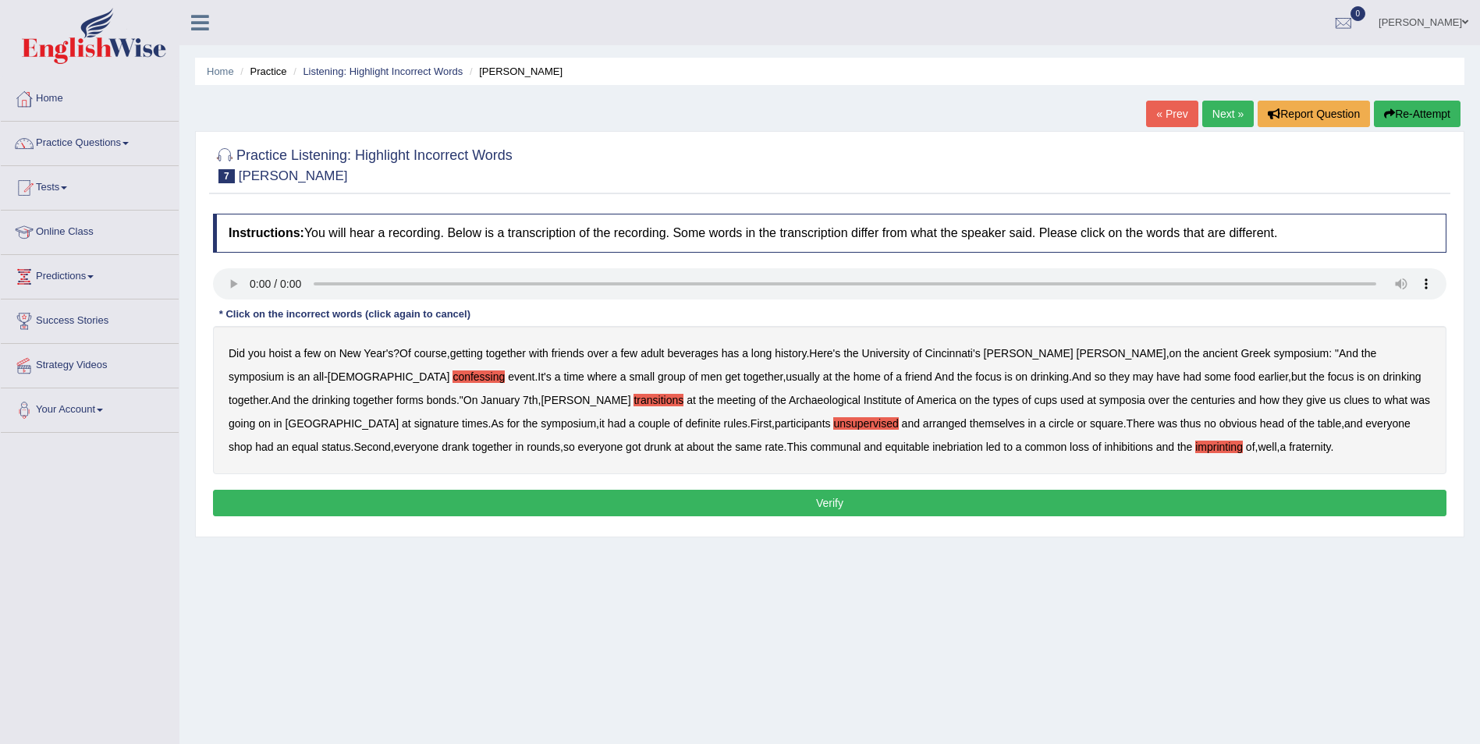
click at [864, 511] on button "Verify" at bounding box center [829, 503] width 1233 height 27
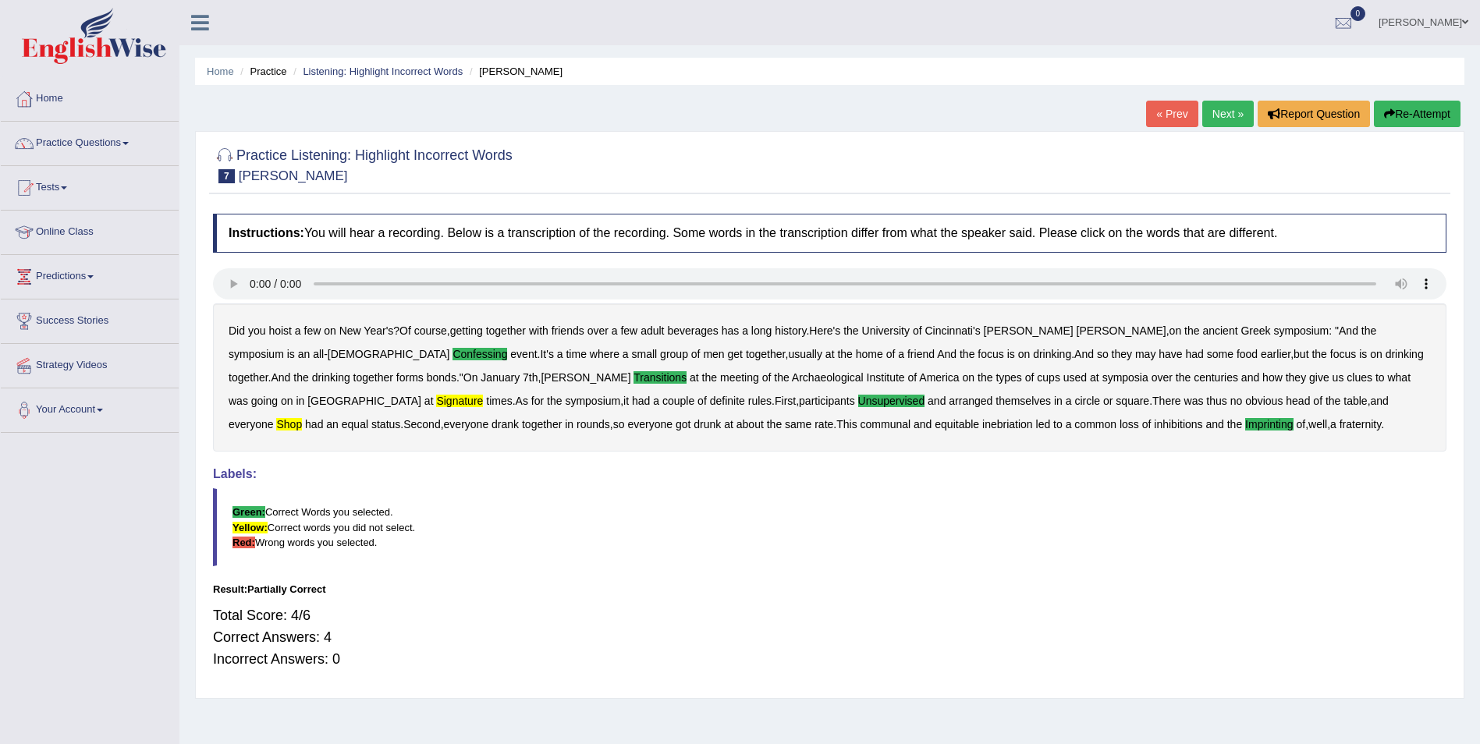
click at [1410, 114] on button "Re-Attempt" at bounding box center [1417, 114] width 87 height 27
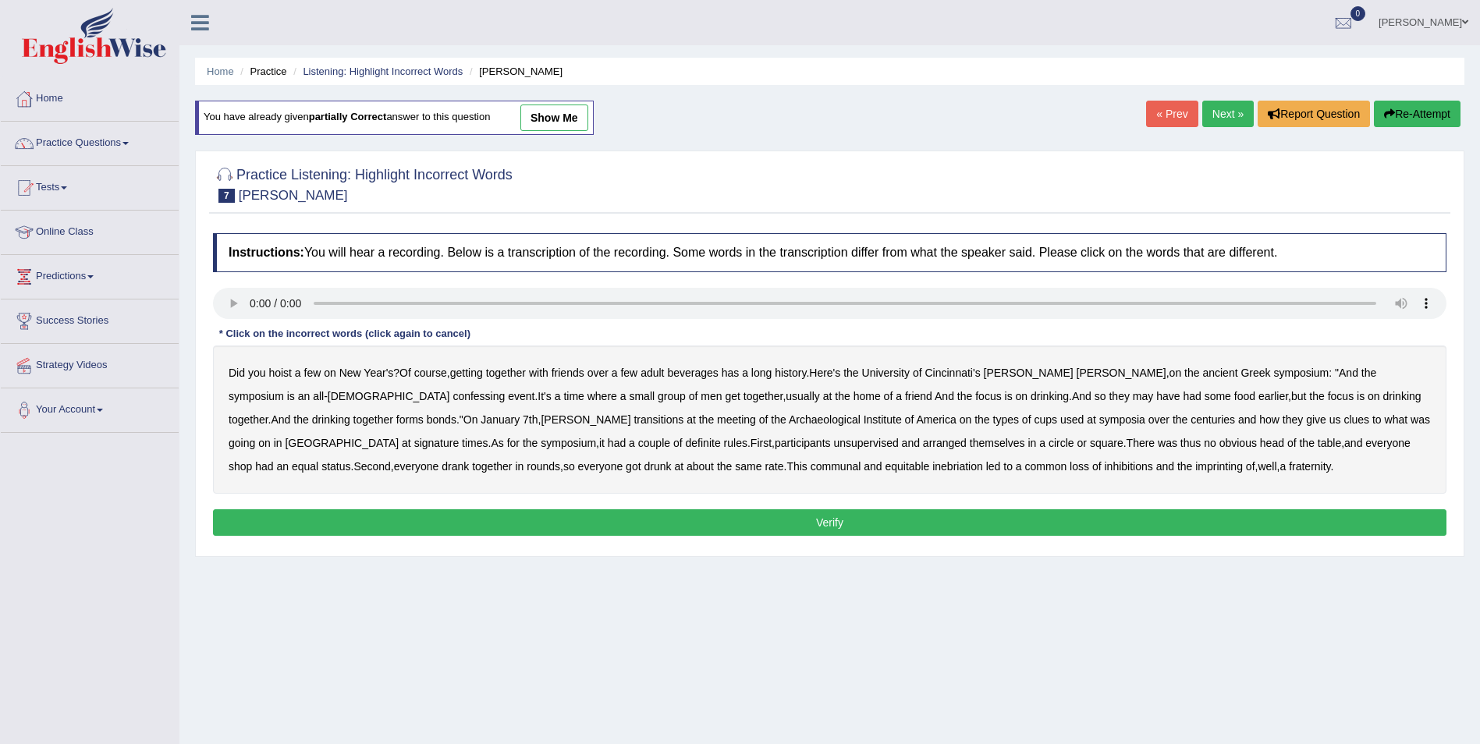
click at [459, 437] on b "signature" at bounding box center [436, 443] width 45 height 12
